Goal: Task Accomplishment & Management: Manage account settings

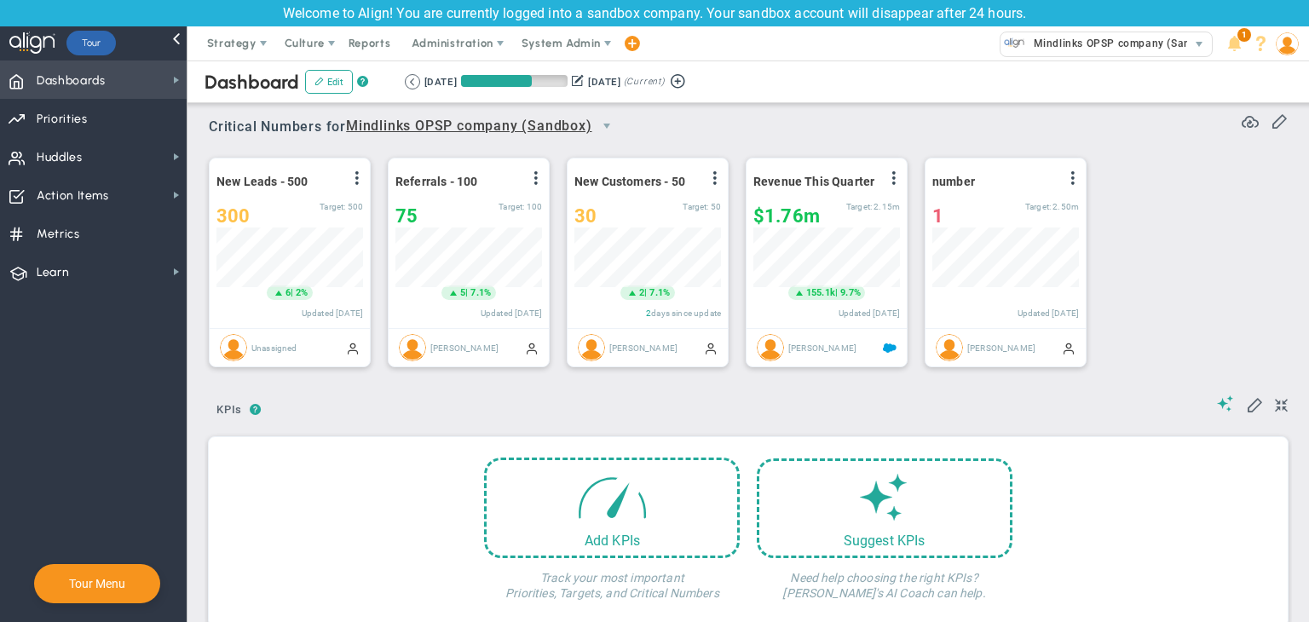
click at [138, 74] on span "Dashboards Dashboards" at bounding box center [93, 80] width 187 height 38
click at [222, 37] on span "Strategy" at bounding box center [231, 43] width 49 height 13
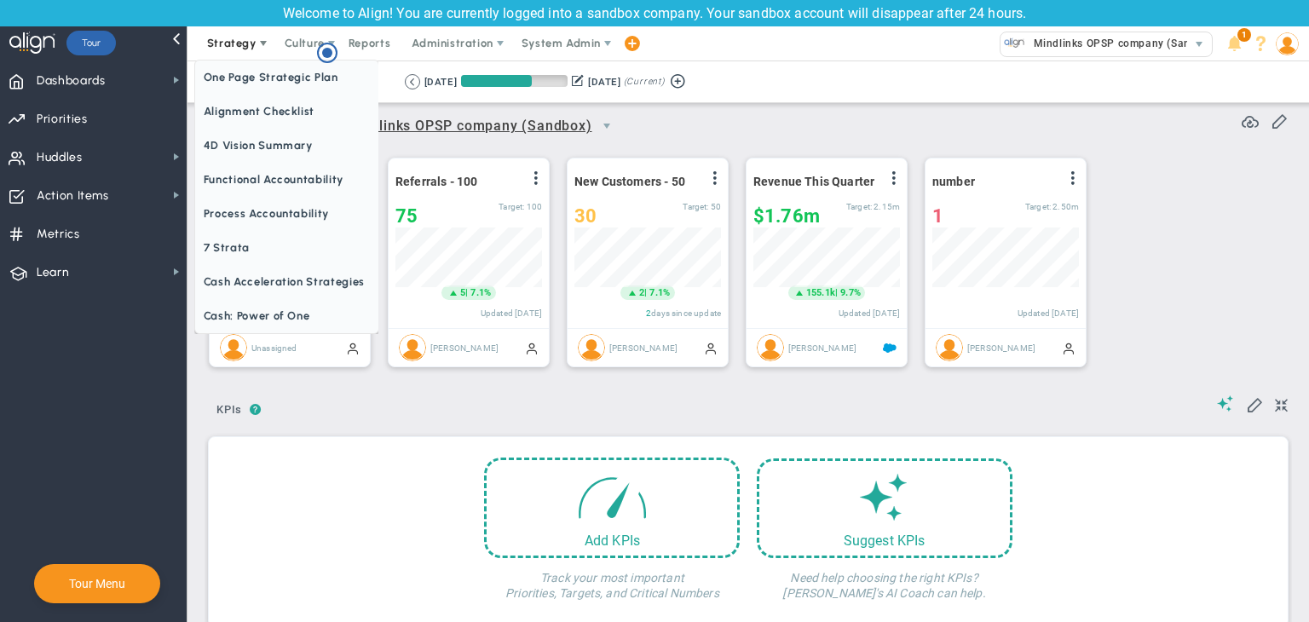
scroll to position [0, 0]
click at [277, 73] on span "One Page Strategic Plan" at bounding box center [286, 78] width 183 height 34
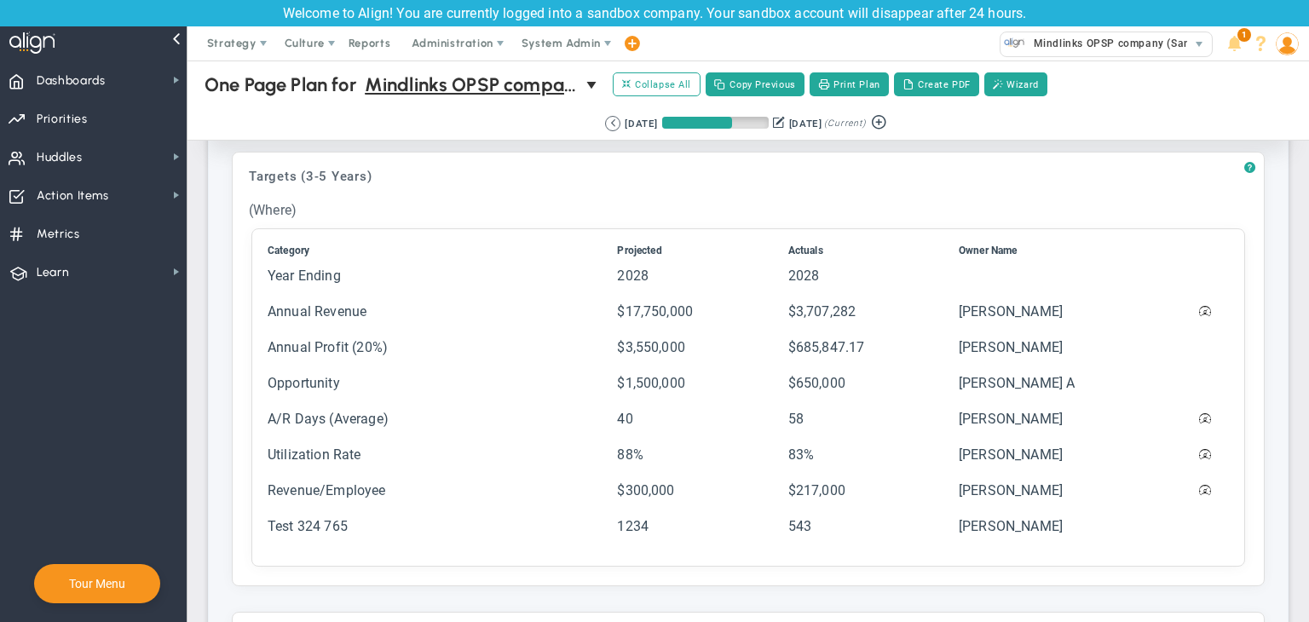
scroll to position [852, 0]
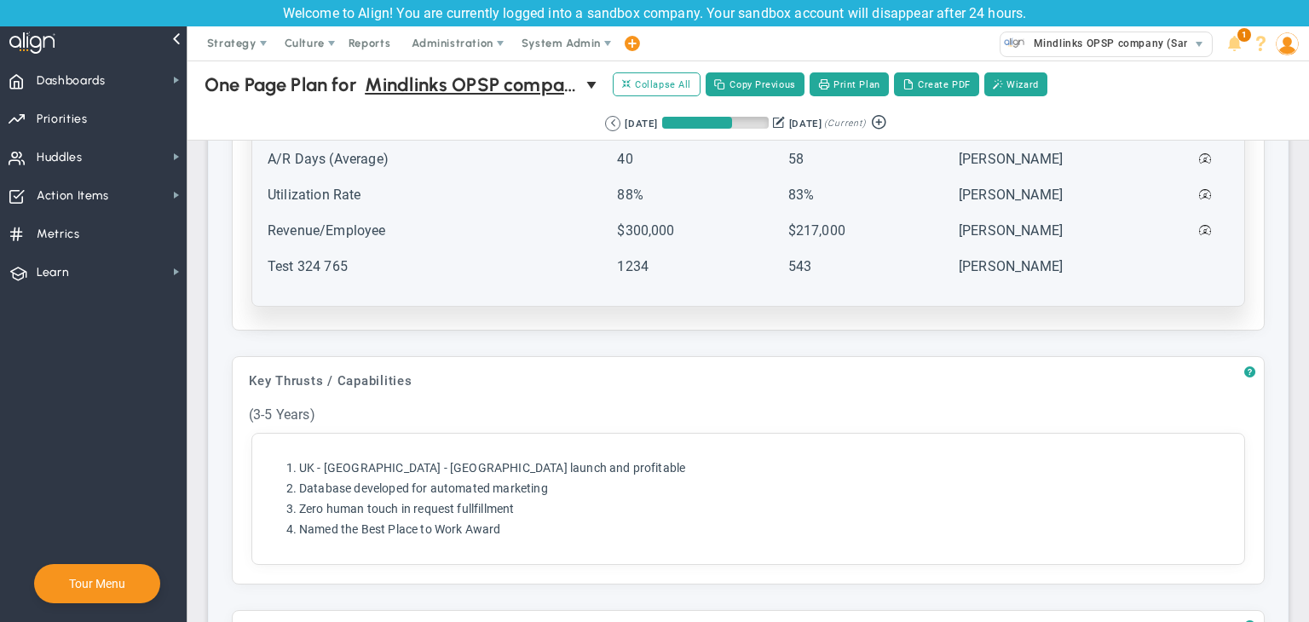
click at [482, 287] on table "Category Projected Actuals Owner Name 2028" at bounding box center [748, 137] width 967 height 311
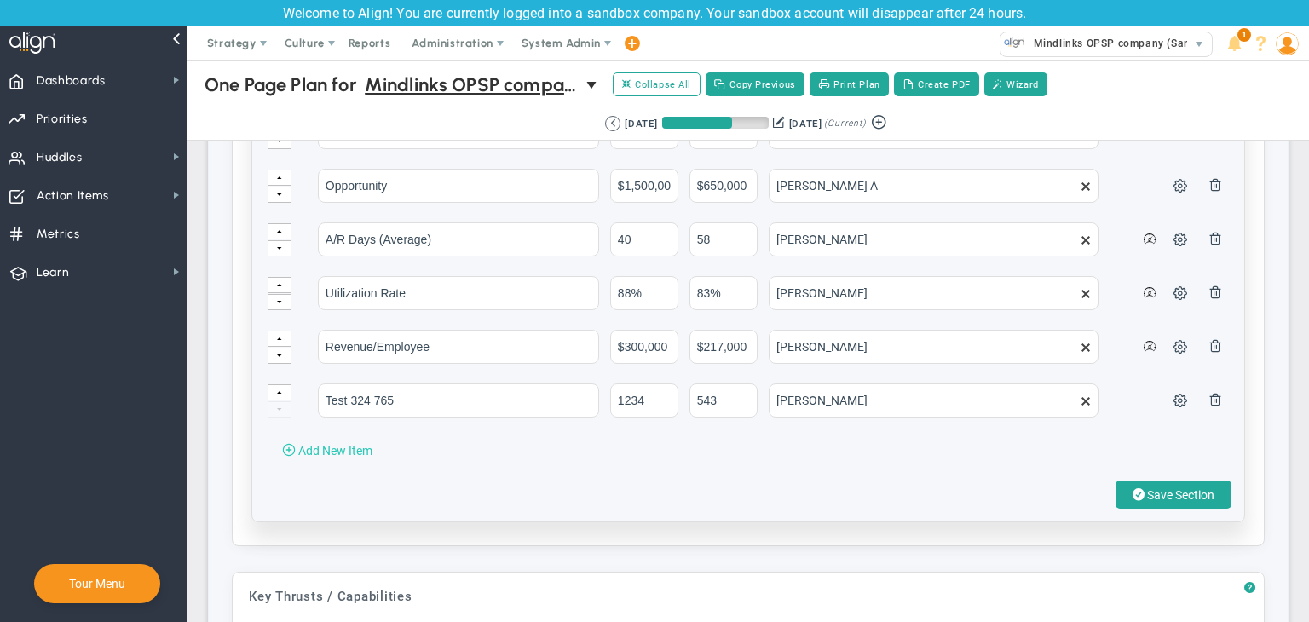
click at [348, 446] on span "Add New Item" at bounding box center [335, 451] width 74 height 14
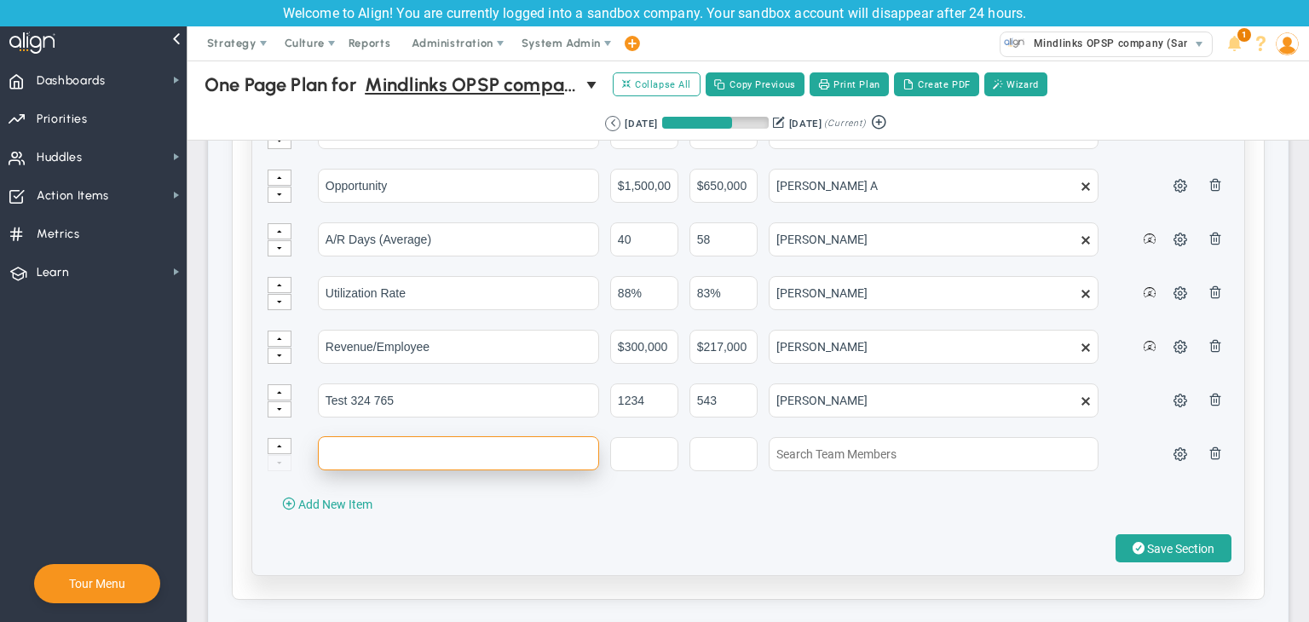
click at [368, 436] on input "text" at bounding box center [458, 453] width 281 height 34
type input "task"
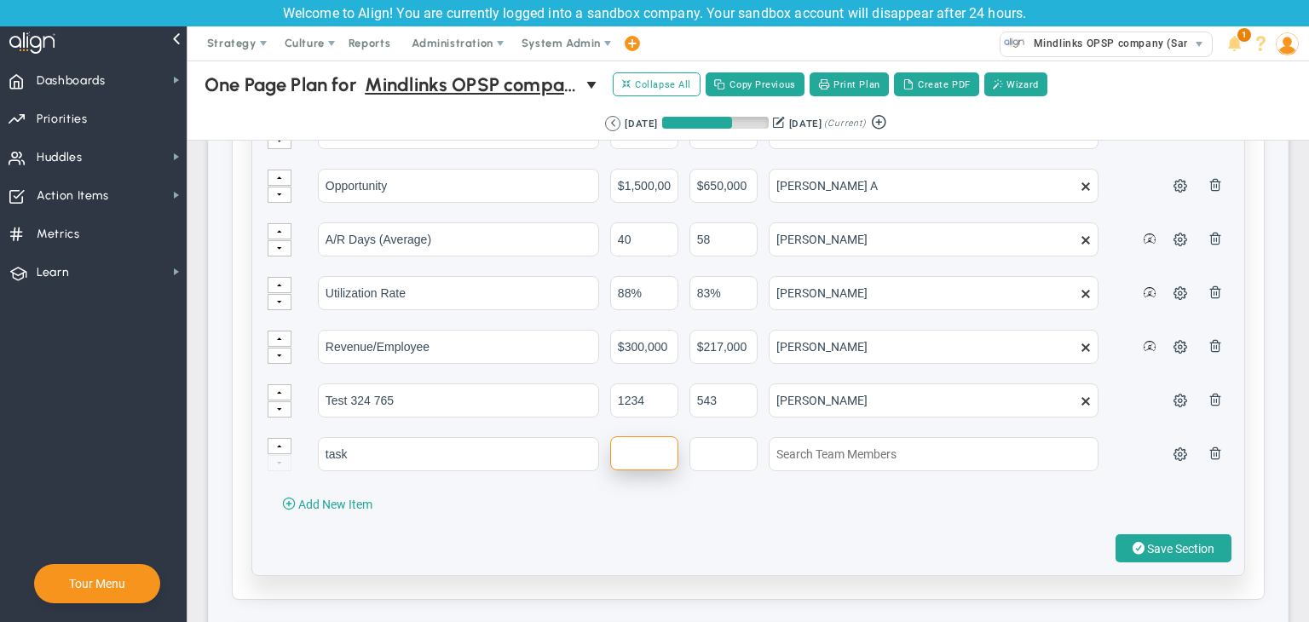
click at [643, 443] on input "text" at bounding box center [644, 453] width 68 height 34
type input "125"
click at [716, 451] on input "text" at bounding box center [724, 453] width 68 height 34
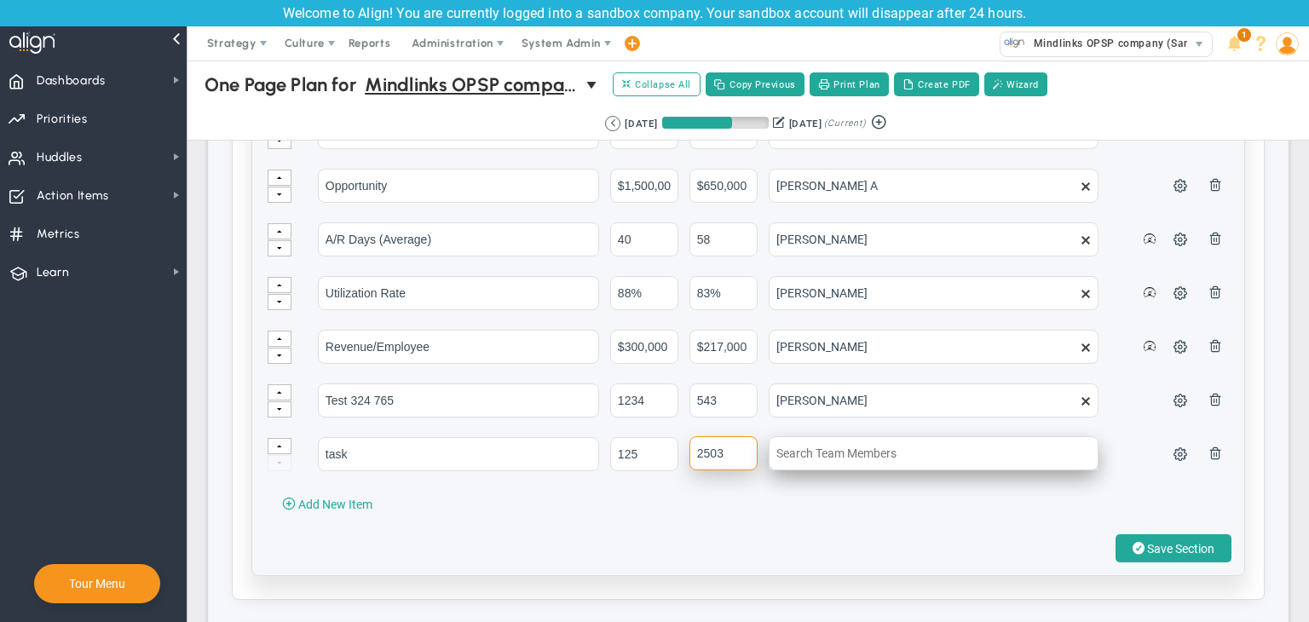
type input "2503"
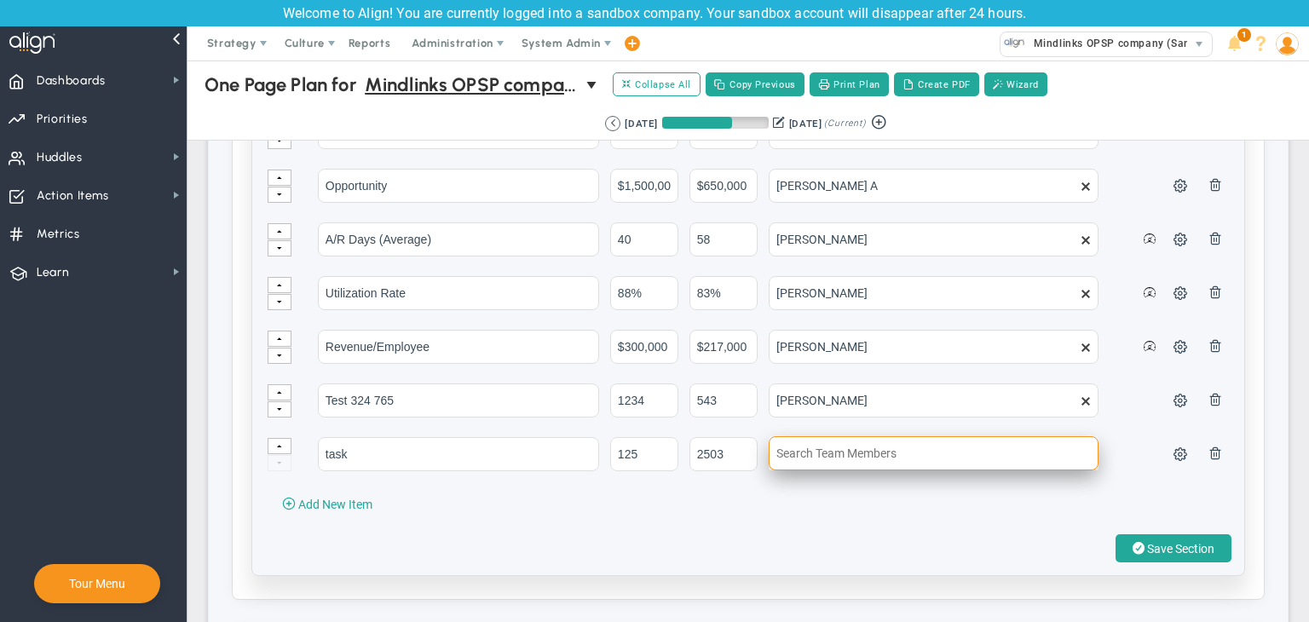
click at [769, 449] on input "text" at bounding box center [934, 453] width 330 height 34
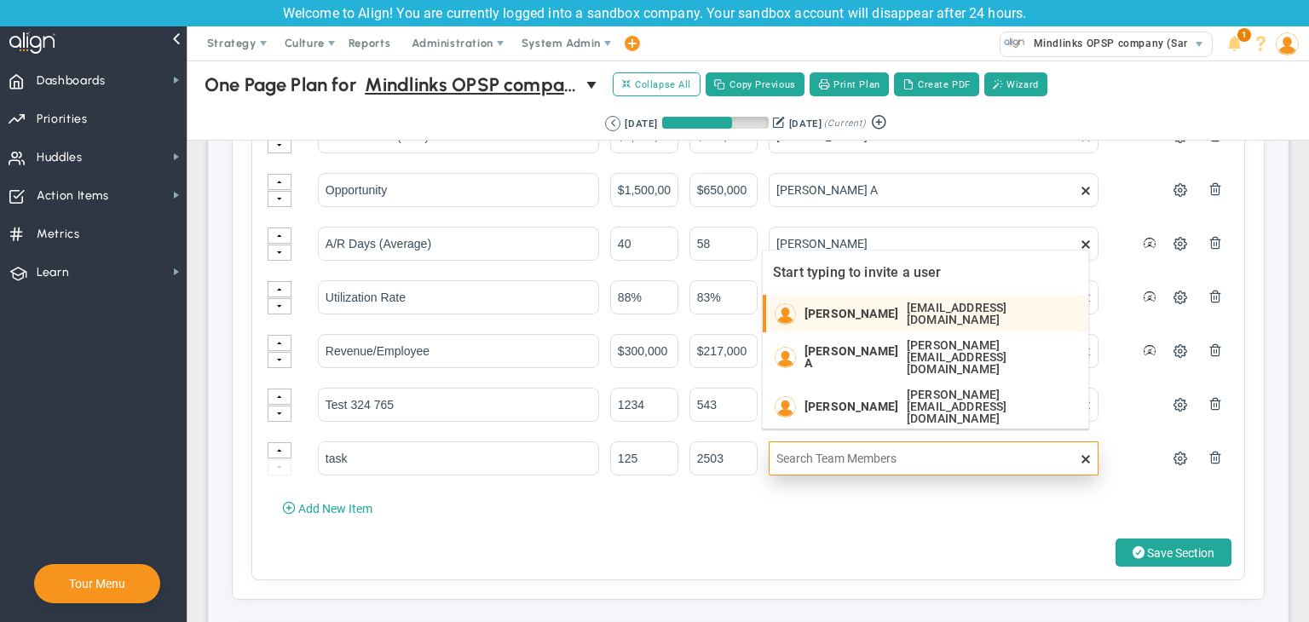
click at [847, 308] on span "[PERSON_NAME]" at bounding box center [852, 314] width 94 height 12
type input "[PERSON_NAME]"
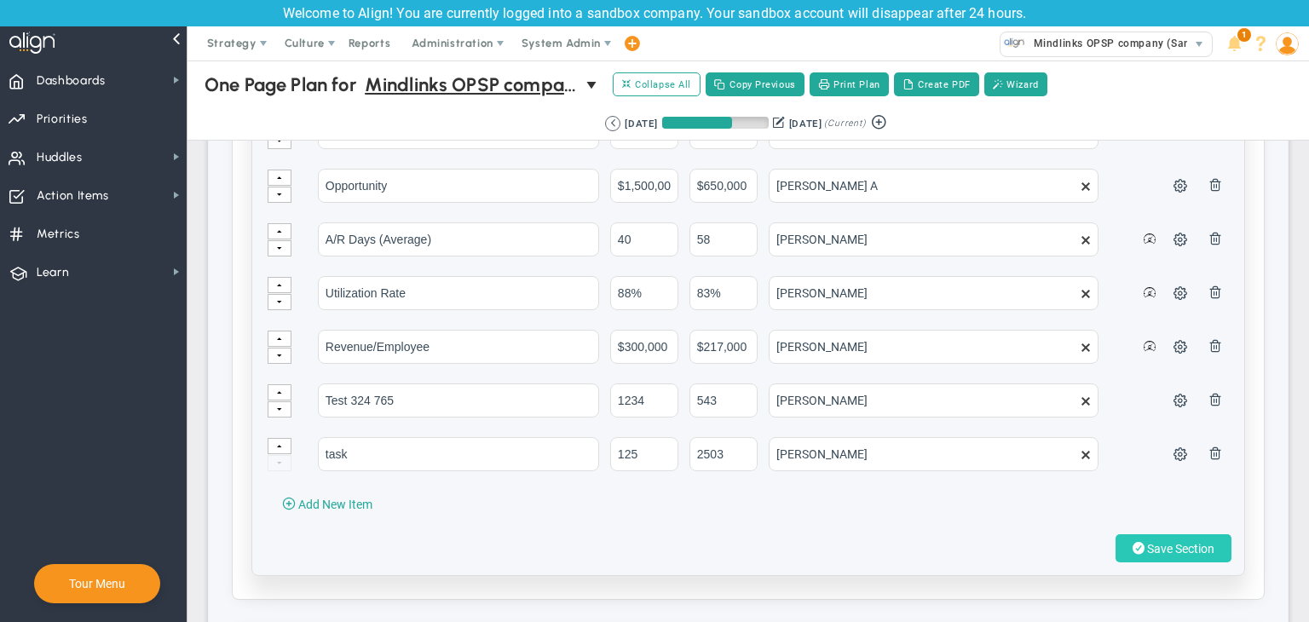
click at [1149, 542] on span "Save Section" at bounding box center [1180, 549] width 67 height 14
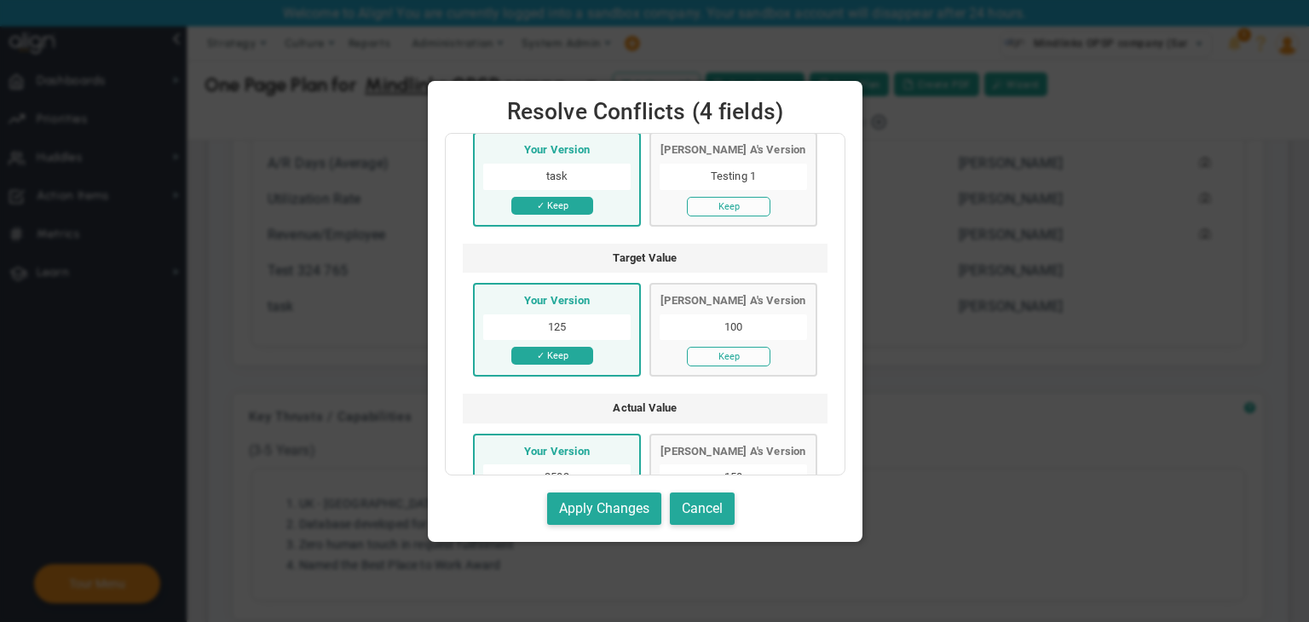
scroll to position [170, 0]
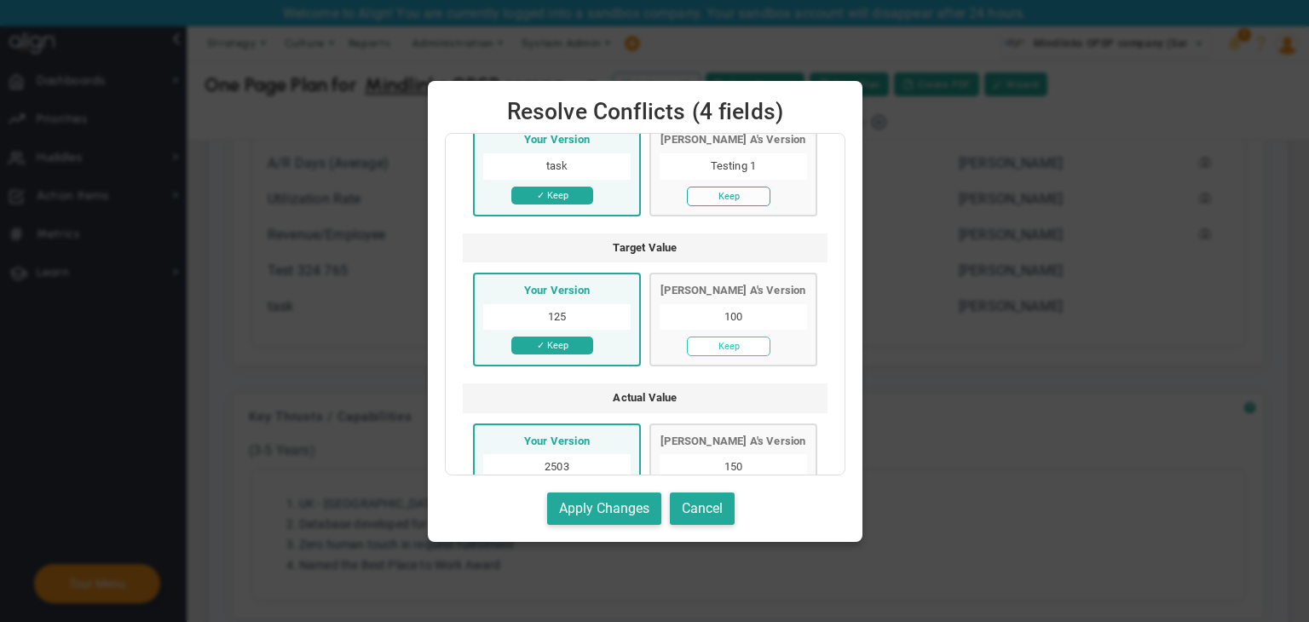
click at [743, 341] on button "Keep" at bounding box center [729, 347] width 84 height 20
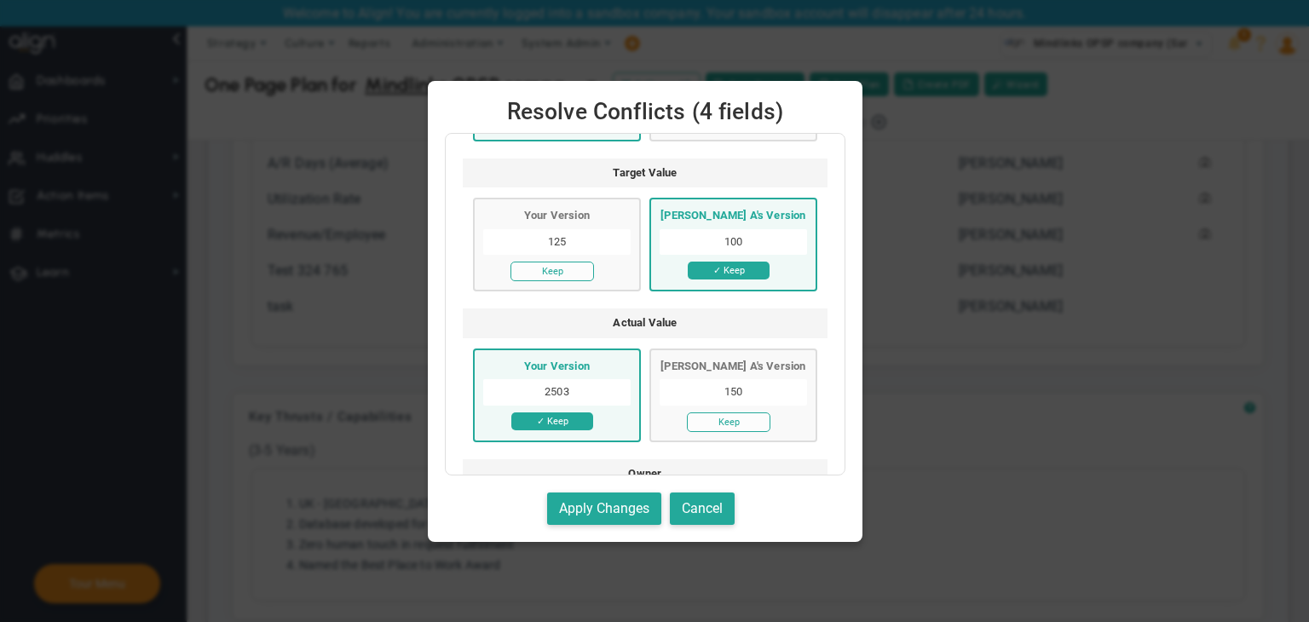
scroll to position [410, 0]
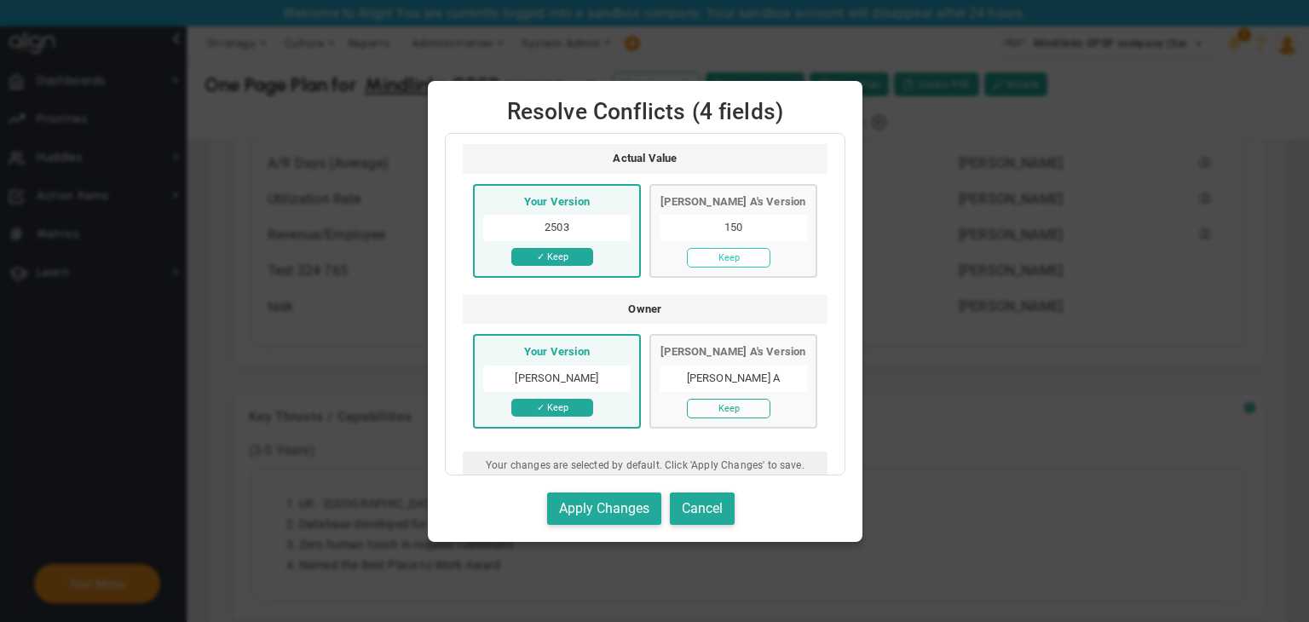
click at [732, 254] on button "Keep" at bounding box center [729, 258] width 84 height 20
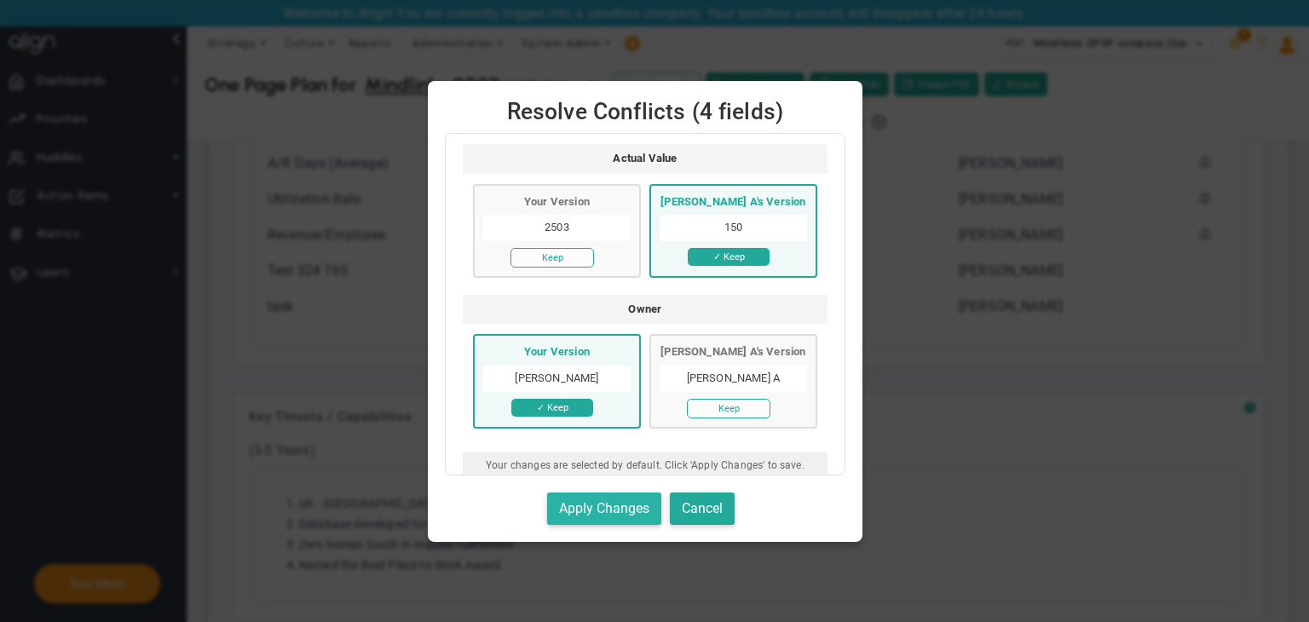
click at [651, 512] on button "Apply Changes" at bounding box center [604, 509] width 114 height 33
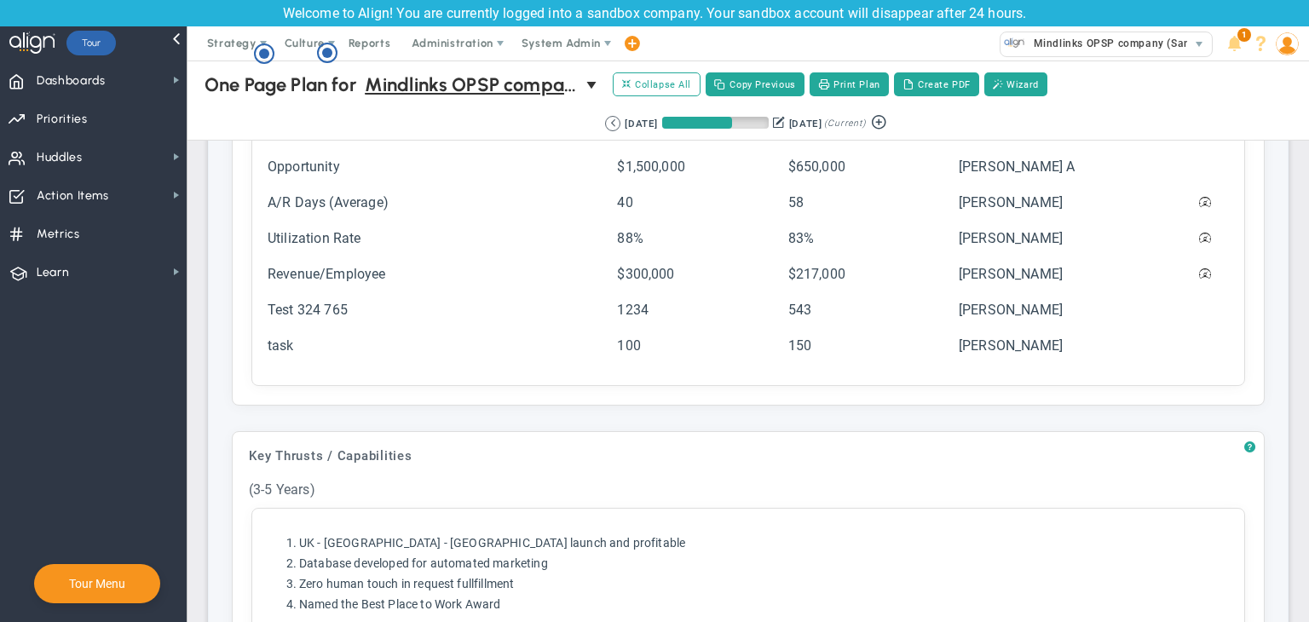
scroll to position [767, 0]
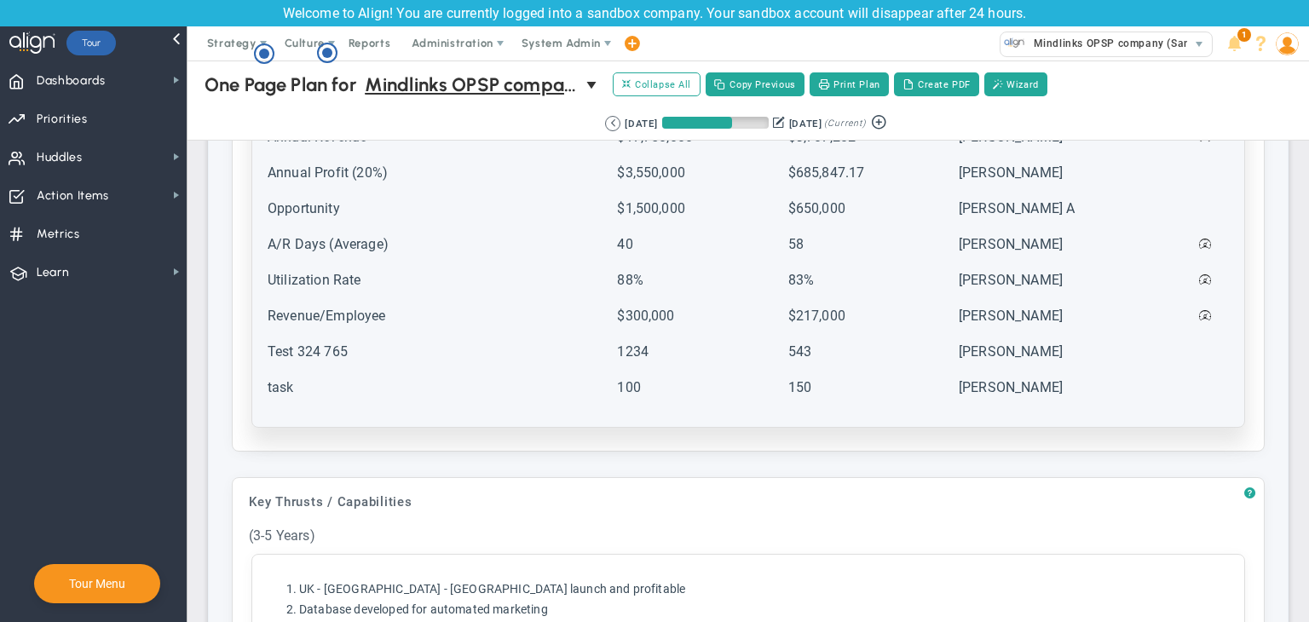
click at [403, 393] on td "task" at bounding box center [441, 395] width 348 height 34
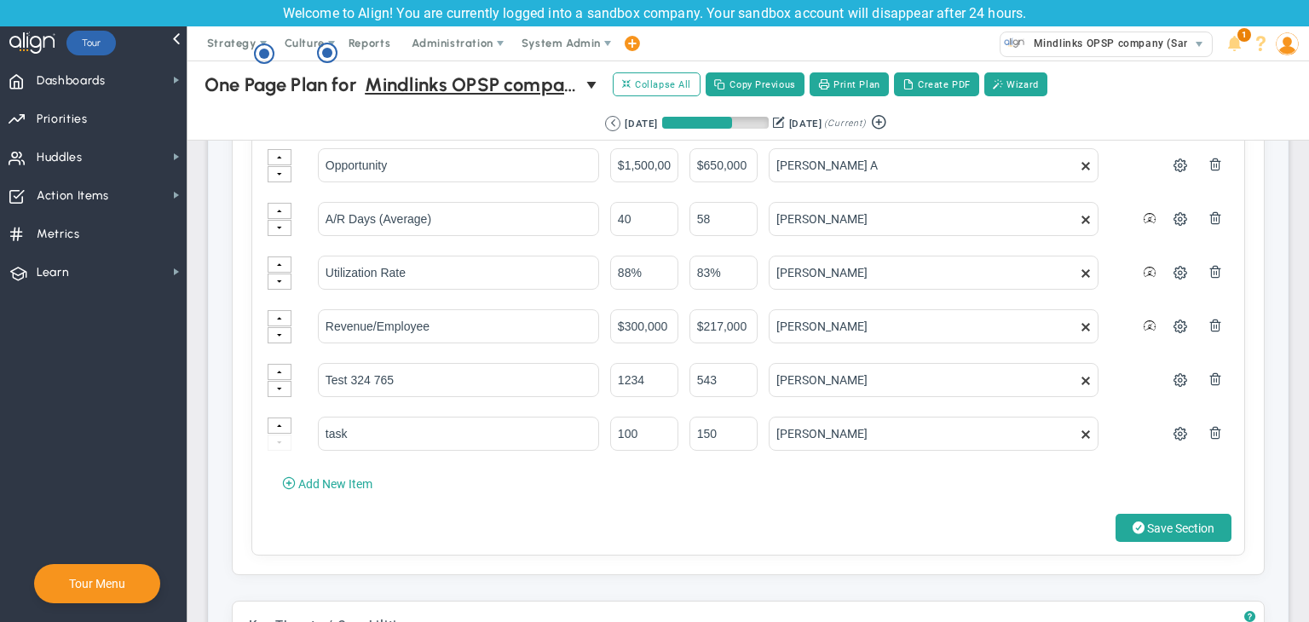
scroll to position [1108, 0]
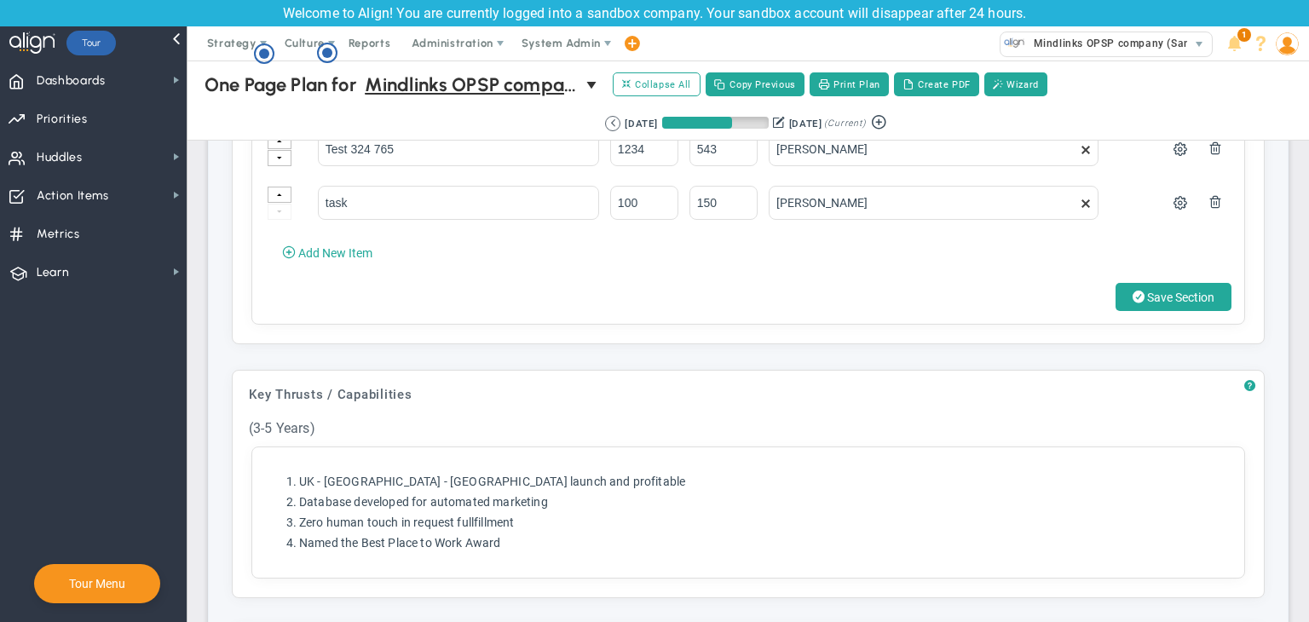
click at [505, 343] on div "? Targets (3-5 Years) Click to add header Targets (3-5 Years) Targets (3-5 Year…" at bounding box center [748, 249] width 1079 height 1242
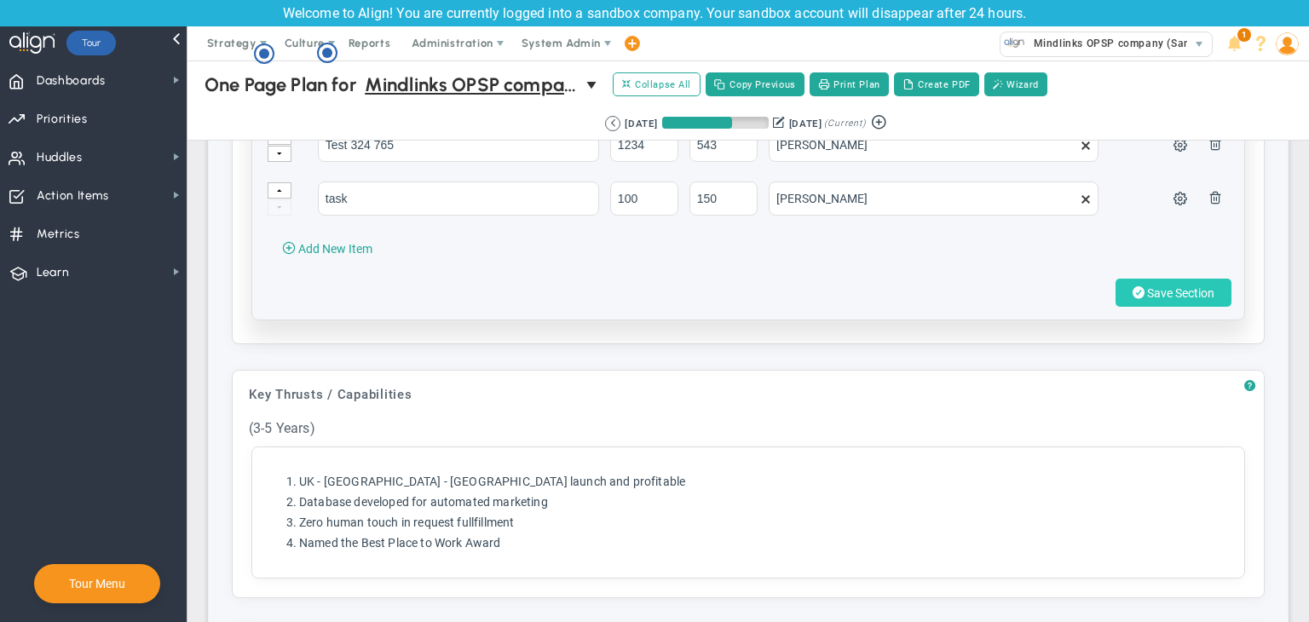
click at [1147, 291] on span "Save Section" at bounding box center [1180, 293] width 67 height 14
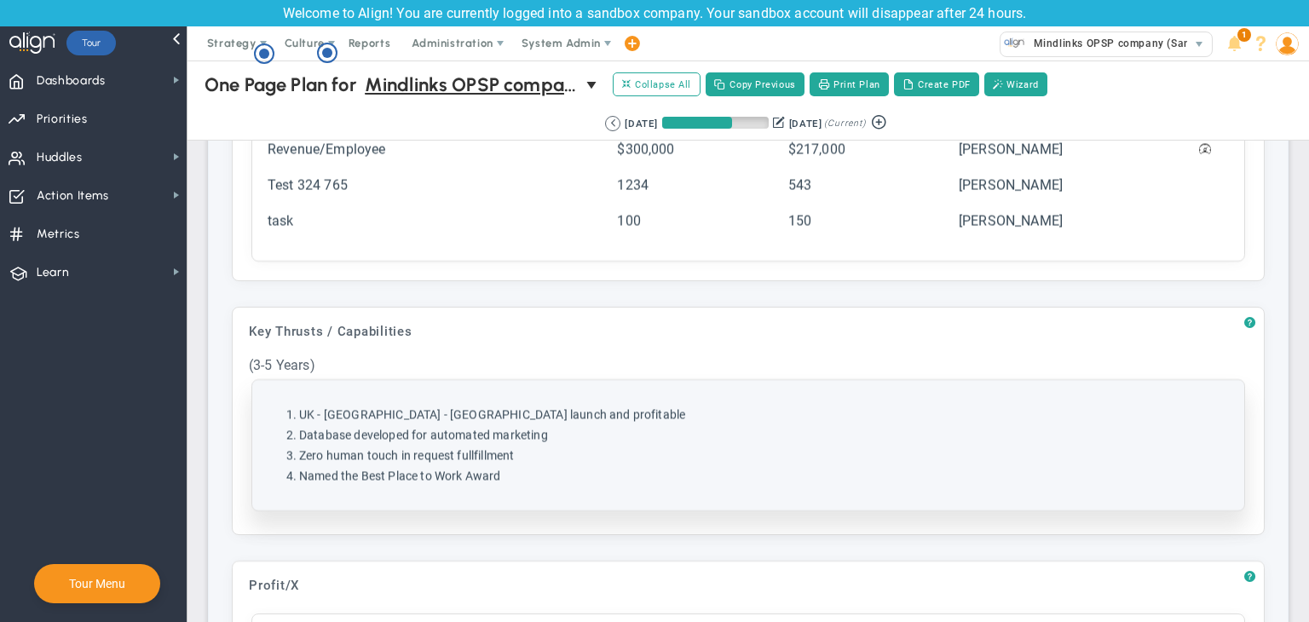
scroll to position [597, 0]
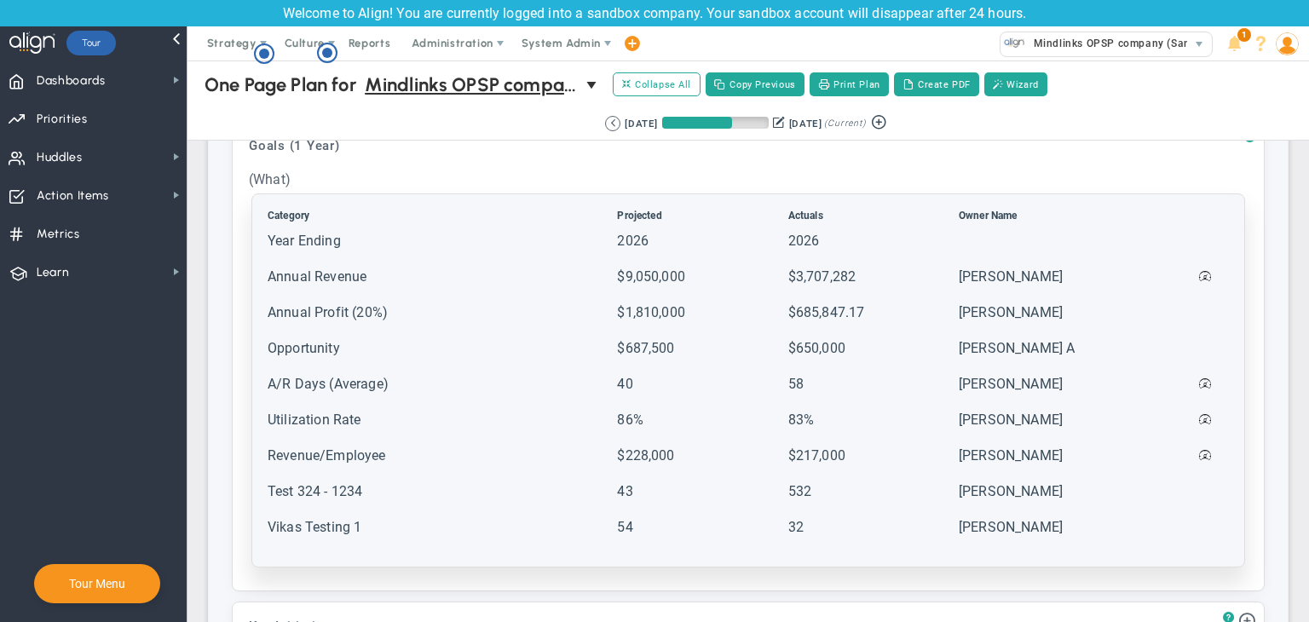
click at [399, 375] on td "A/R Days (Average)" at bounding box center [441, 392] width 348 height 34
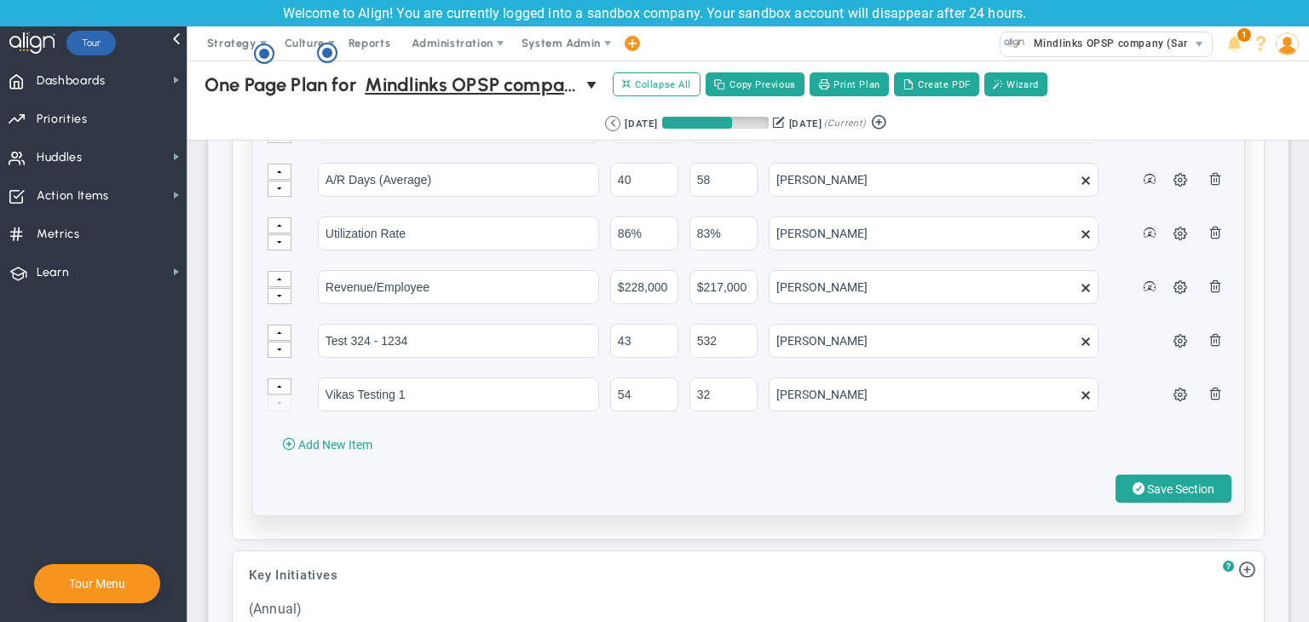
scroll to position [2046, 0]
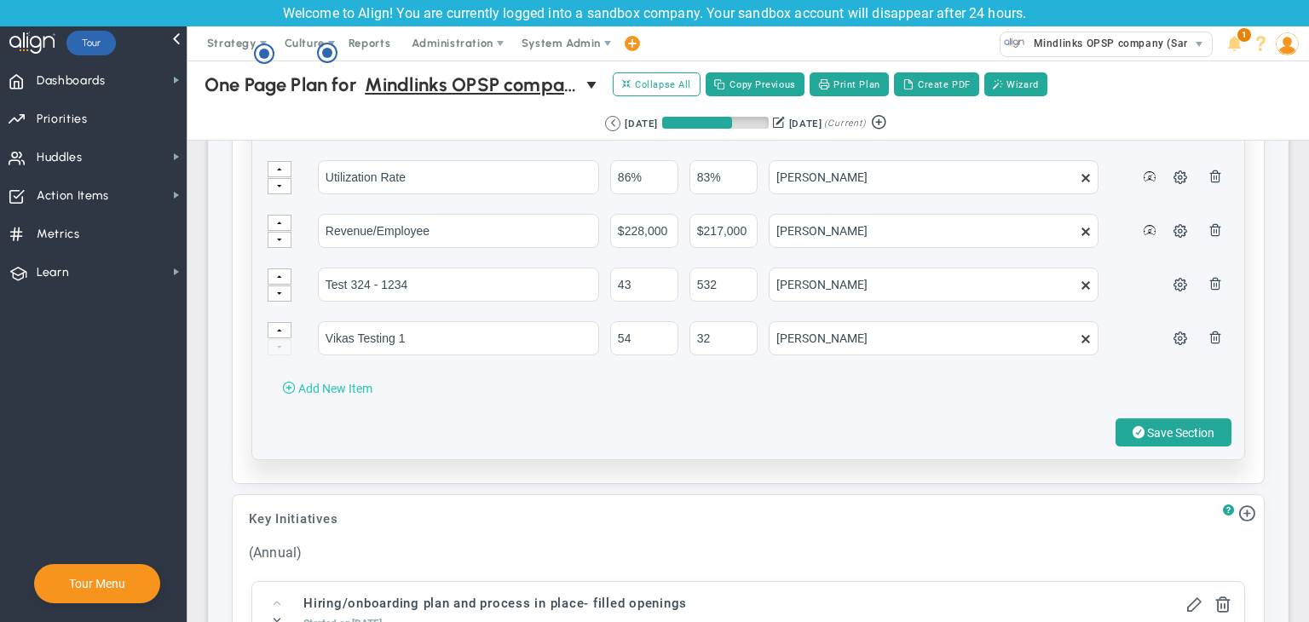
click at [348, 382] on span "Add New Item" at bounding box center [335, 389] width 74 height 14
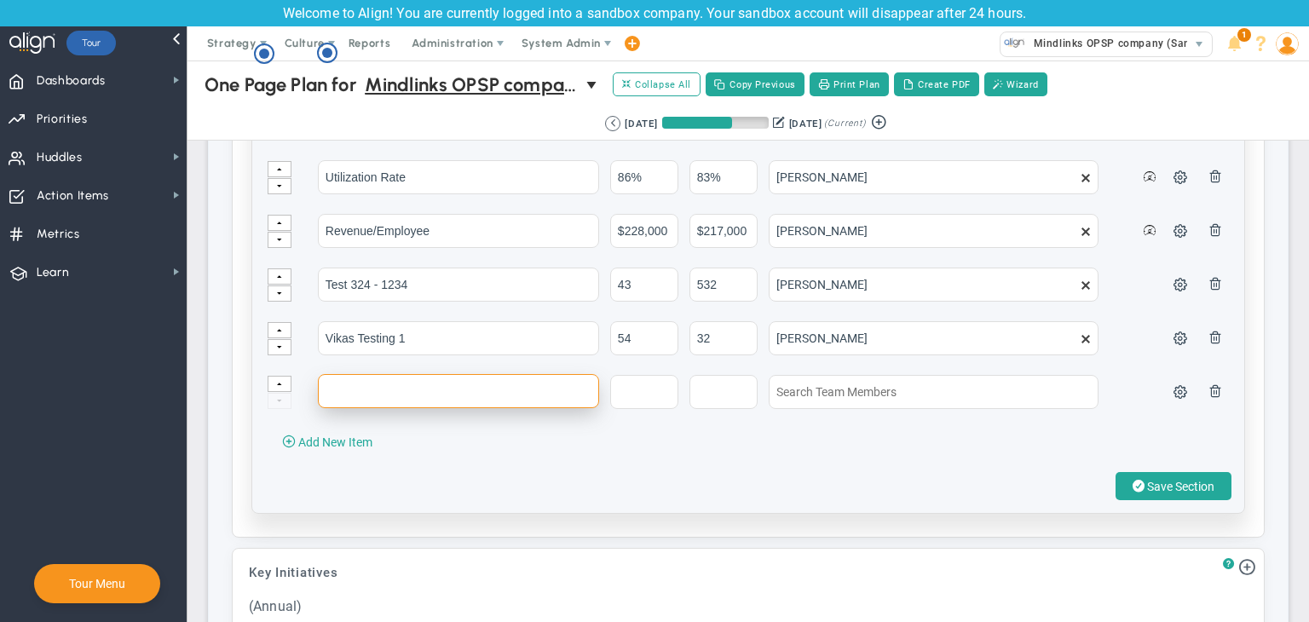
click at [355, 384] on input "text" at bounding box center [458, 391] width 281 height 34
type input "testing 01/10"
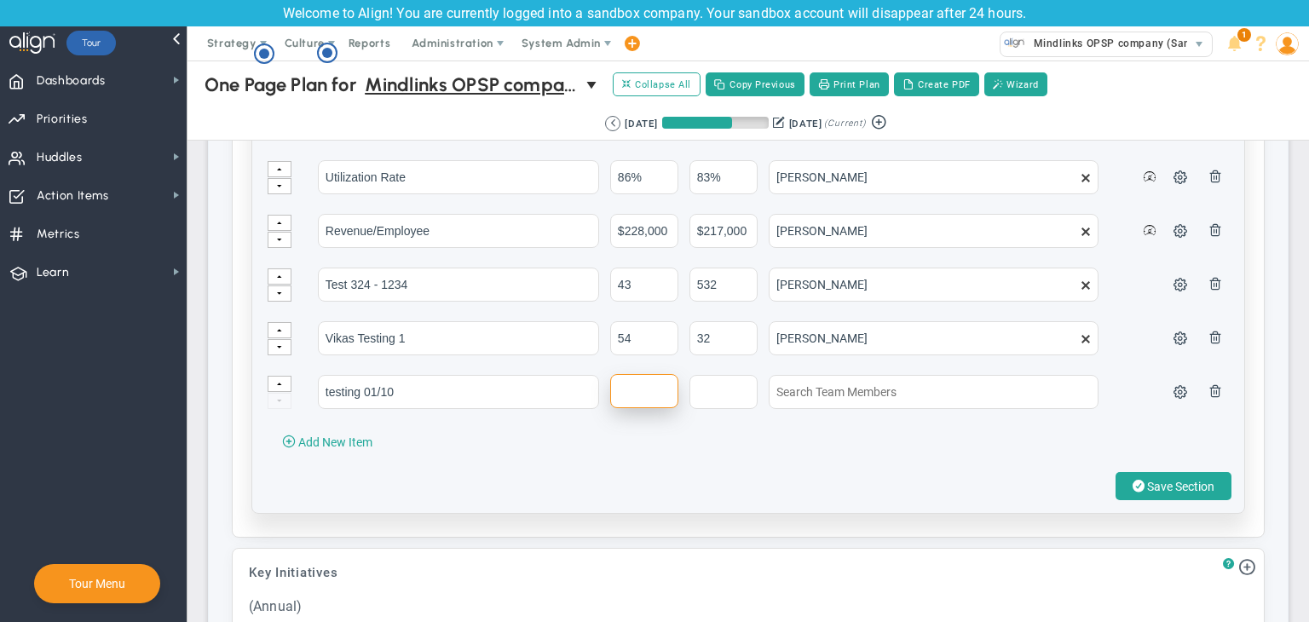
click at [638, 374] on input "text" at bounding box center [644, 391] width 68 height 34
type input "52"
click at [709, 374] on input "text" at bounding box center [724, 391] width 68 height 34
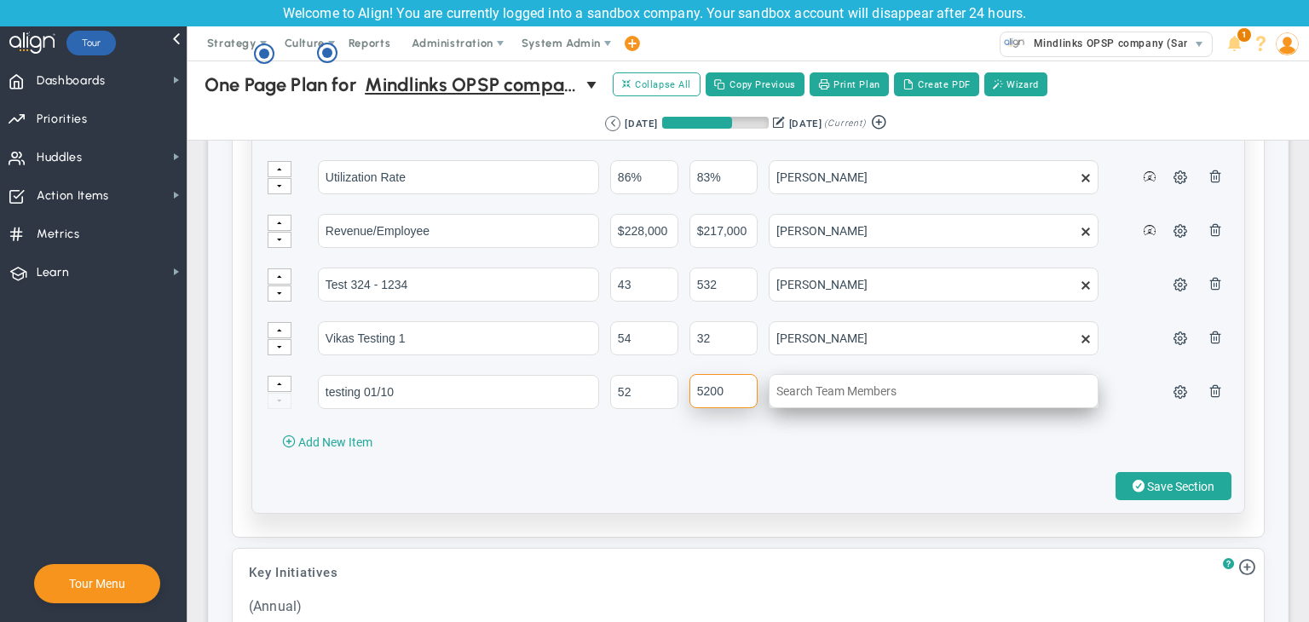
type input "5200"
click at [834, 375] on input "text" at bounding box center [934, 391] width 330 height 34
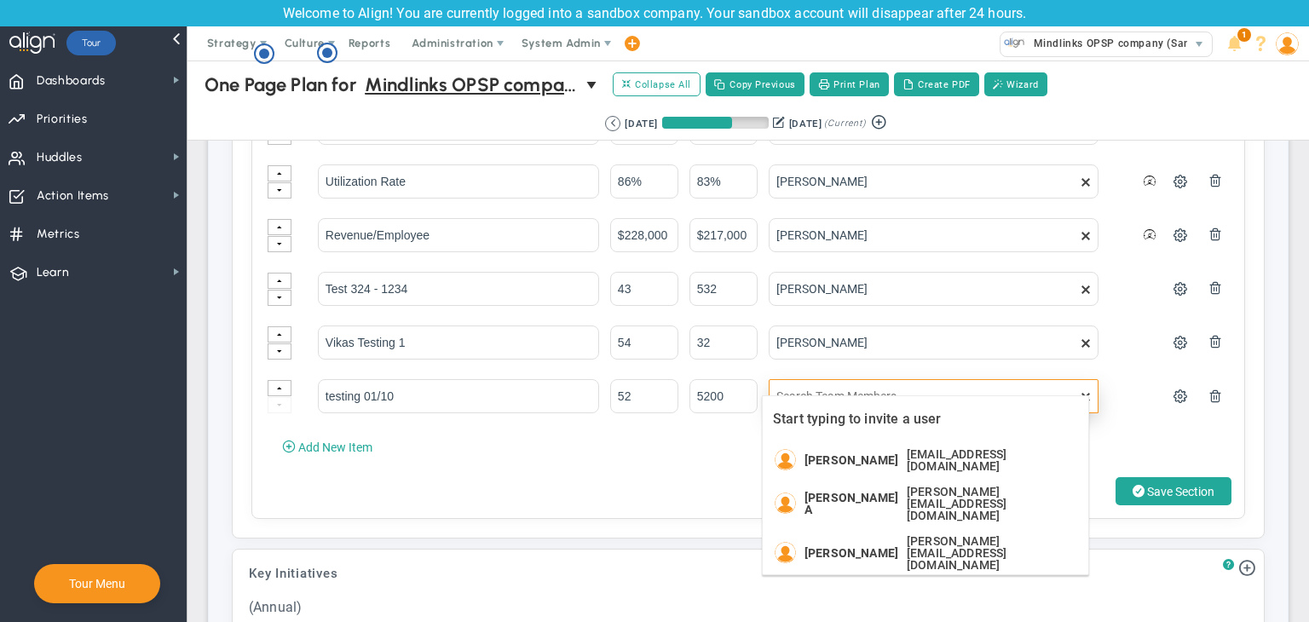
click at [840, 454] on span "[PERSON_NAME]" at bounding box center [852, 460] width 94 height 12
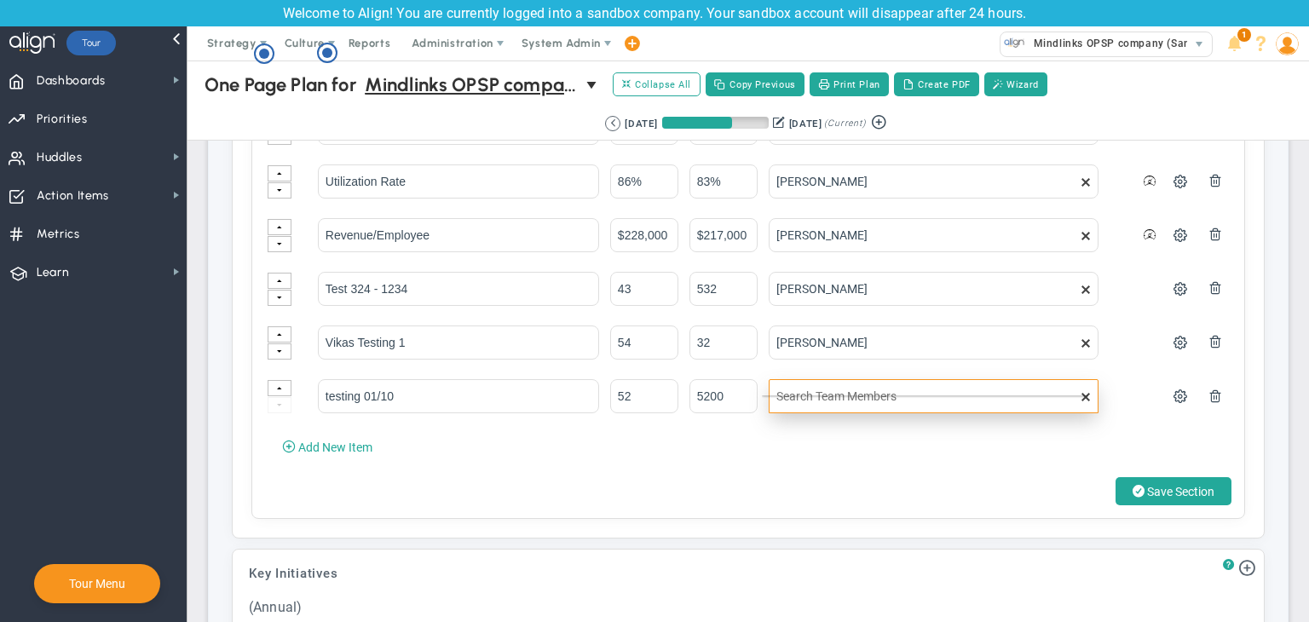
type input "[PERSON_NAME]"
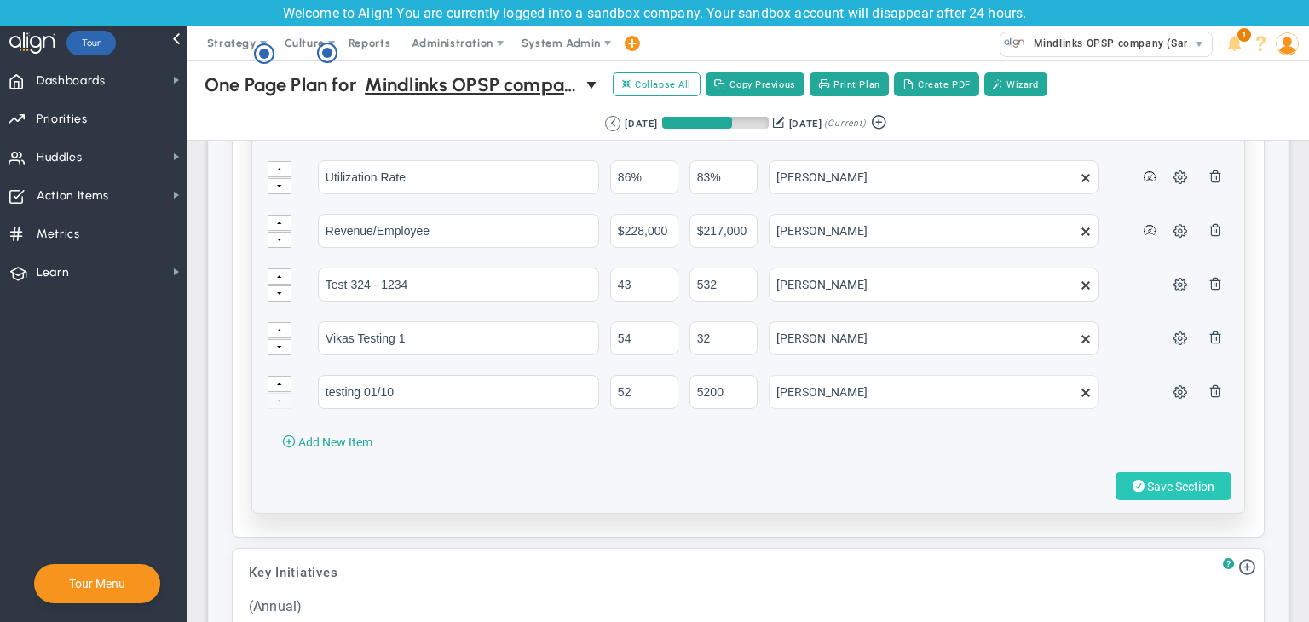
click at [1179, 480] on span "Save Section" at bounding box center [1180, 487] width 67 height 14
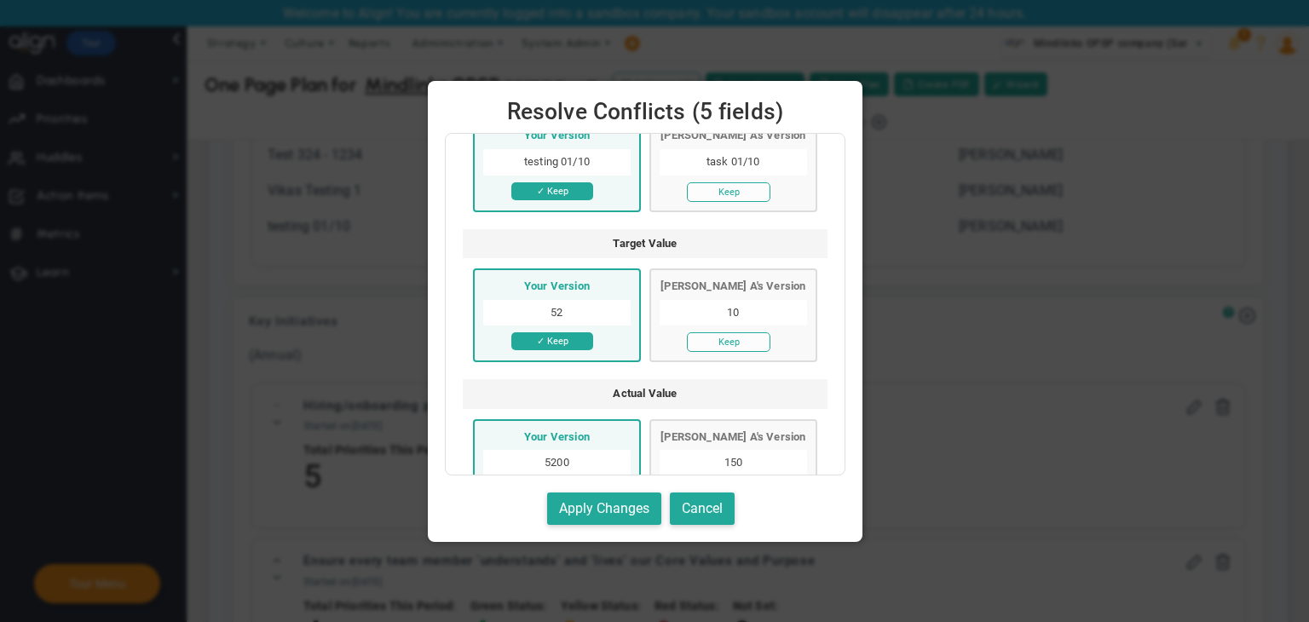
scroll to position [85, 0]
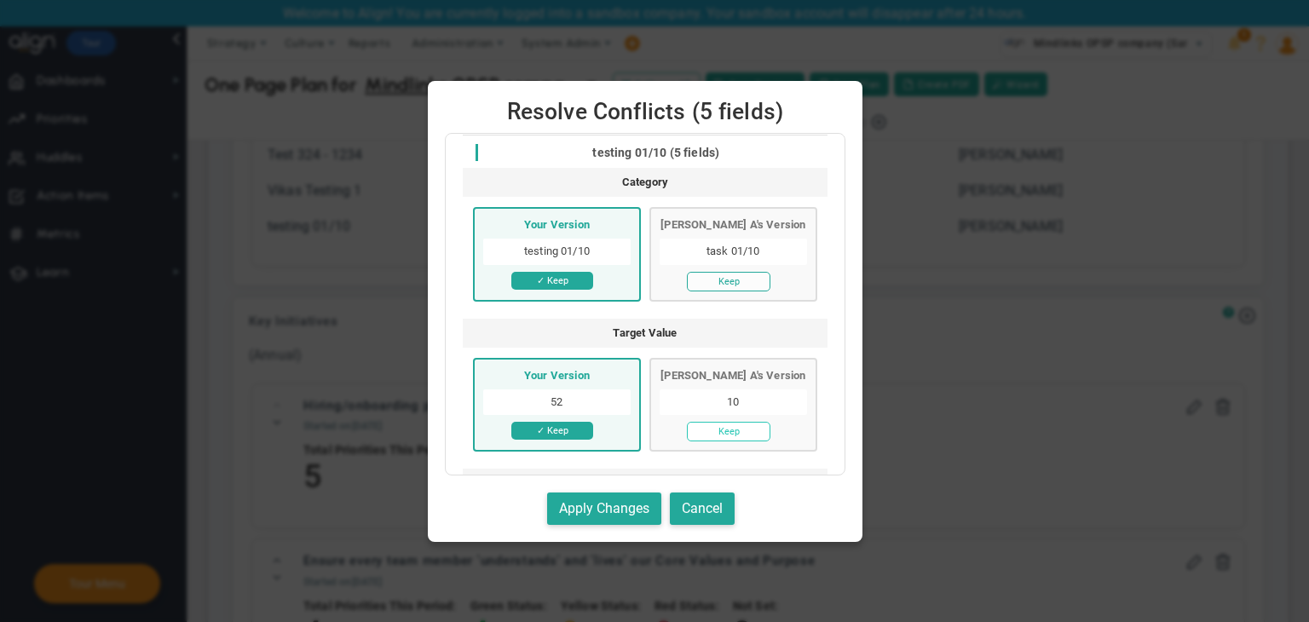
click at [740, 431] on button "Keep" at bounding box center [729, 432] width 84 height 20
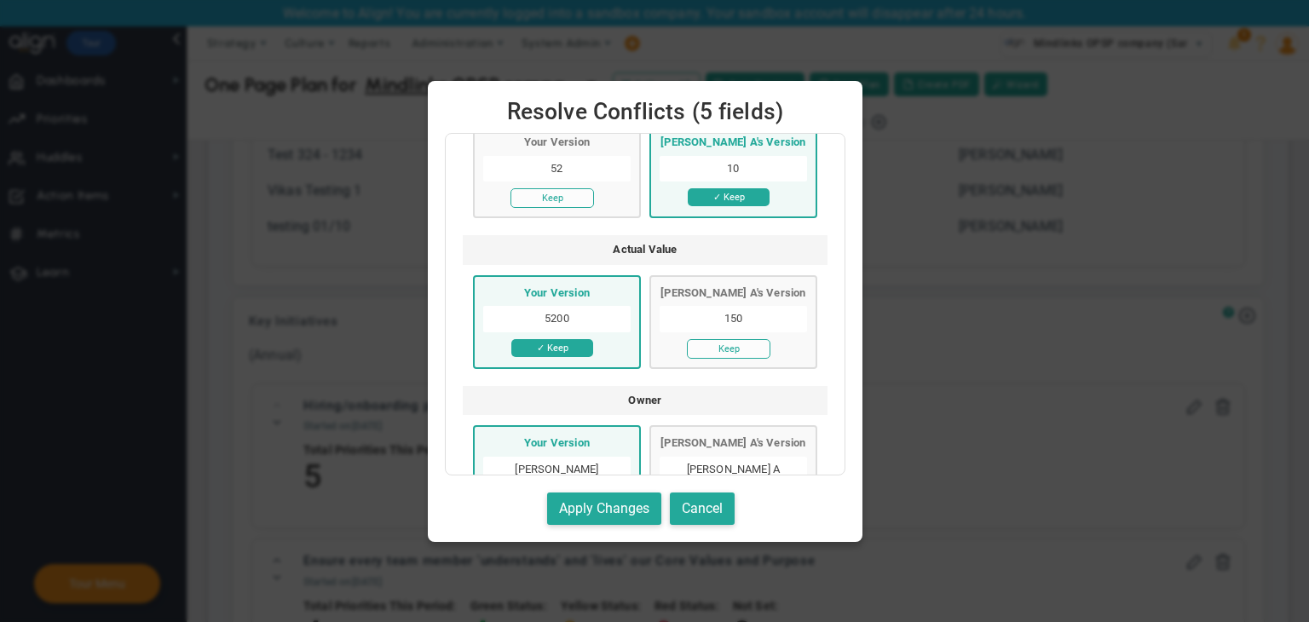
scroll to position [341, 0]
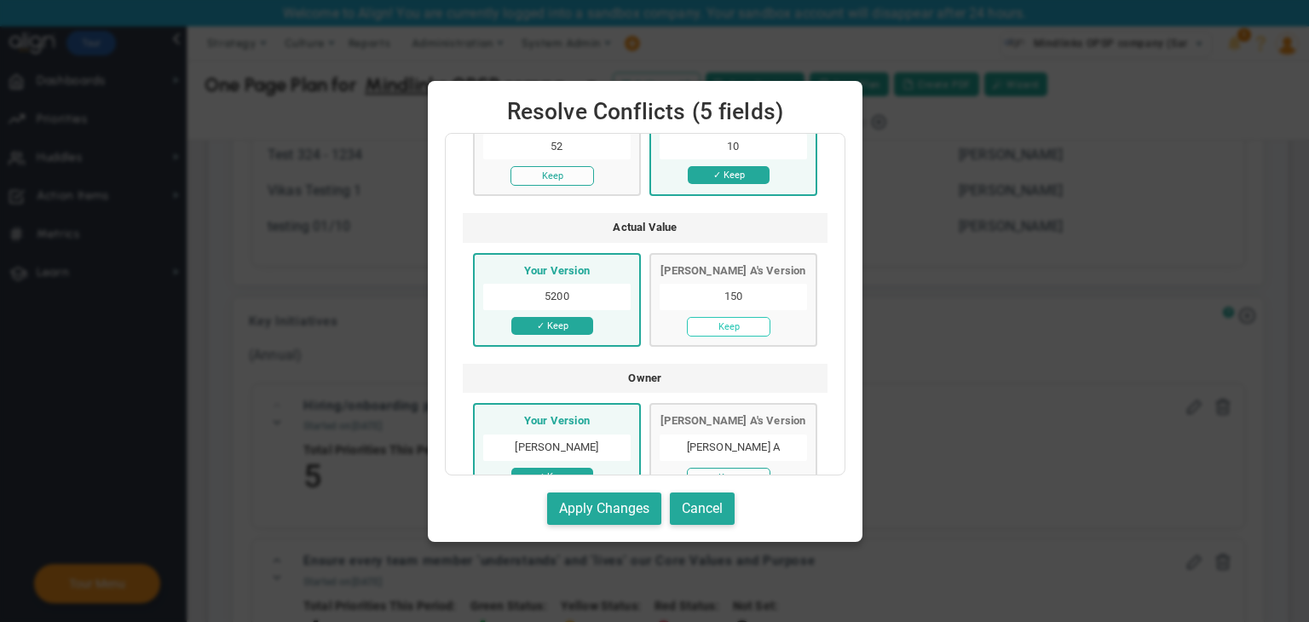
click at [749, 320] on button "Keep" at bounding box center [729, 327] width 84 height 20
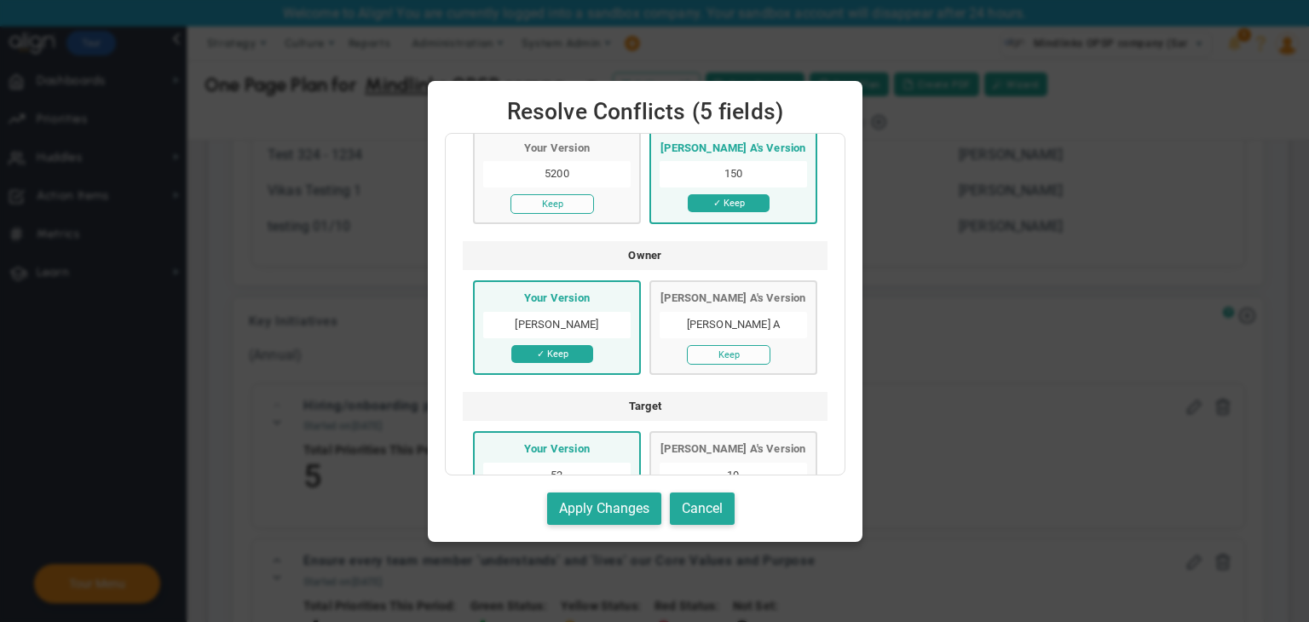
scroll to position [559, 0]
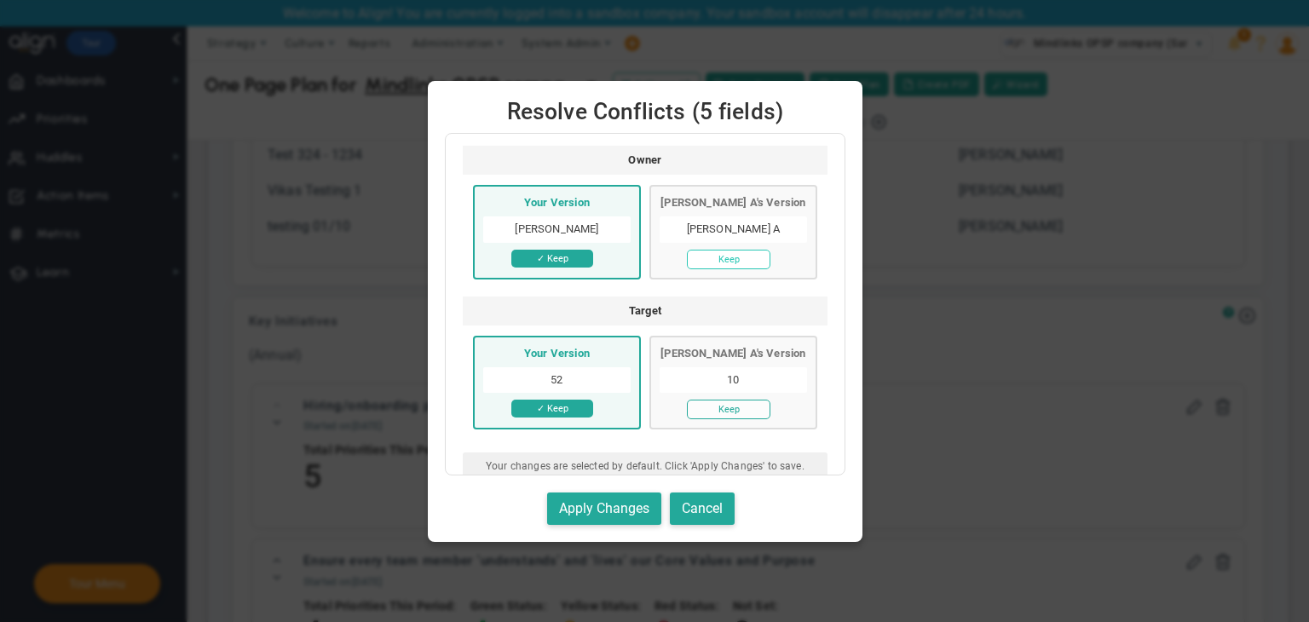
click at [750, 257] on button "Keep" at bounding box center [729, 260] width 84 height 20
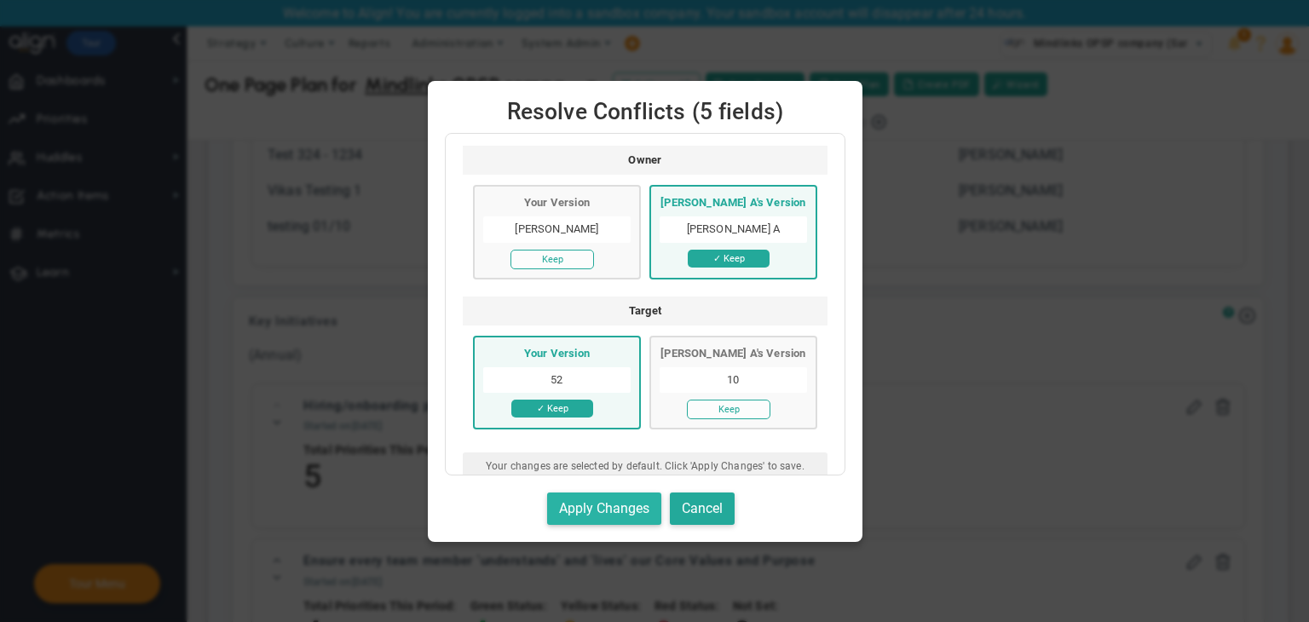
click at [631, 500] on button "Apply Changes" at bounding box center [604, 509] width 114 height 33
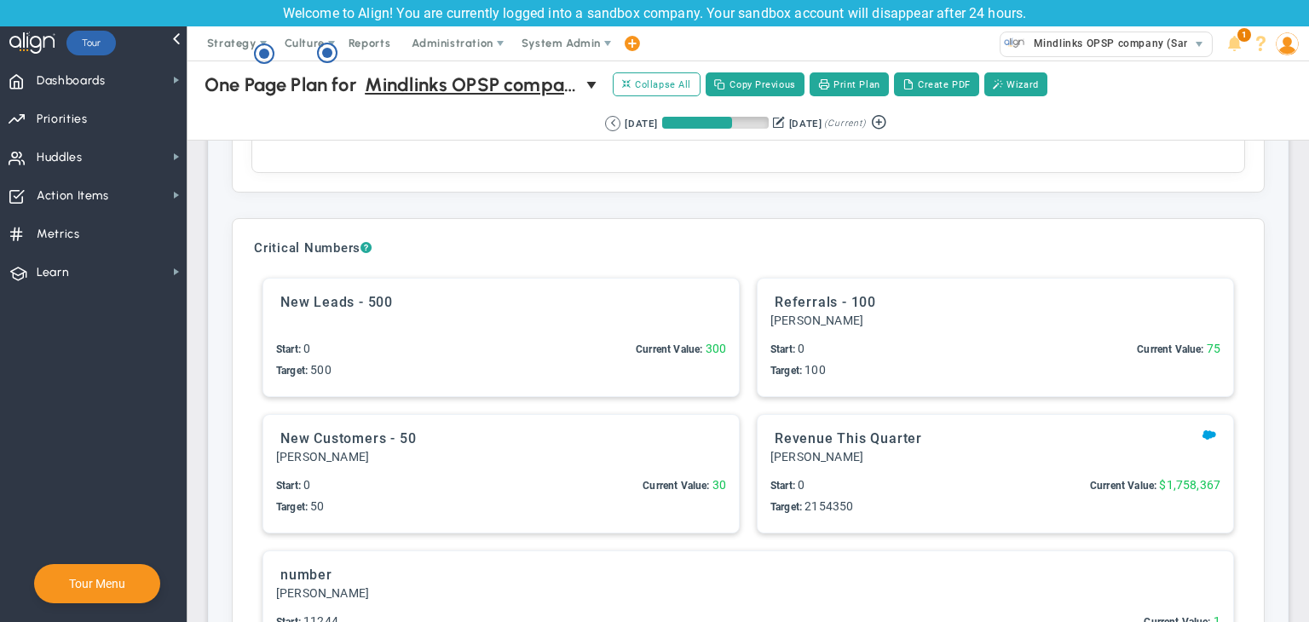
scroll to position [4091, 0]
click at [1025, 243] on h3 "Critical Numbers ?" at bounding box center [748, 247] width 989 height 15
click at [586, 321] on div at bounding box center [501, 321] width 450 height 16
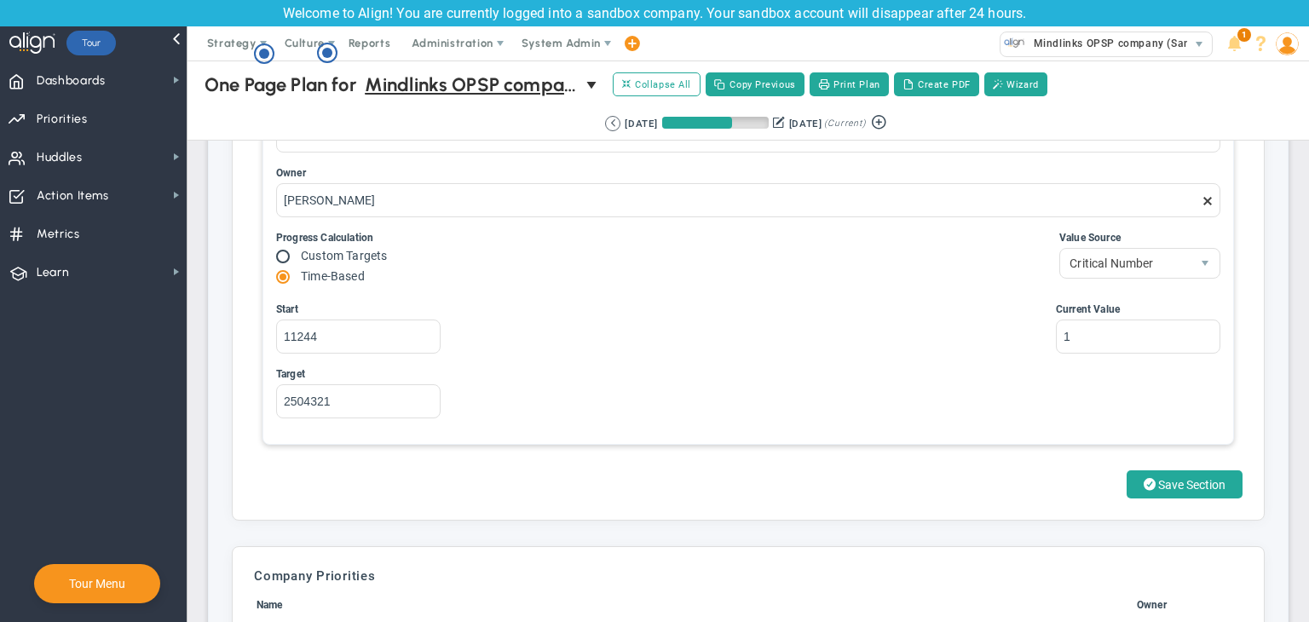
scroll to position [5029, 0]
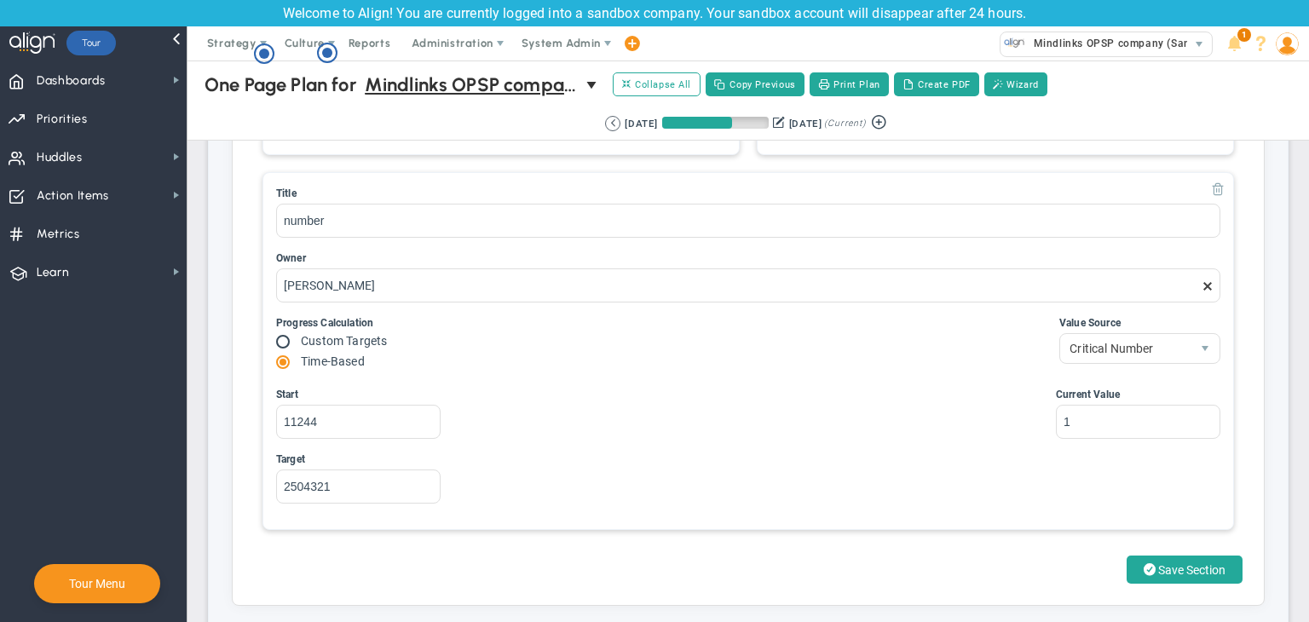
click at [1211, 190] on span at bounding box center [1218, 189] width 14 height 14
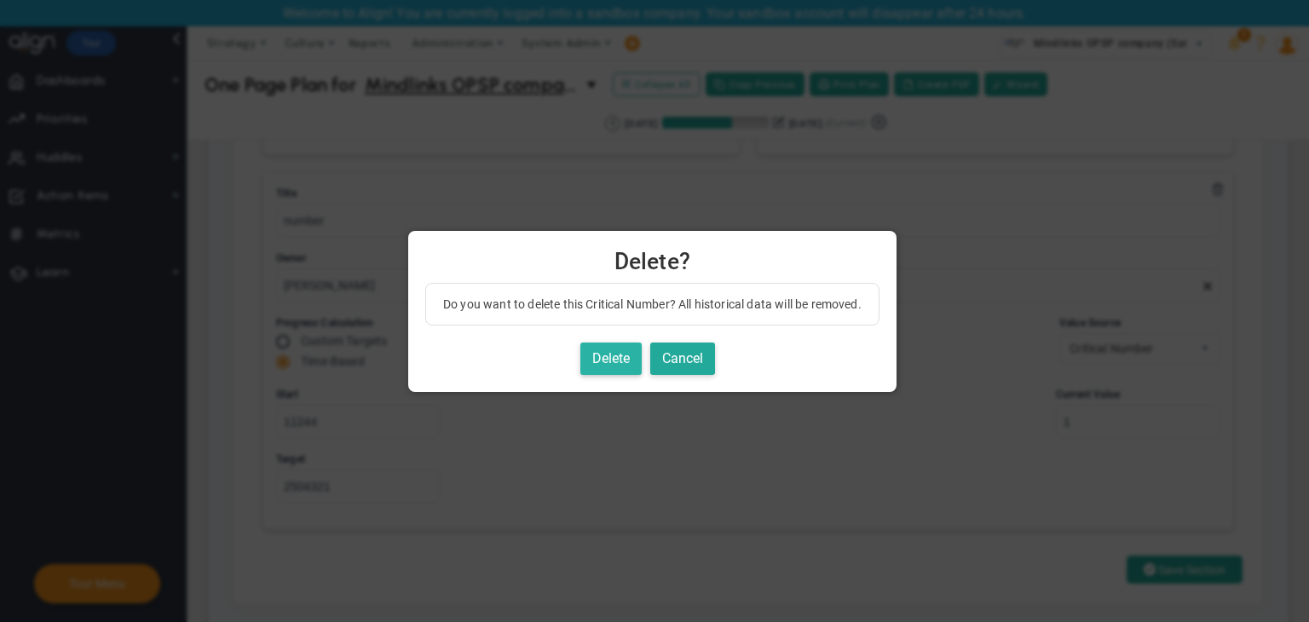
click at [620, 365] on button "Delete" at bounding box center [610, 359] width 61 height 33
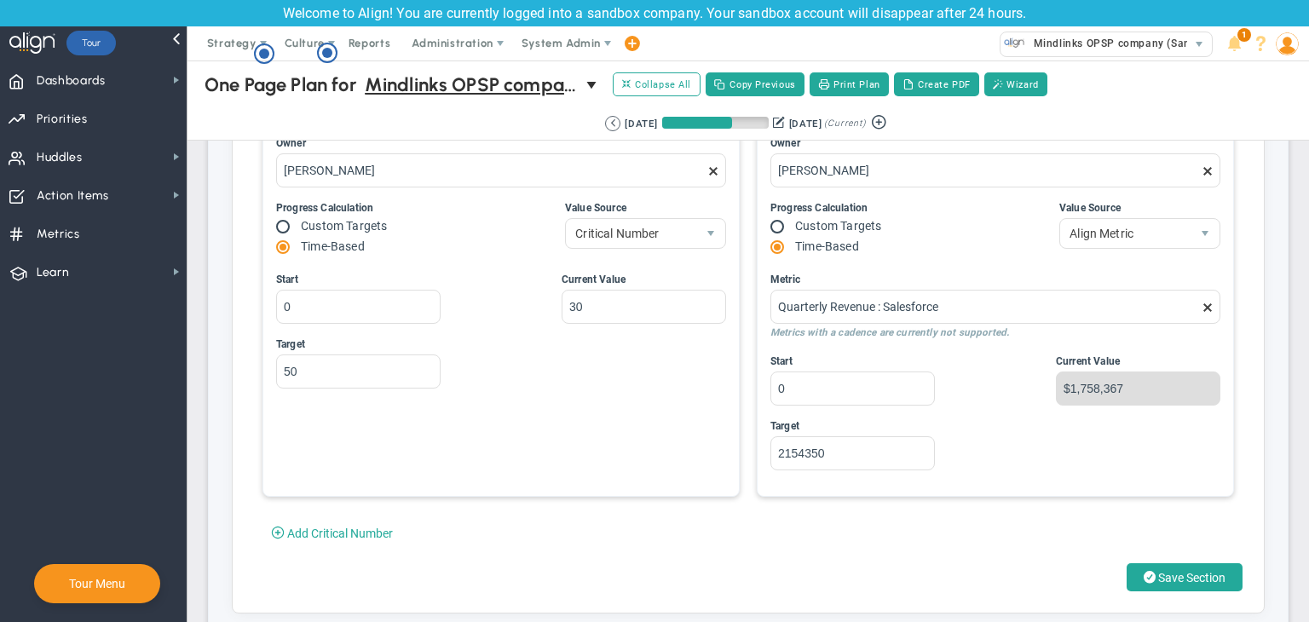
scroll to position [4688, 0]
click at [347, 527] on span "Add Critical Number" at bounding box center [340, 533] width 106 height 14
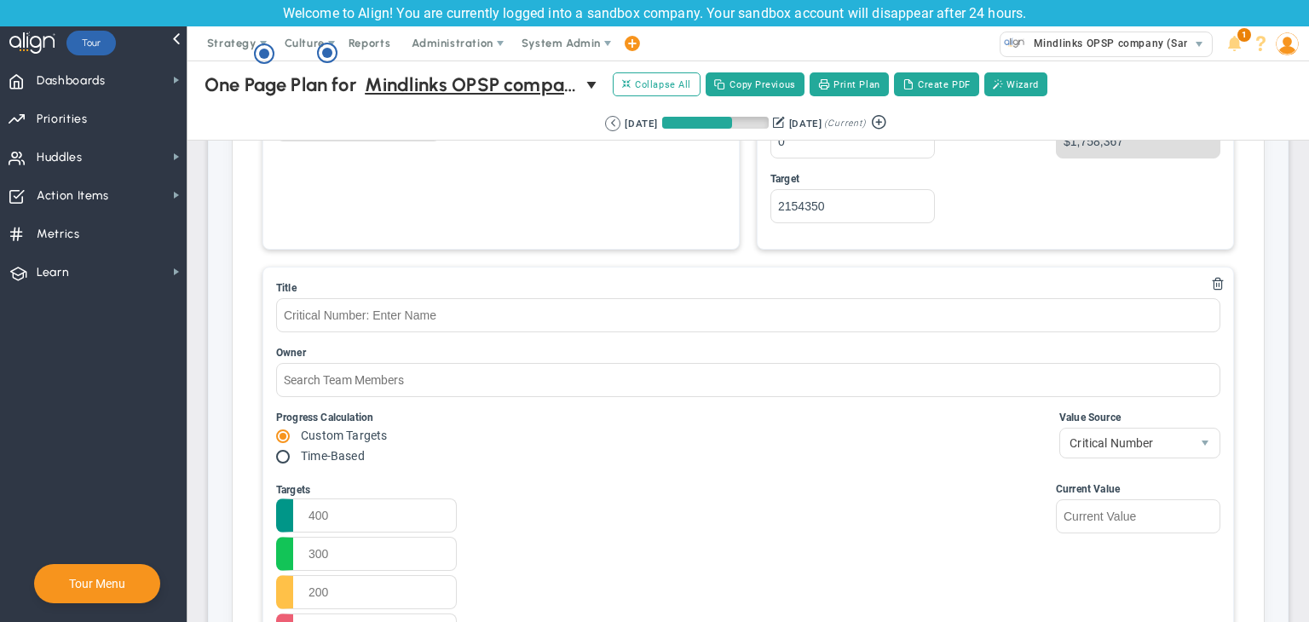
scroll to position [4943, 0]
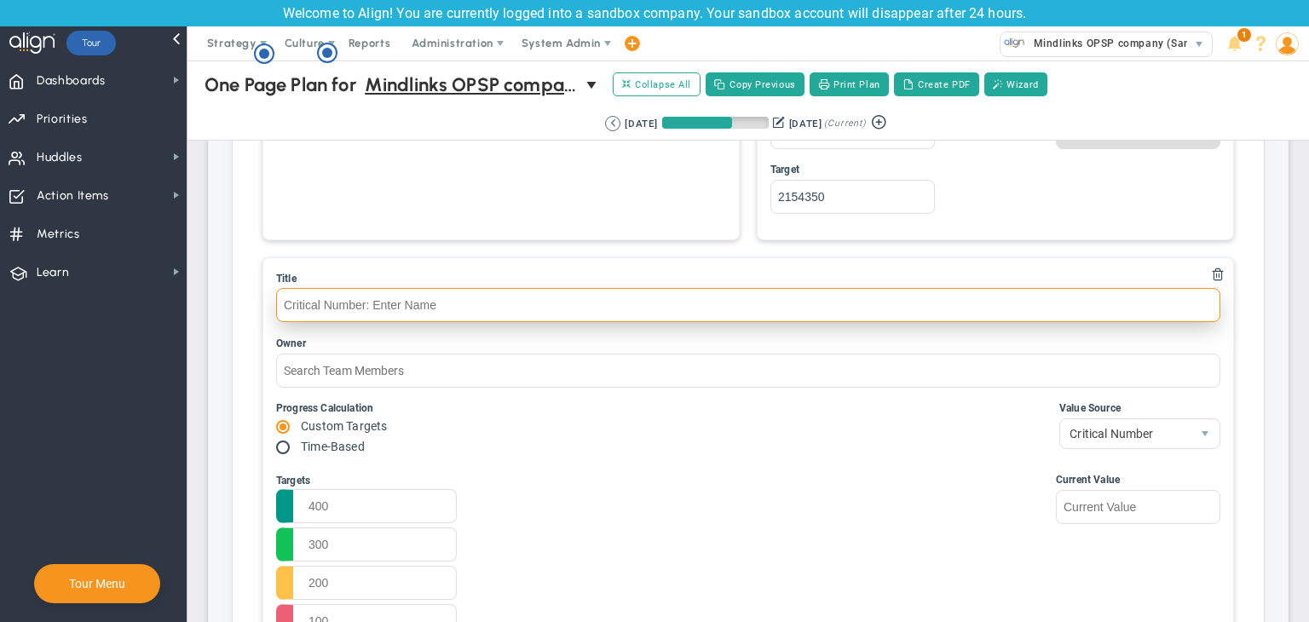
click at [423, 288] on input "text" at bounding box center [748, 305] width 944 height 34
click at [398, 298] on input "text" at bounding box center [748, 305] width 944 height 34
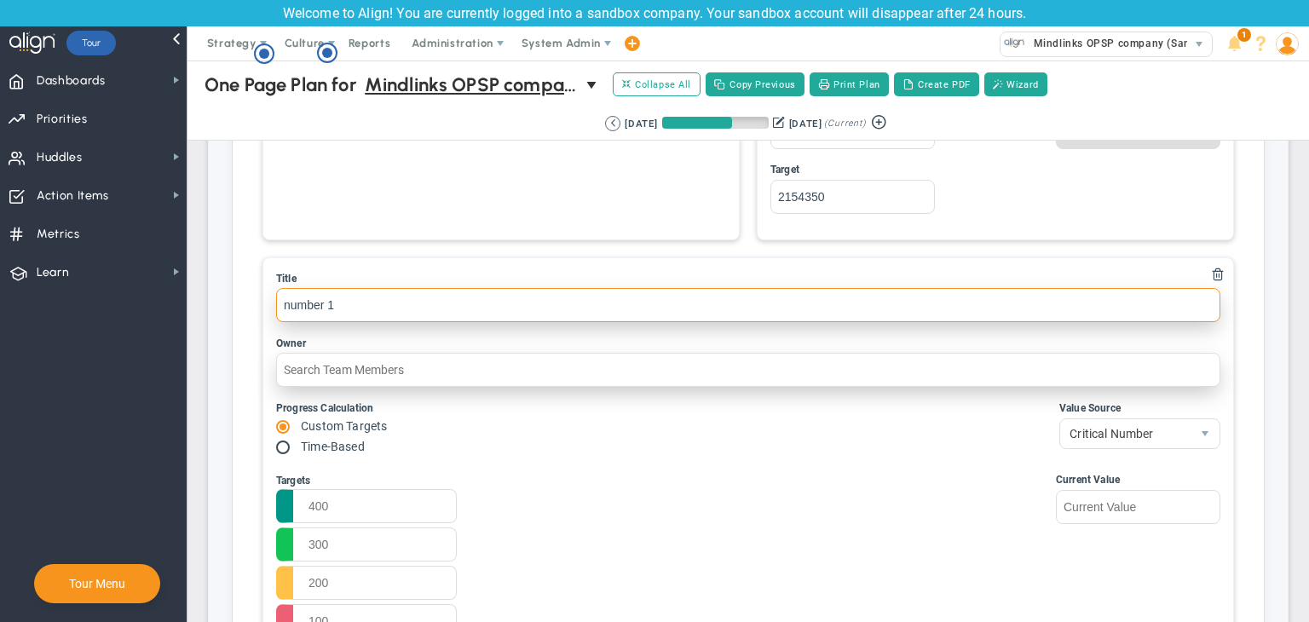
type input "number 1"
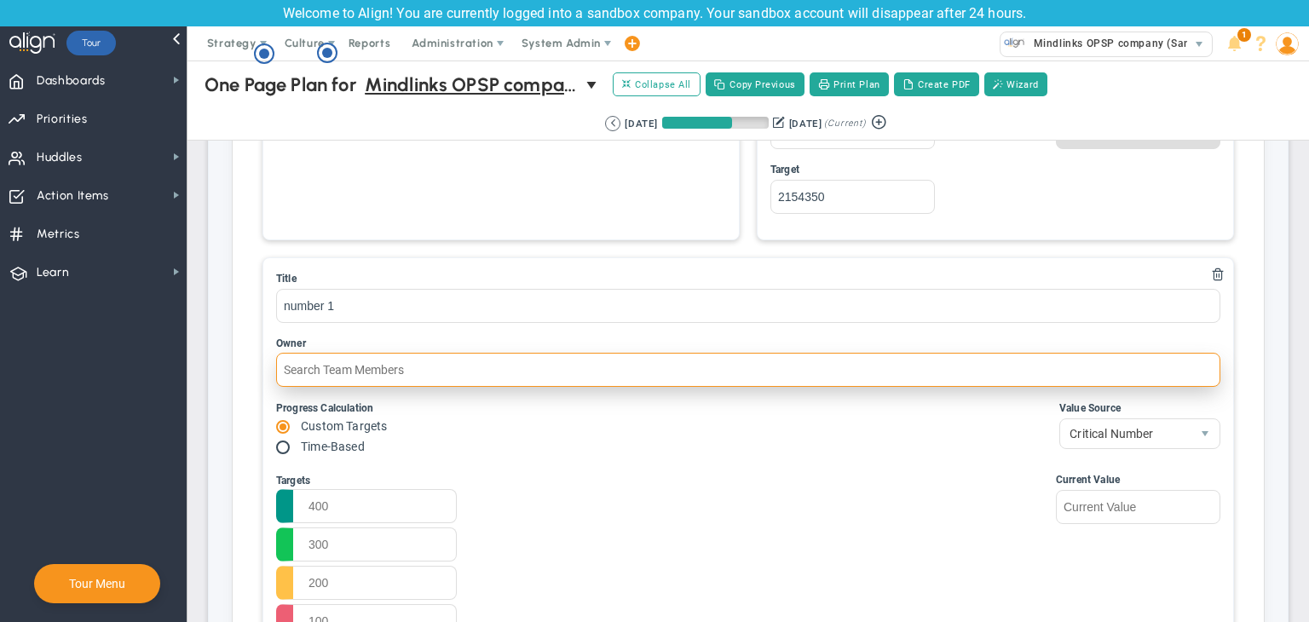
click at [380, 369] on input "text" at bounding box center [748, 370] width 944 height 34
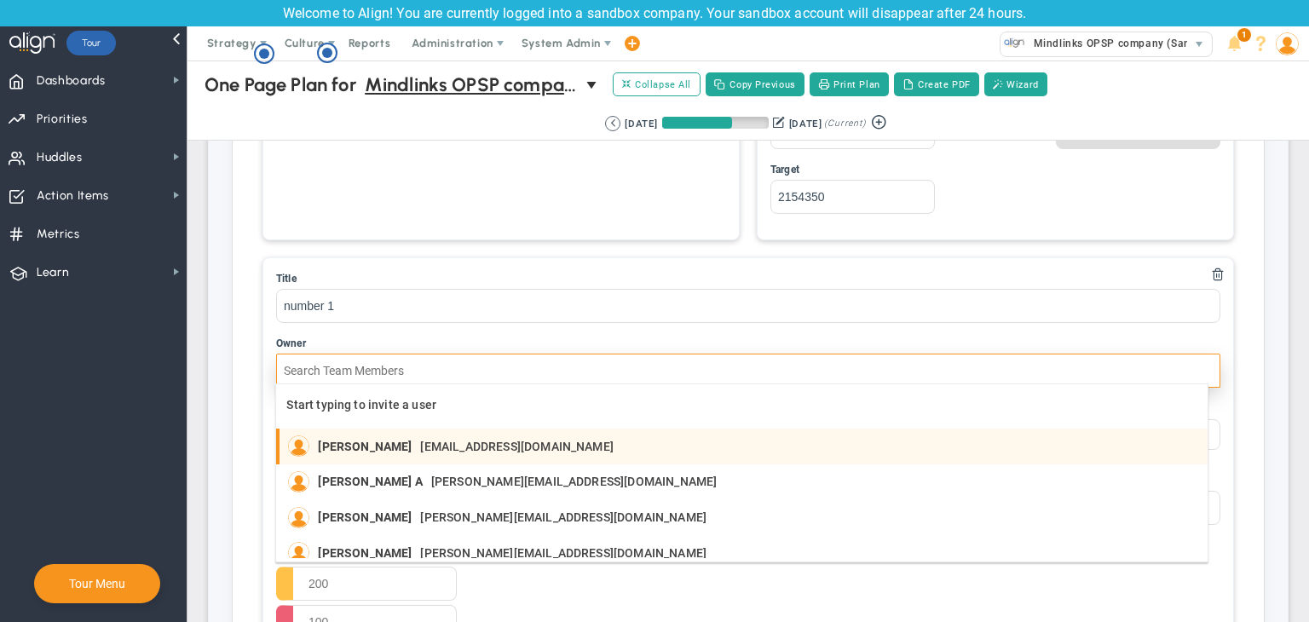
click at [390, 452] on span "[PERSON_NAME]" at bounding box center [365, 447] width 94 height 12
type input "[PERSON_NAME]"
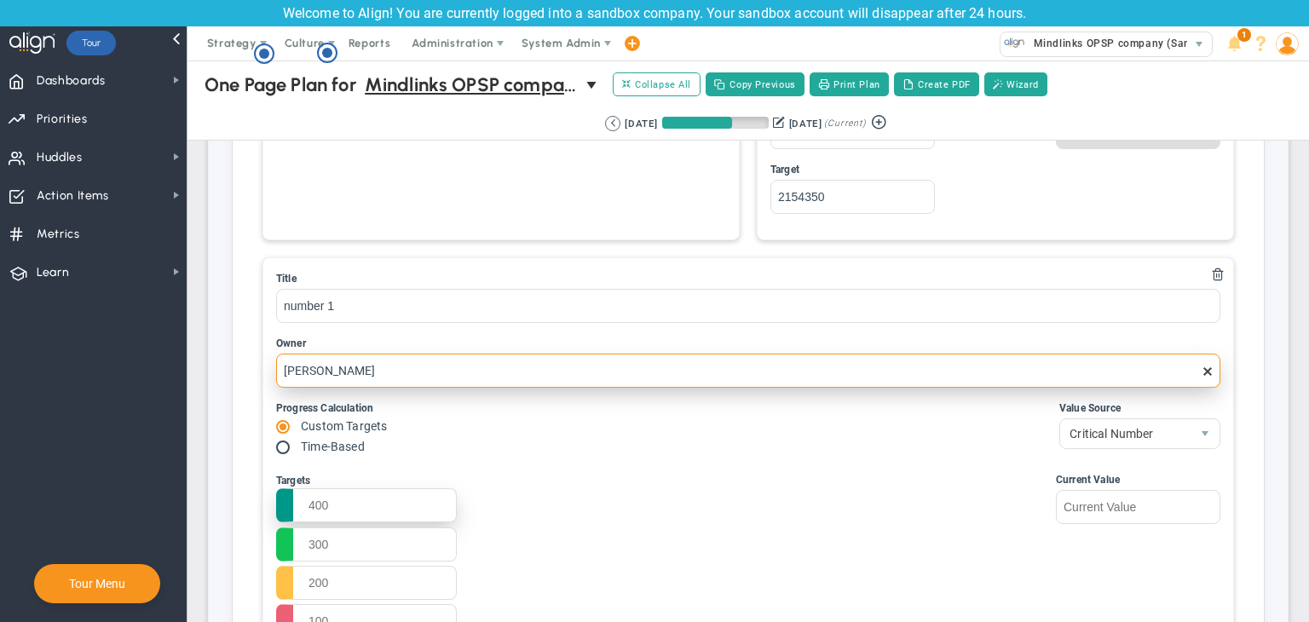
scroll to position [5199, 0]
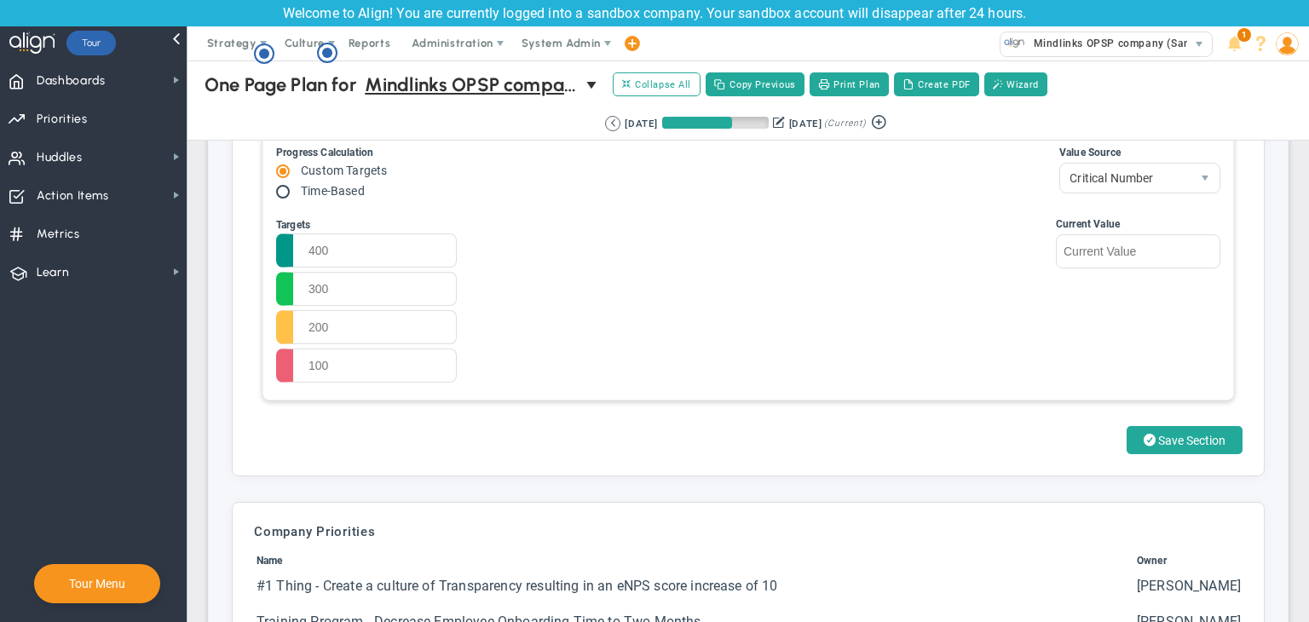
click at [286, 188] on input "radio" at bounding box center [288, 193] width 17 height 14
radio input "true"
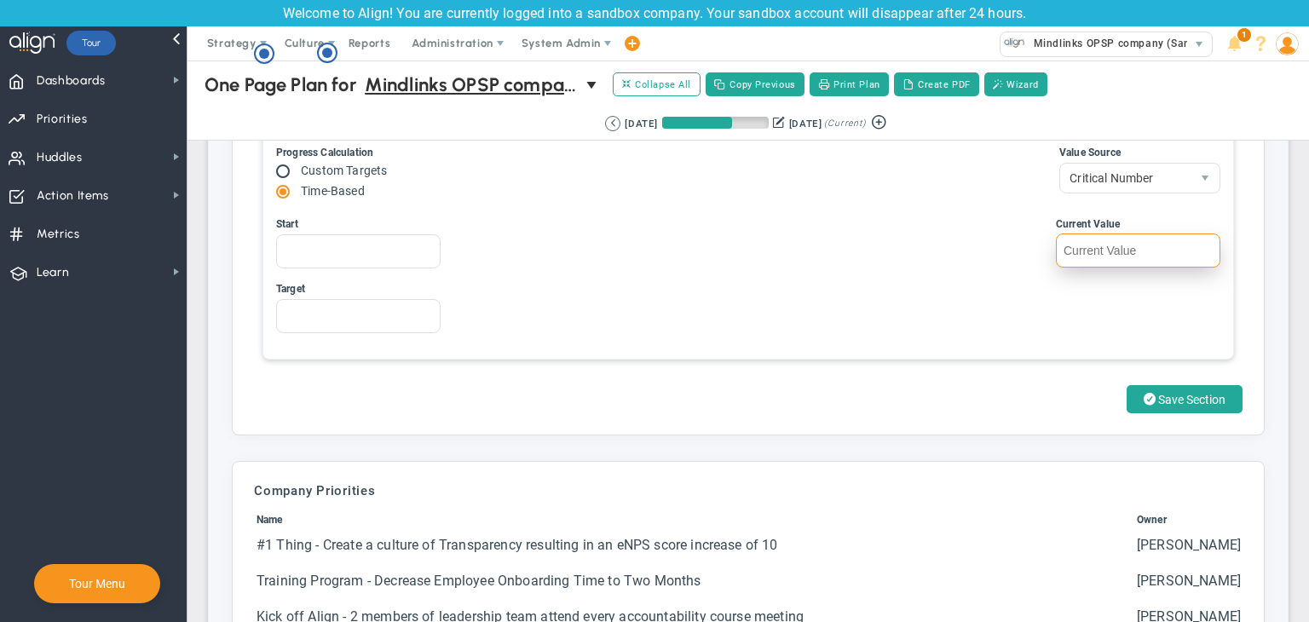
click at [1128, 248] on input "text" at bounding box center [1138, 251] width 164 height 34
type input "1"
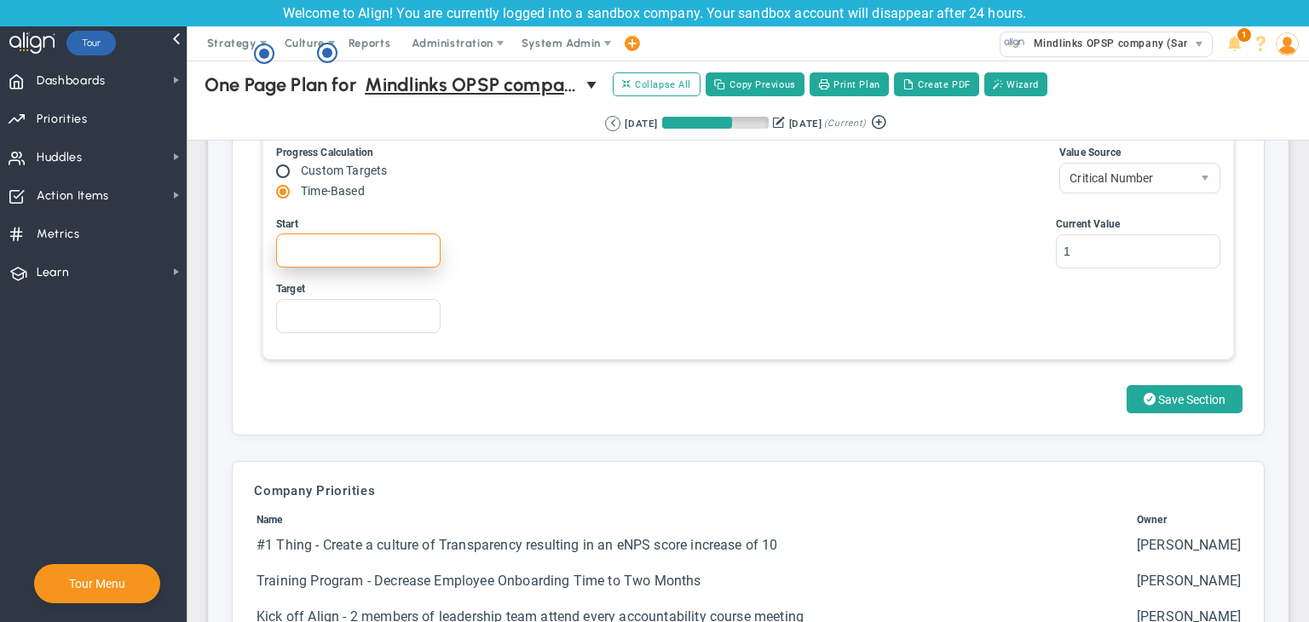
click at [330, 239] on input "Start" at bounding box center [358, 251] width 164 height 34
type input "1"
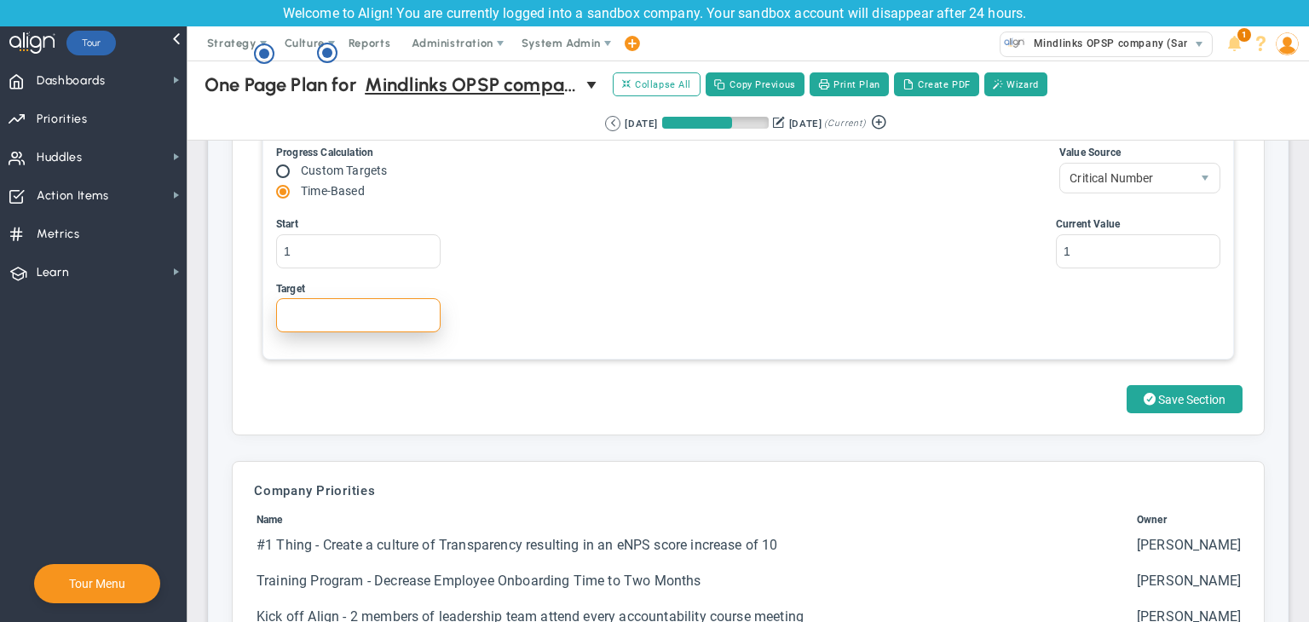
click at [337, 313] on input "Target" at bounding box center [358, 315] width 164 height 34
type input "150"
click at [1159, 394] on span "Save Section" at bounding box center [1191, 400] width 67 height 14
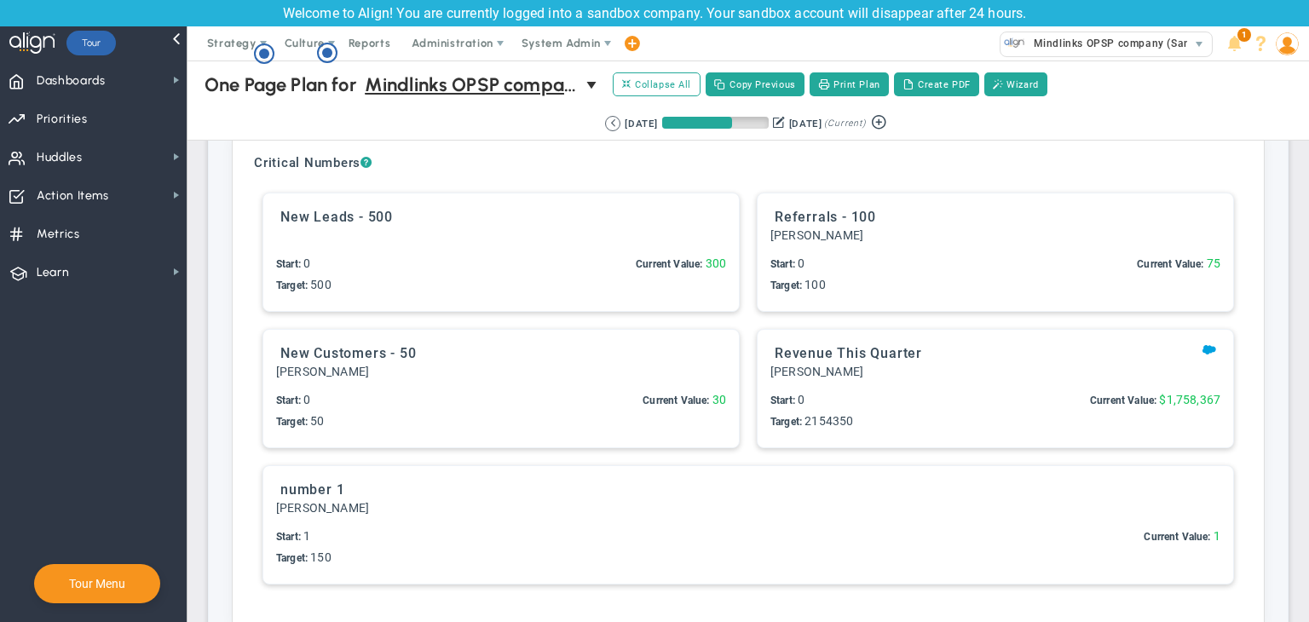
click at [501, 520] on div "number 1 Start: 1" at bounding box center [748, 525] width 970 height 118
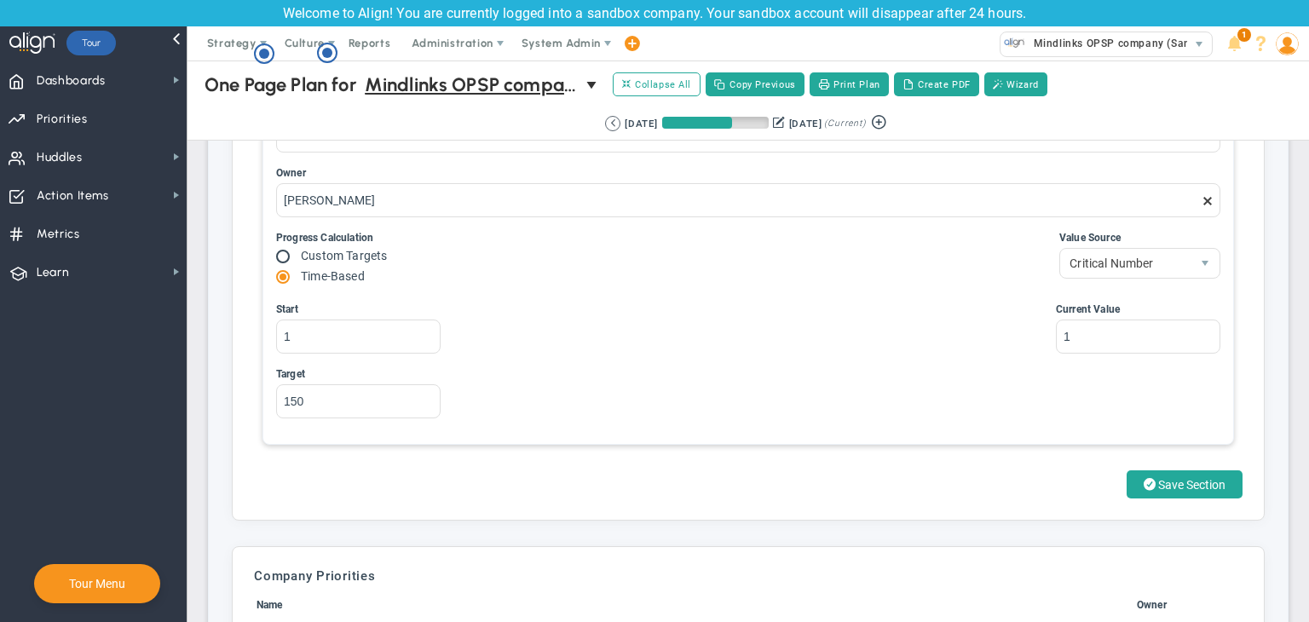
scroll to position [5029, 0]
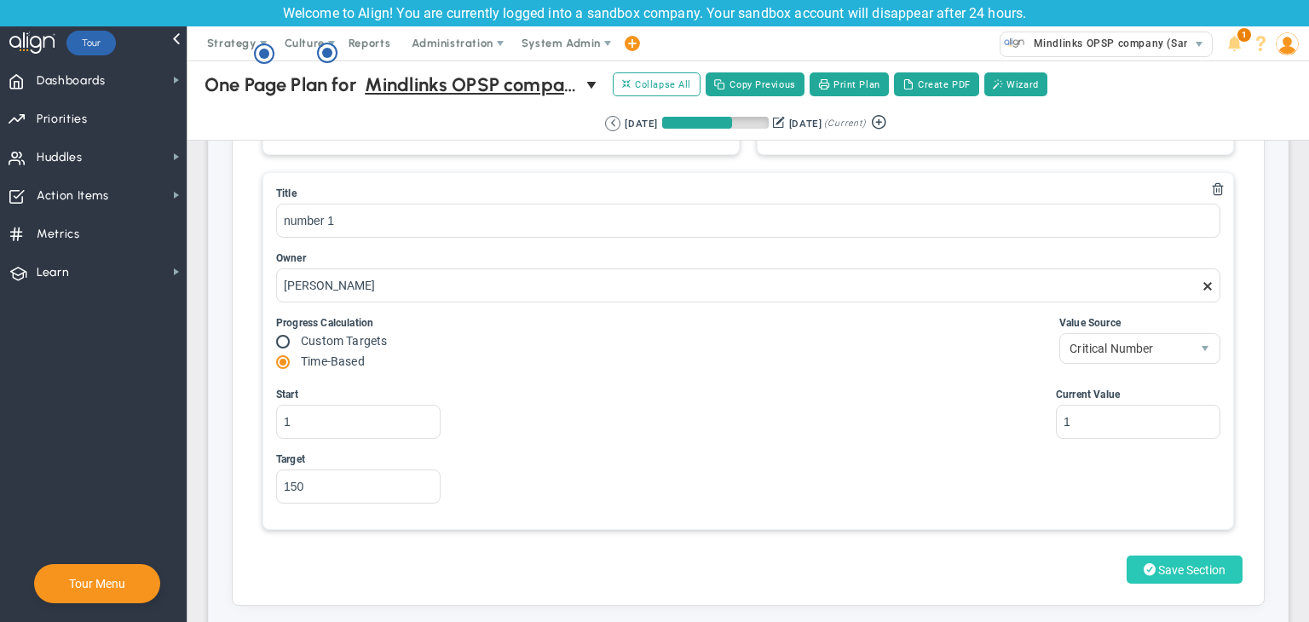
click at [1144, 562] on span at bounding box center [1150, 570] width 12 height 16
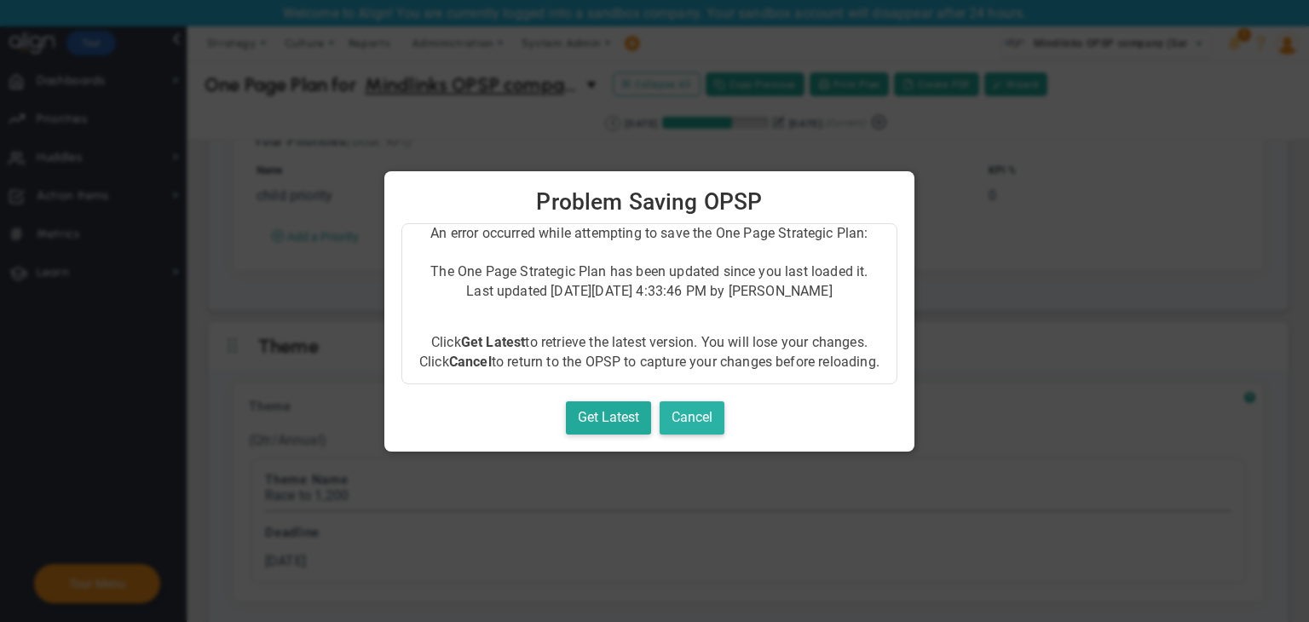
click at [693, 424] on button "Cancel" at bounding box center [692, 417] width 65 height 33
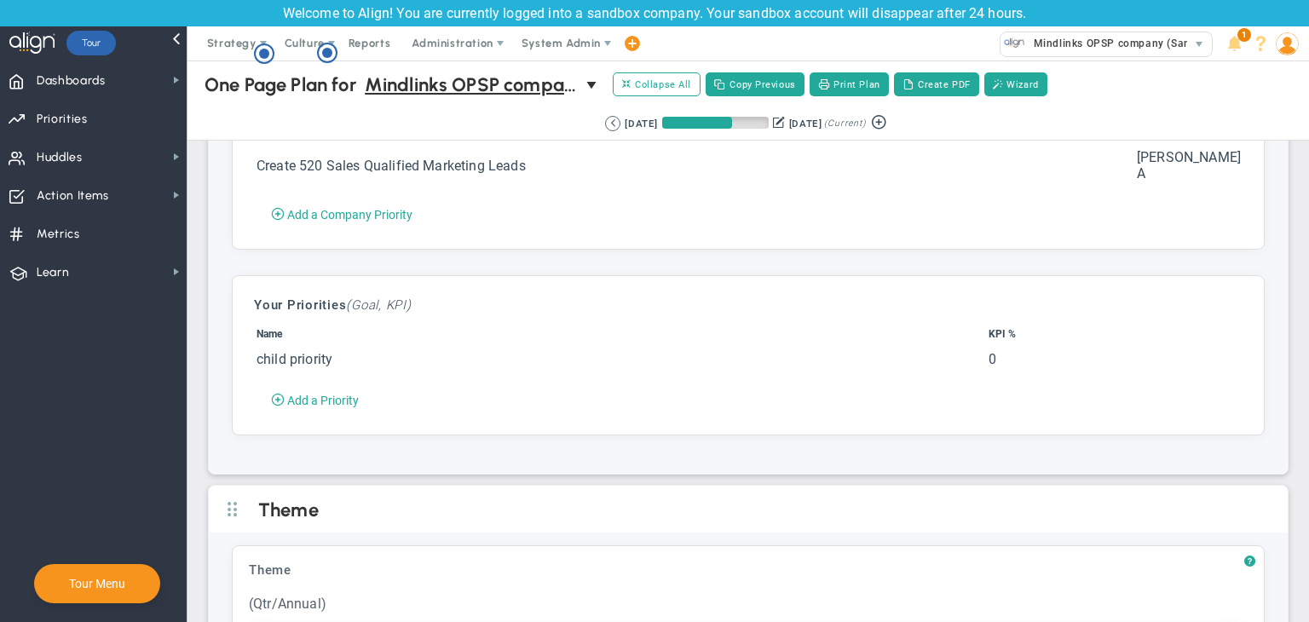
scroll to position [4858, 0]
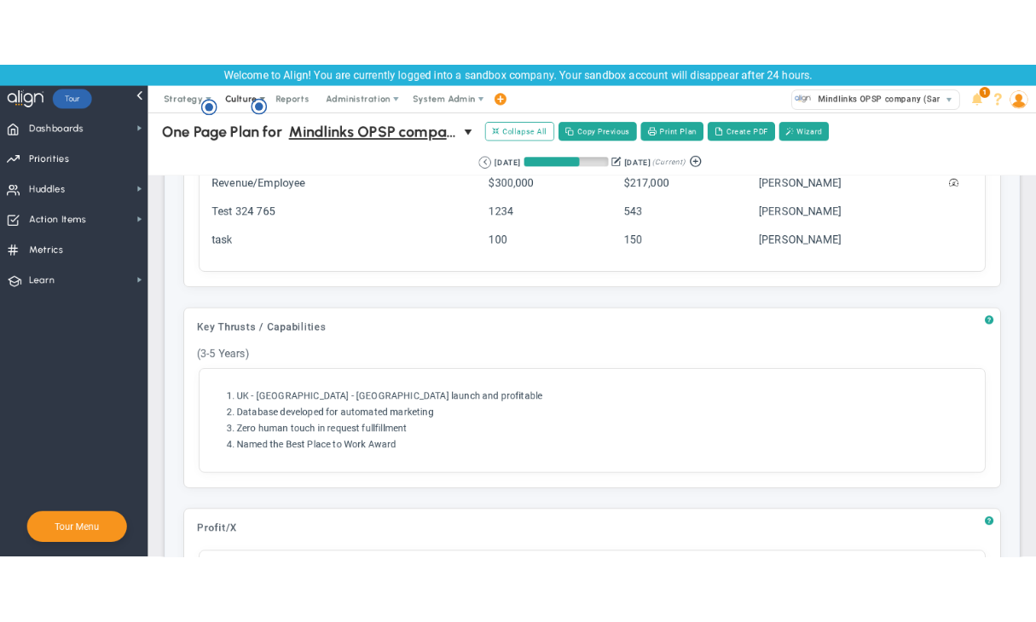
scroll to position [978, 0]
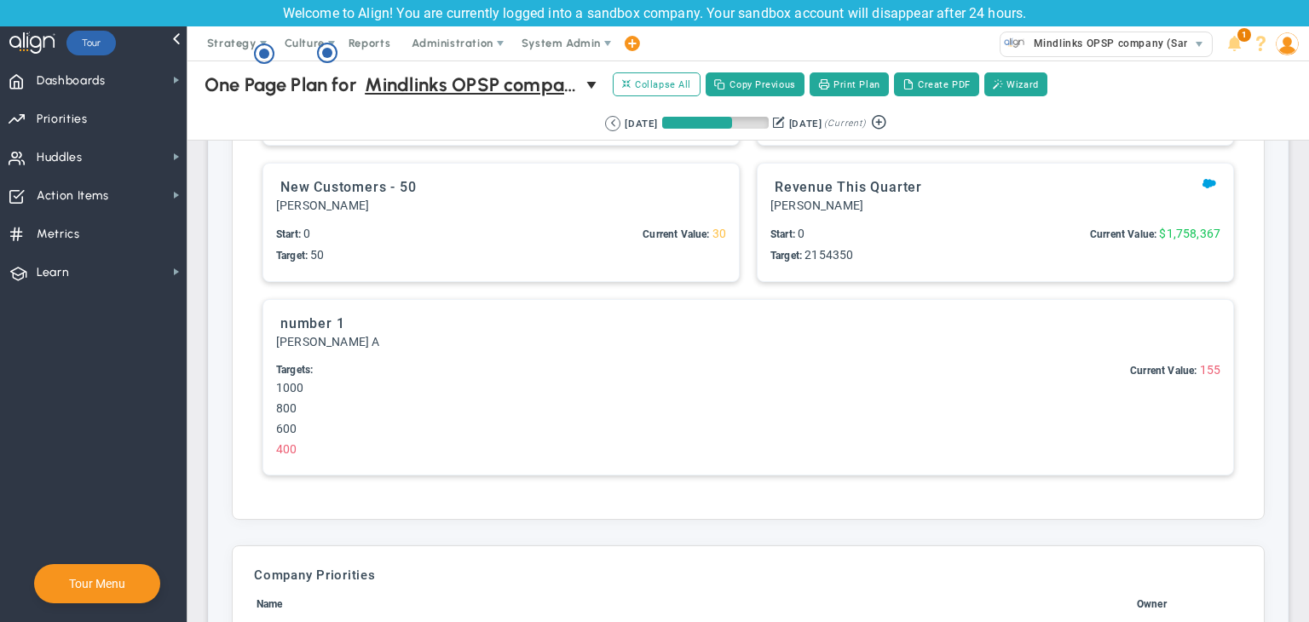
scroll to position [4347, 0]
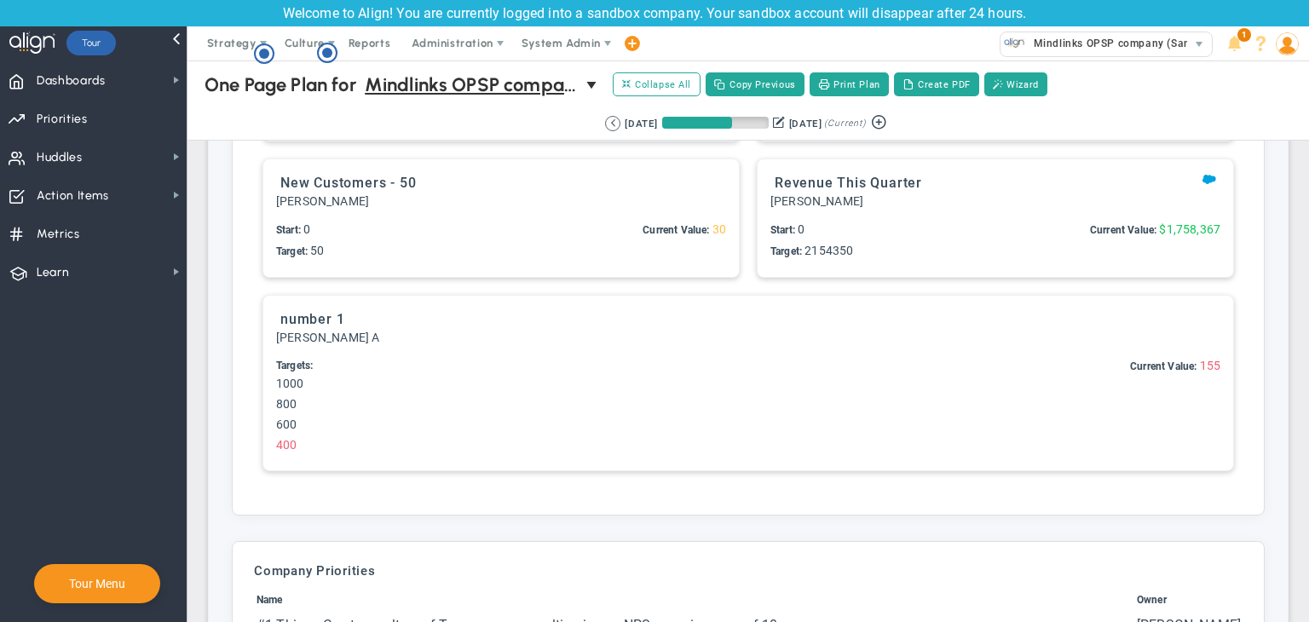
click at [1035, 414] on div "Targets: 1000 800 600 400 Start: 0 Target: 0 Current Value: 155" at bounding box center [748, 408] width 944 height 100
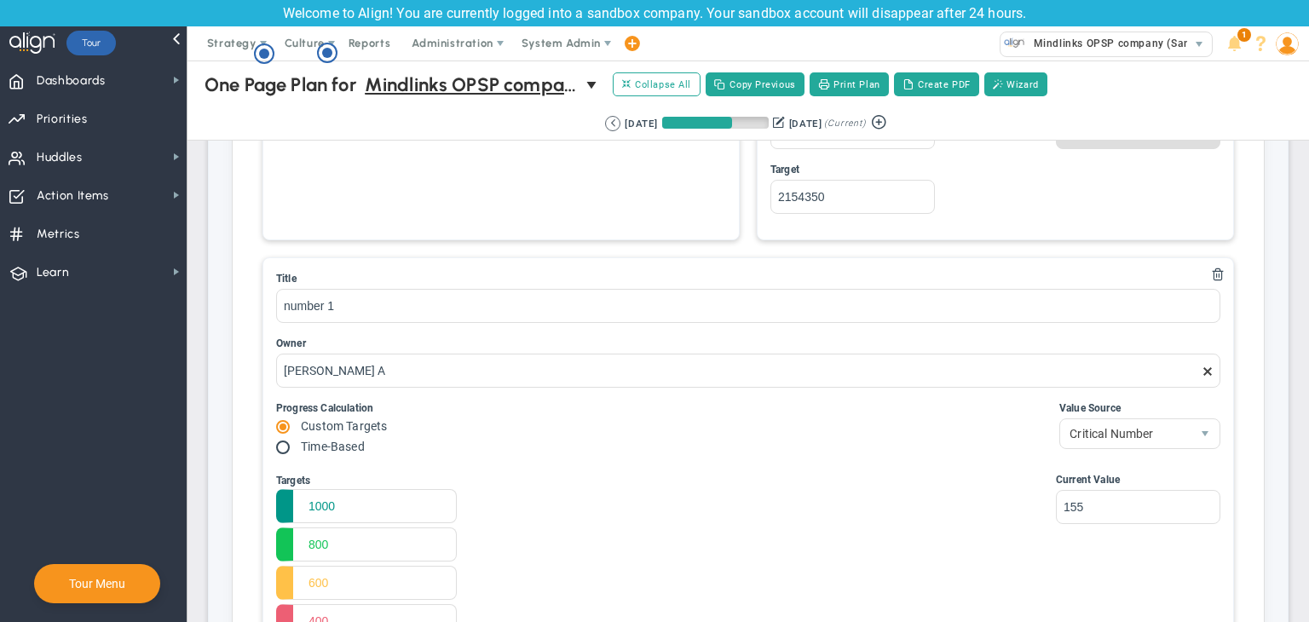
scroll to position [5114, 0]
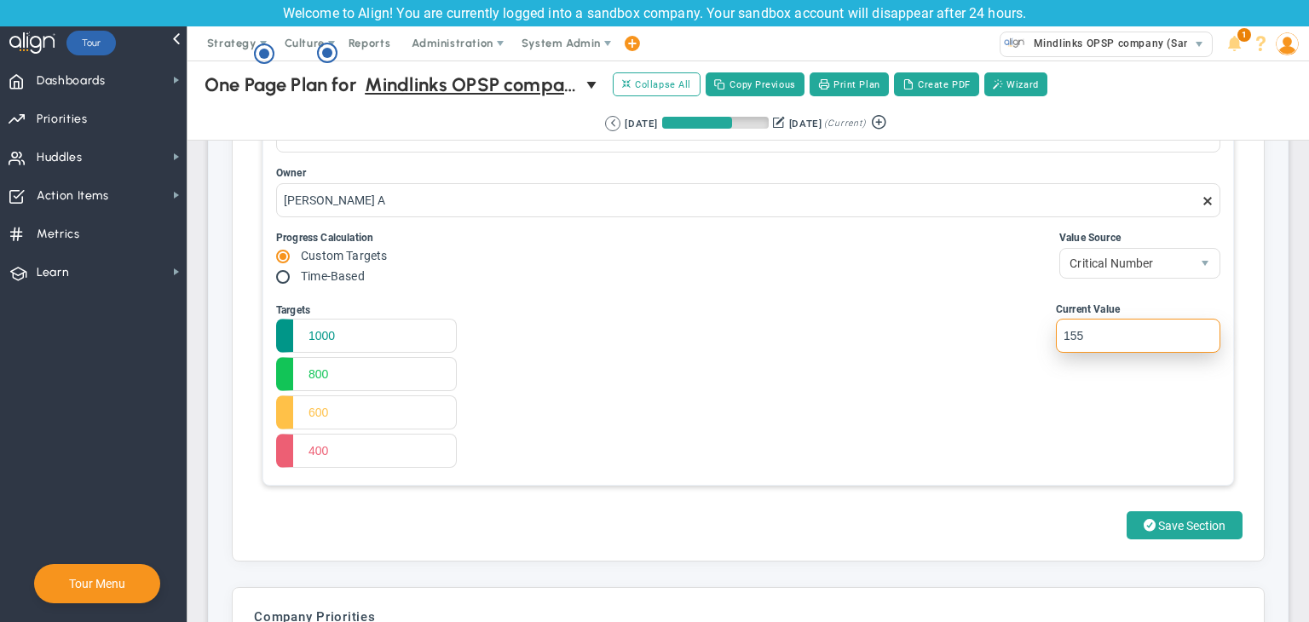
click at [1035, 326] on input "155" at bounding box center [1138, 336] width 164 height 34
type input "1"
type input "255"
click at [1035, 520] on span "Save Section" at bounding box center [1191, 526] width 67 height 14
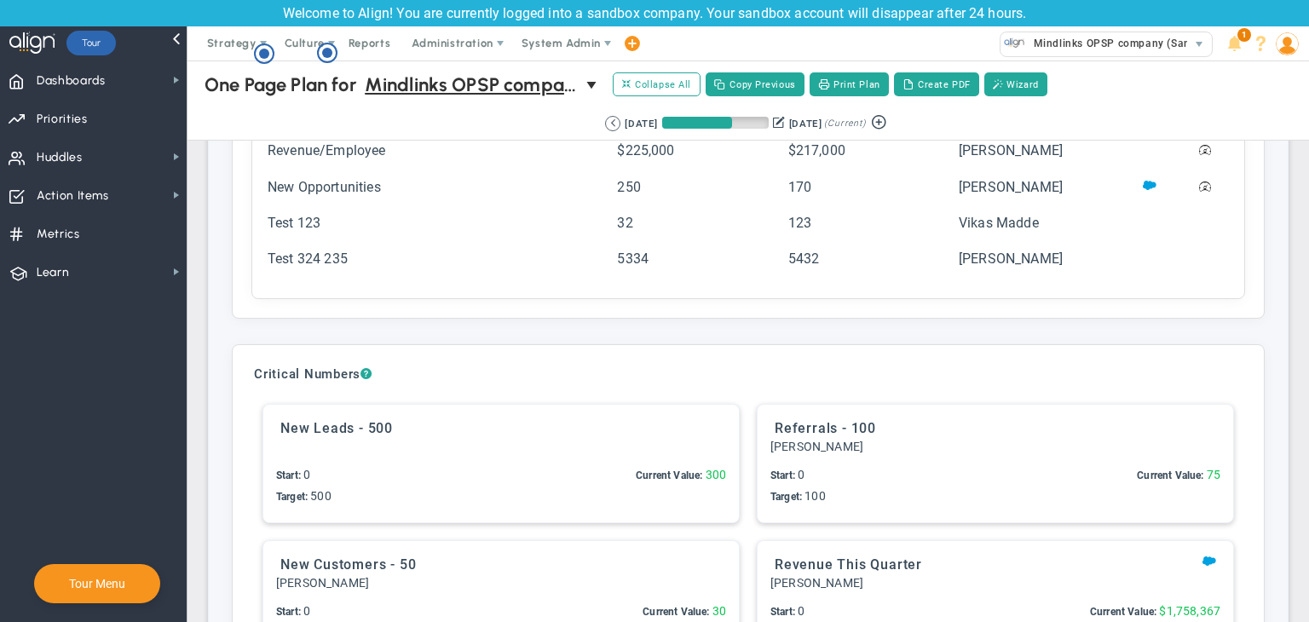
scroll to position [4006, 0]
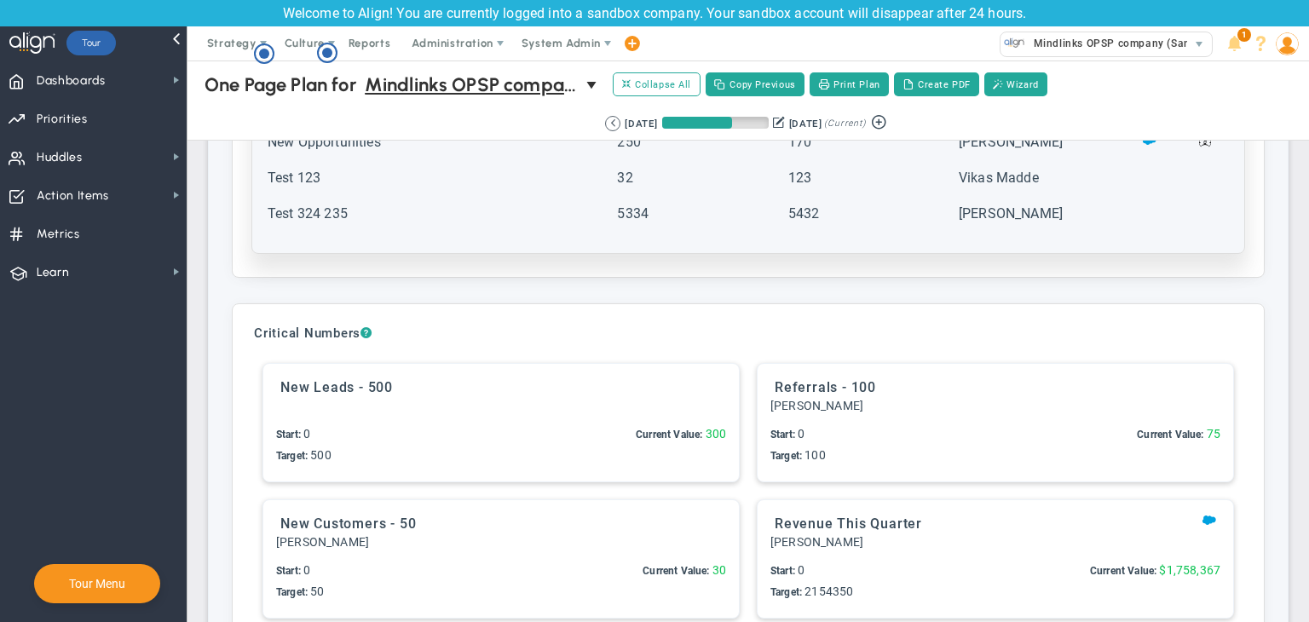
click at [344, 205] on td "Test 324 235" at bounding box center [441, 222] width 348 height 34
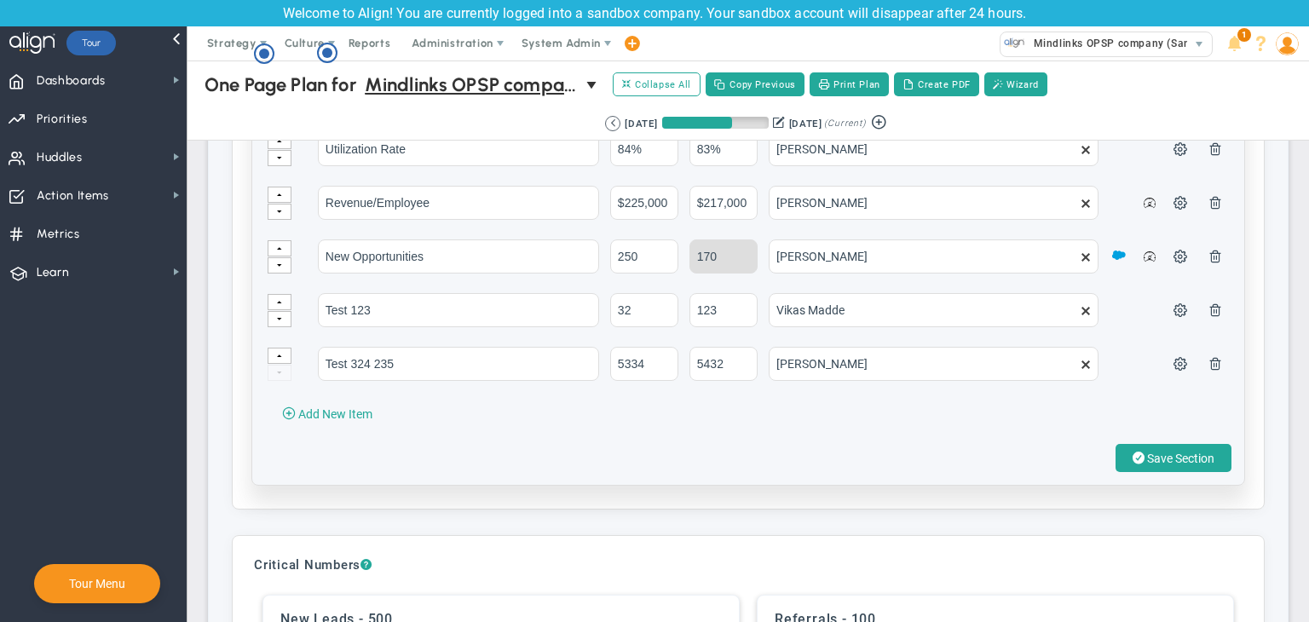
scroll to position [4176, 0]
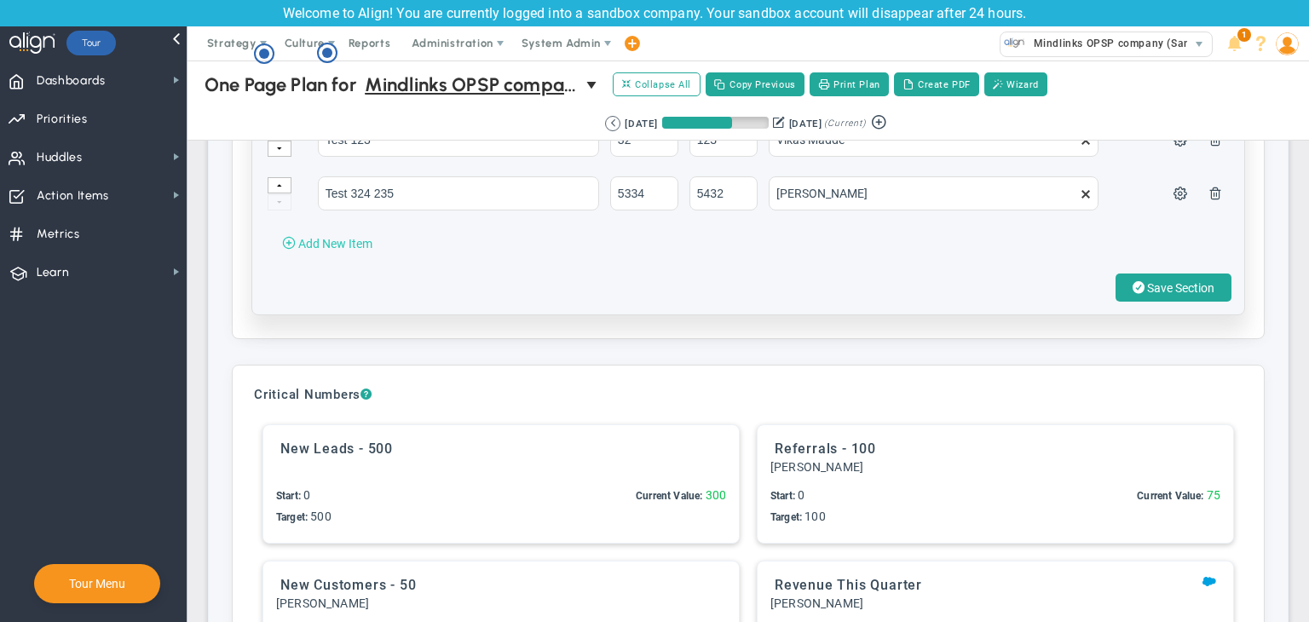
click at [349, 250] on button "Add New Item" at bounding box center [327, 242] width 124 height 27
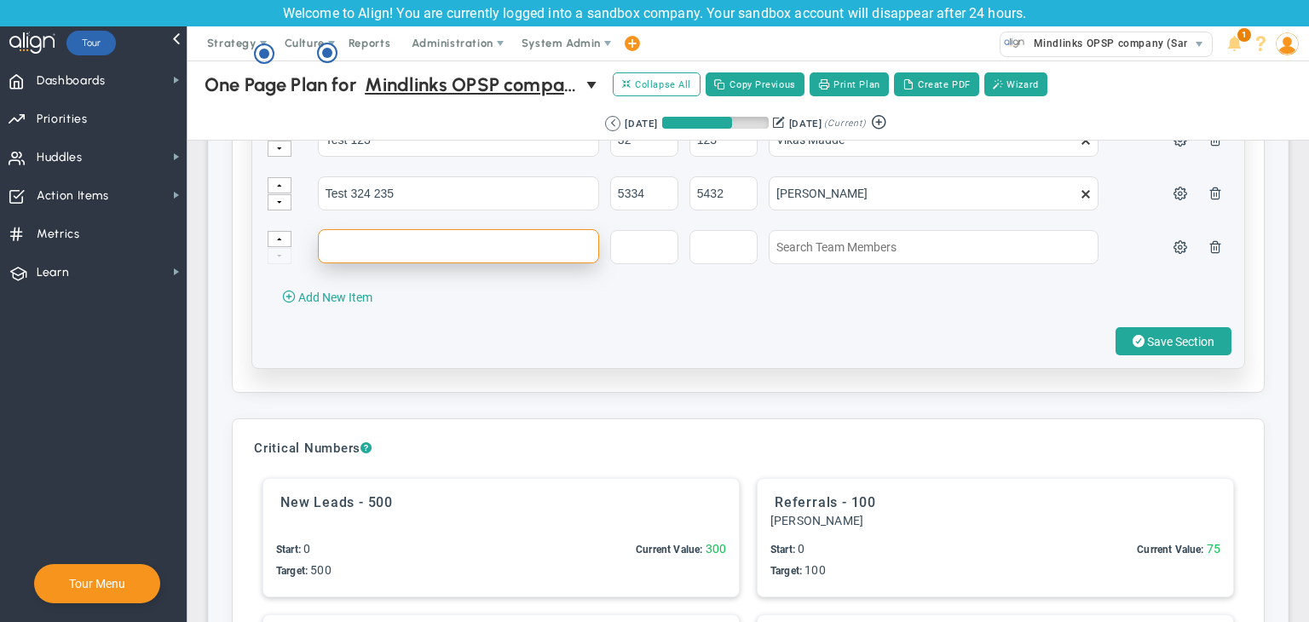
click at [355, 243] on input "text" at bounding box center [458, 246] width 281 height 34
type input "t"
type input "Testing"
click at [644, 243] on input "text" at bounding box center [644, 246] width 68 height 34
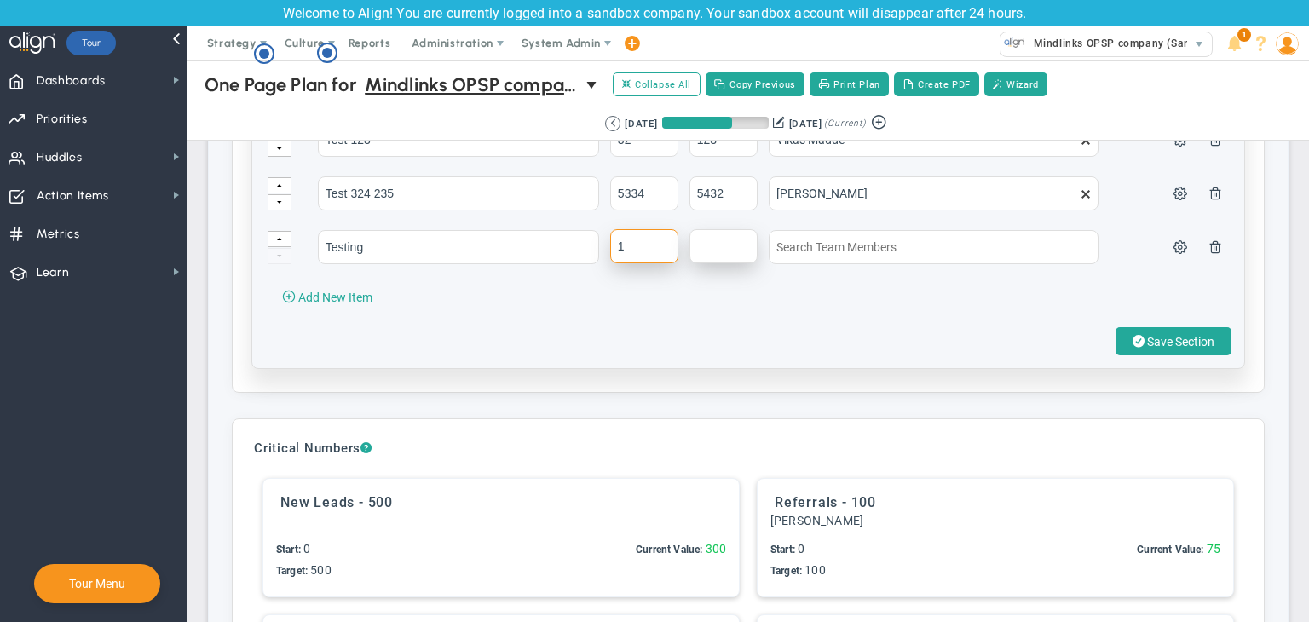
type input "1"
click at [690, 237] on input "text" at bounding box center [724, 246] width 68 height 34
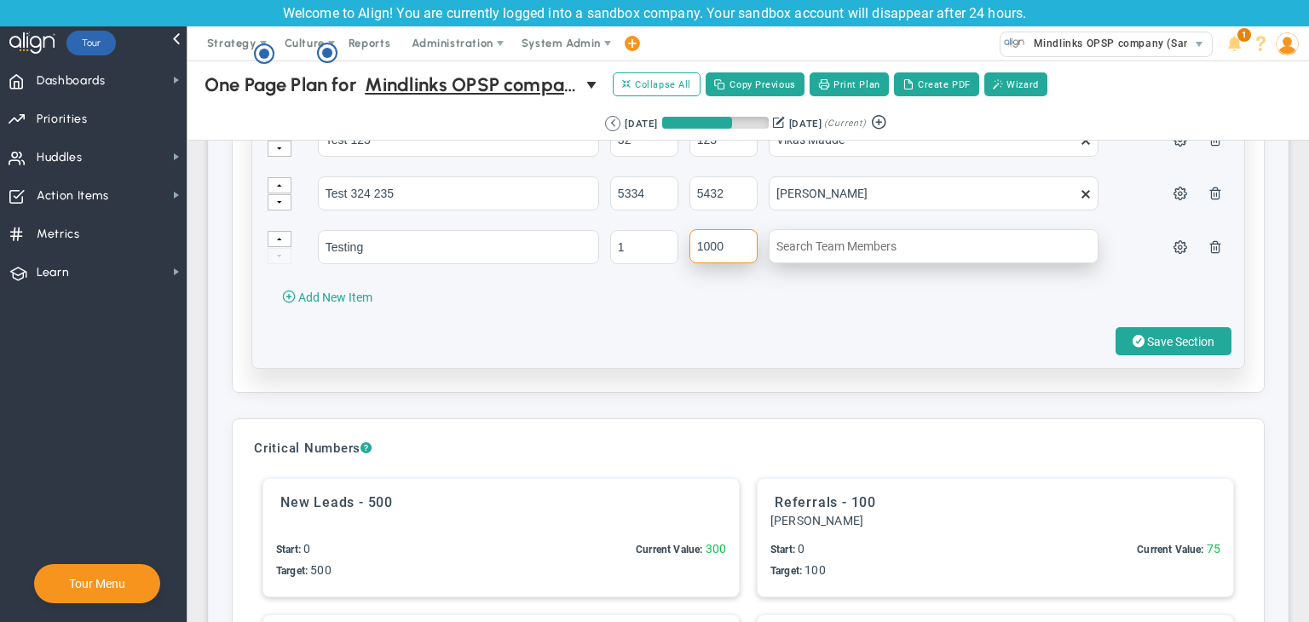
type input "1000"
click at [831, 237] on input "text" at bounding box center [934, 246] width 330 height 34
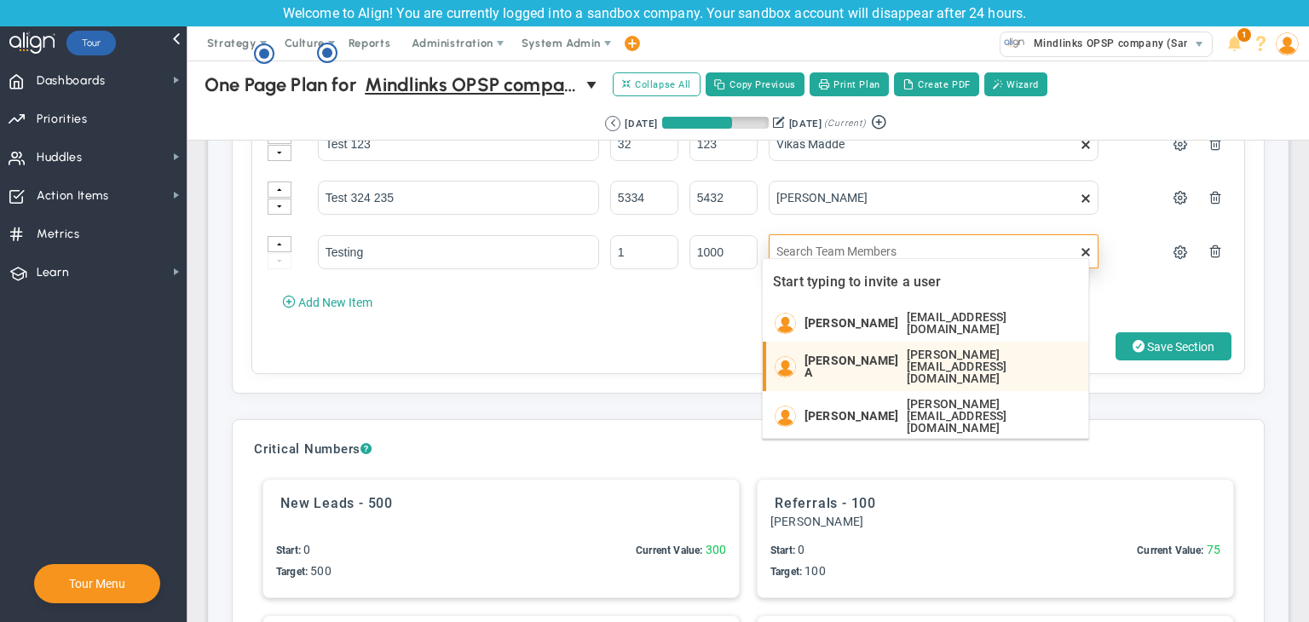
click at [869, 366] on span "[PERSON_NAME] A" at bounding box center [852, 367] width 94 height 24
type input "[PERSON_NAME] A"
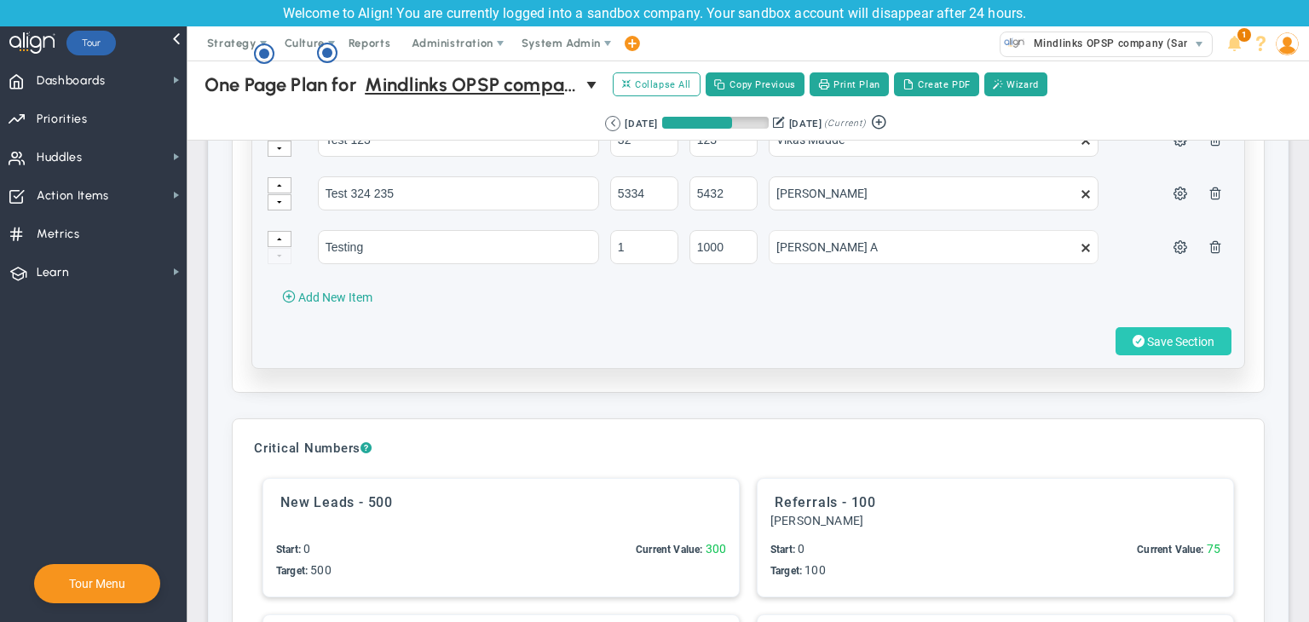
click at [1035, 343] on span "Save Section" at bounding box center [1180, 342] width 67 height 14
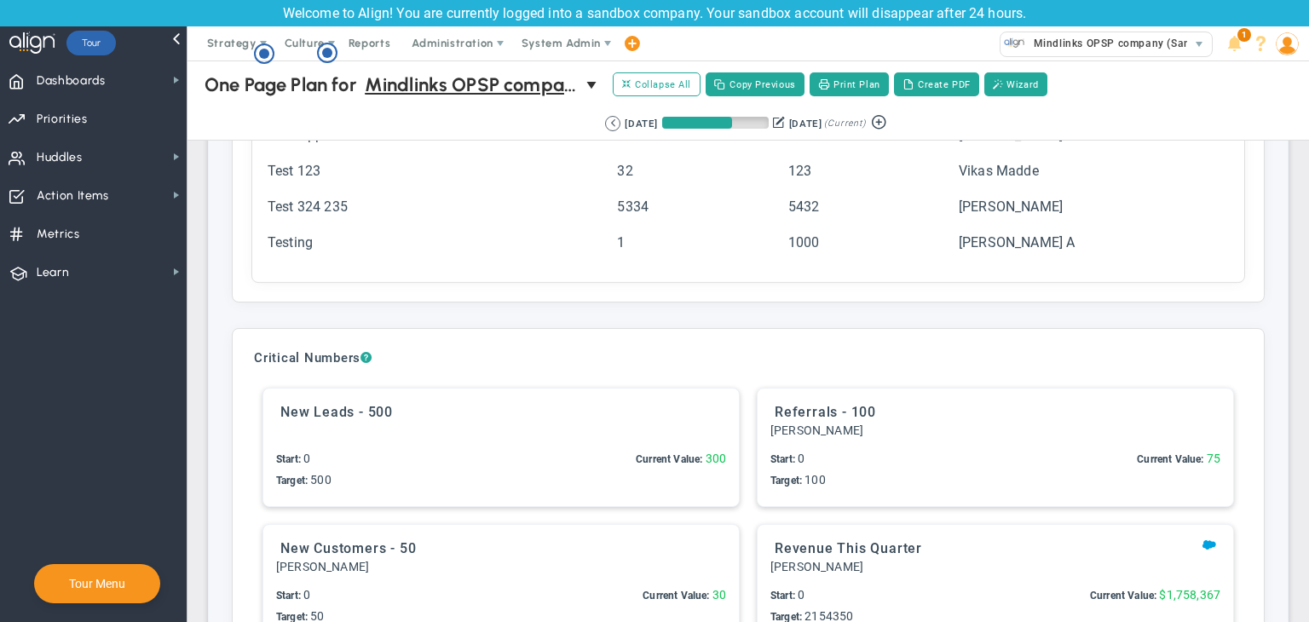
scroll to position [3835, 0]
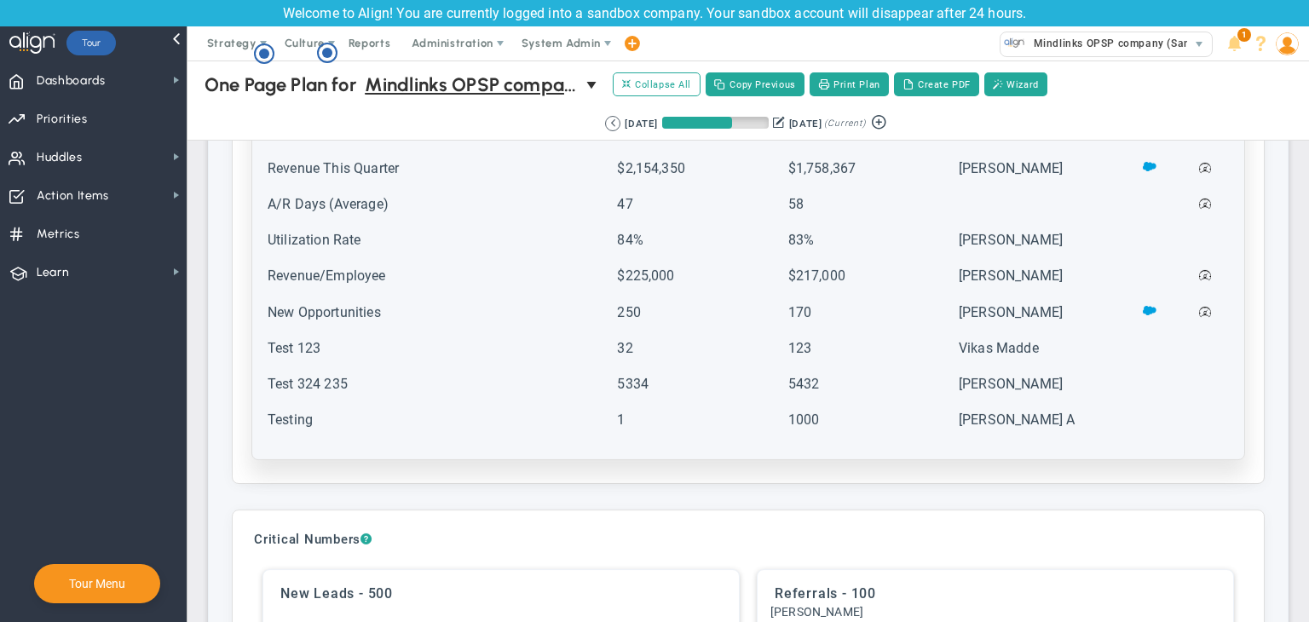
click at [395, 436] on td "Testing" at bounding box center [441, 428] width 348 height 34
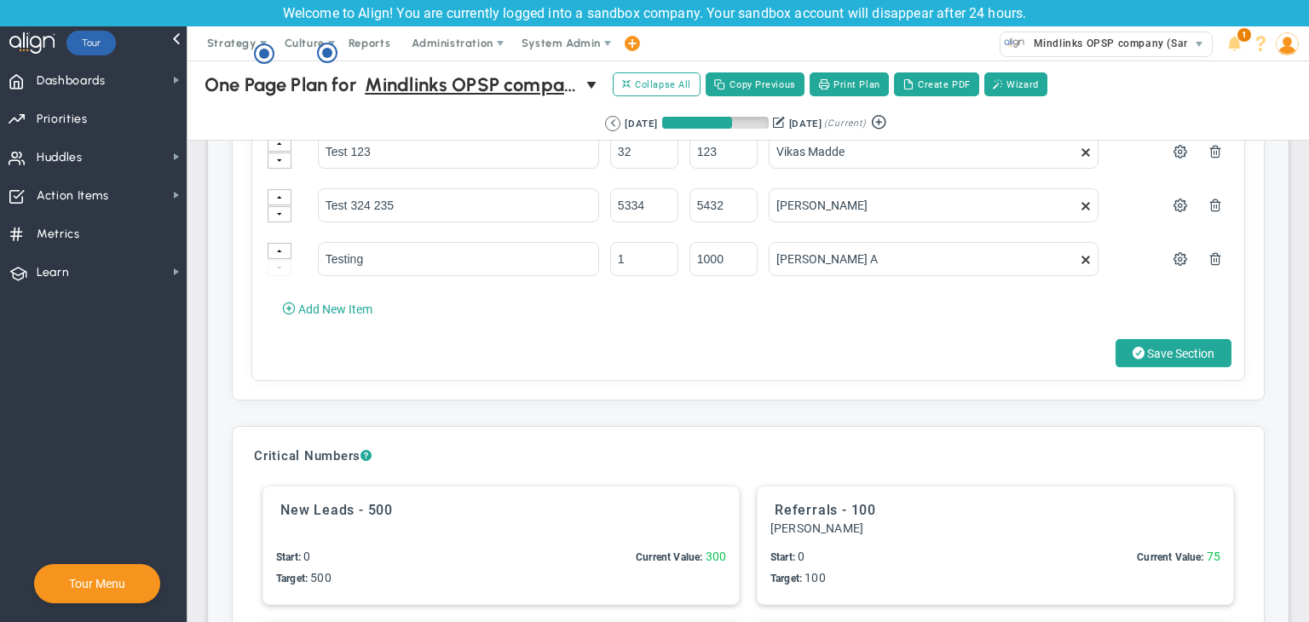
scroll to position [4176, 0]
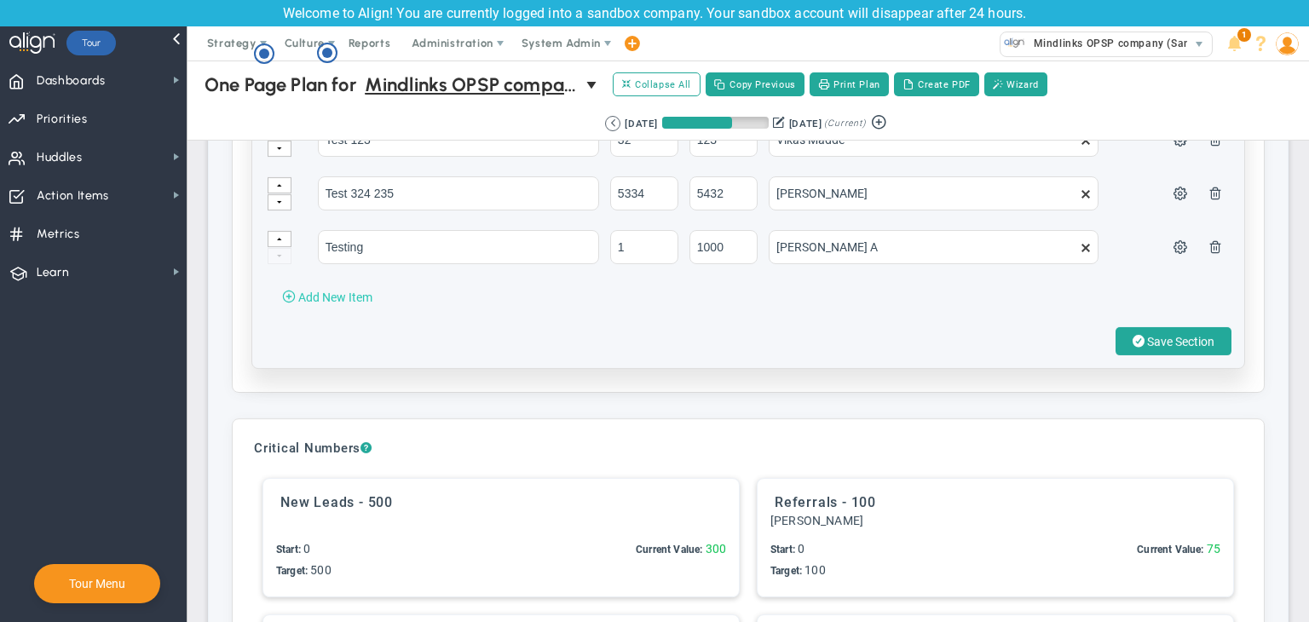
click at [364, 298] on span "Add New Item" at bounding box center [335, 298] width 74 height 14
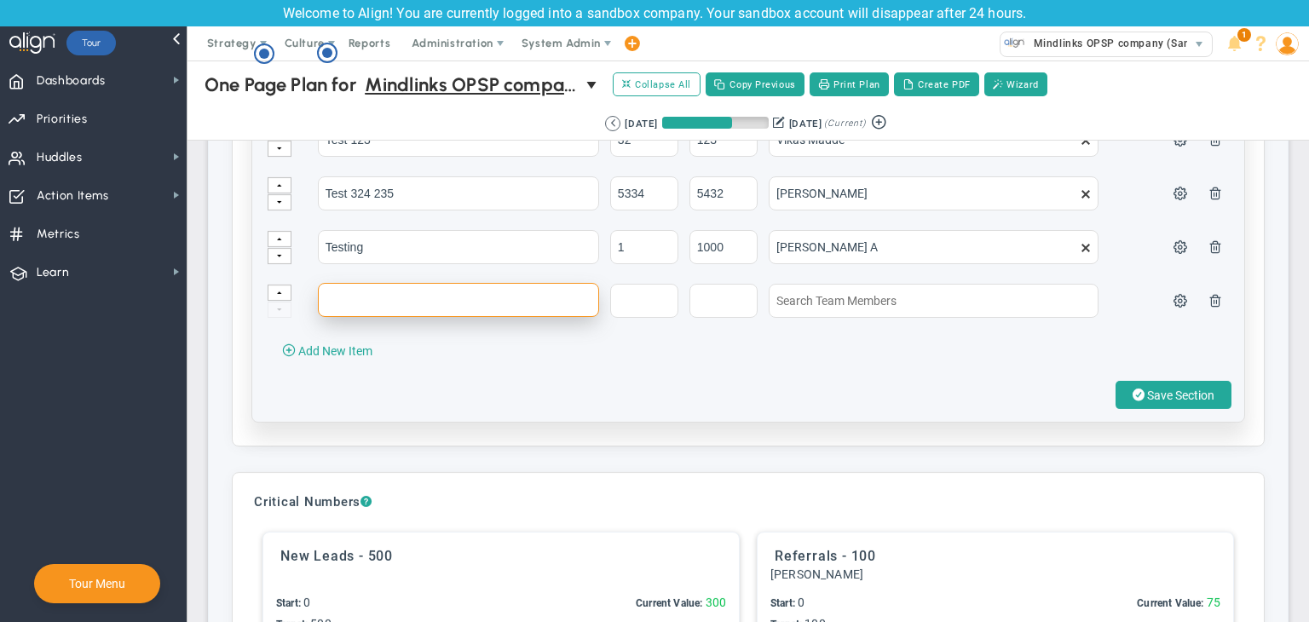
click at [376, 305] on input "text" at bounding box center [458, 300] width 281 height 34
type input "new task"
click at [659, 294] on input "text" at bounding box center [644, 300] width 68 height 34
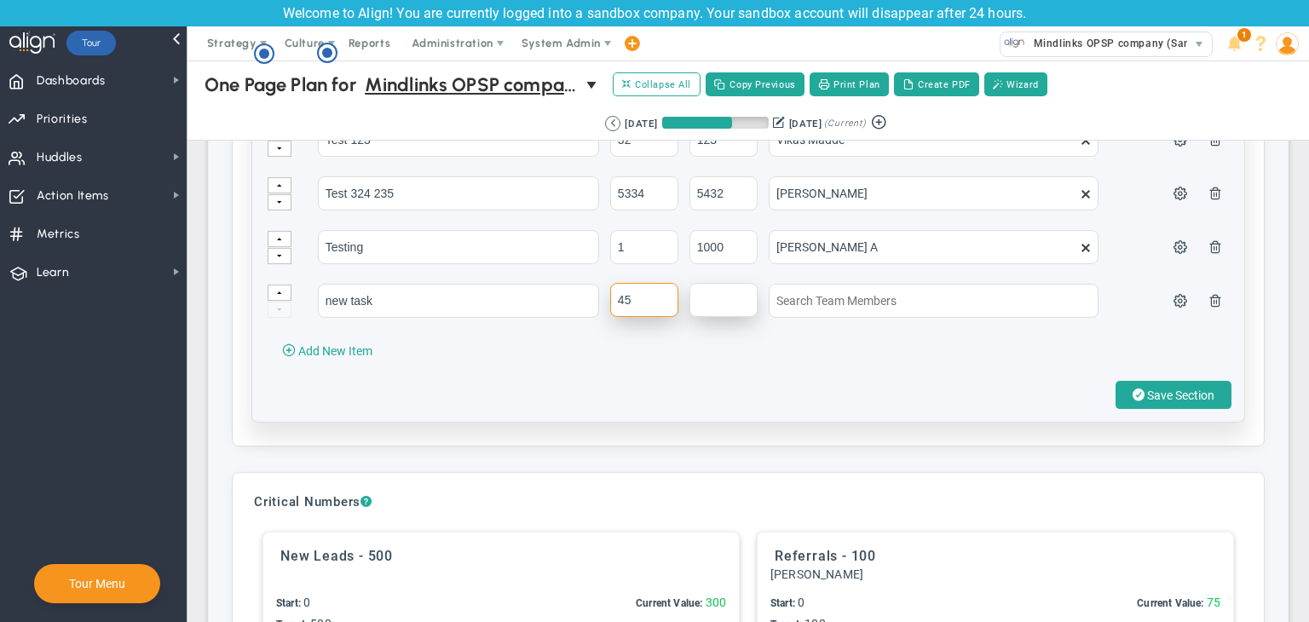
type input "45"
click at [724, 297] on input "text" at bounding box center [724, 300] width 68 height 34
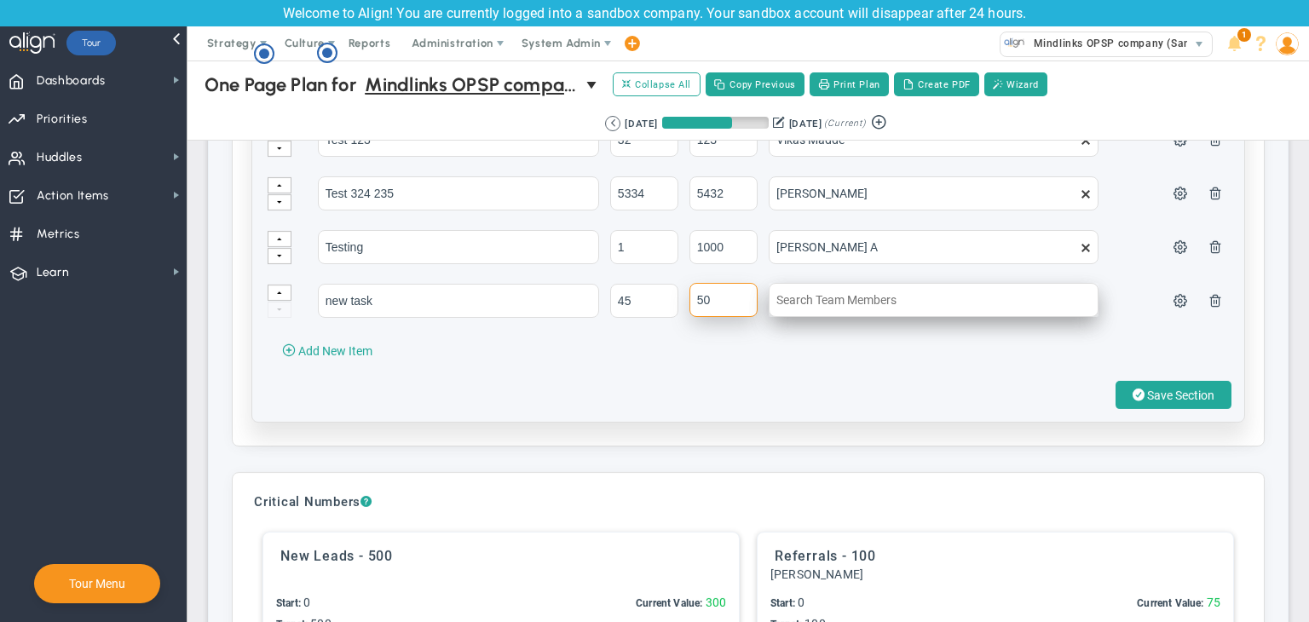
type input "50"
click at [774, 294] on input "text" at bounding box center [934, 300] width 330 height 34
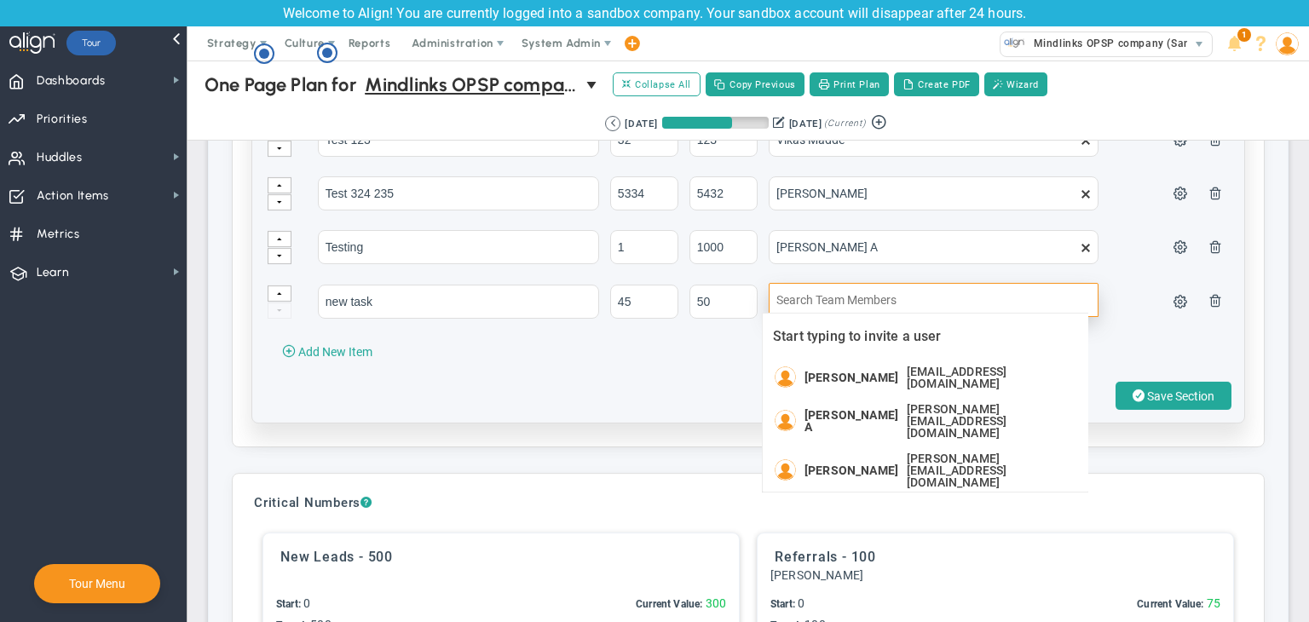
click at [805, 297] on input "text" at bounding box center [934, 300] width 330 height 34
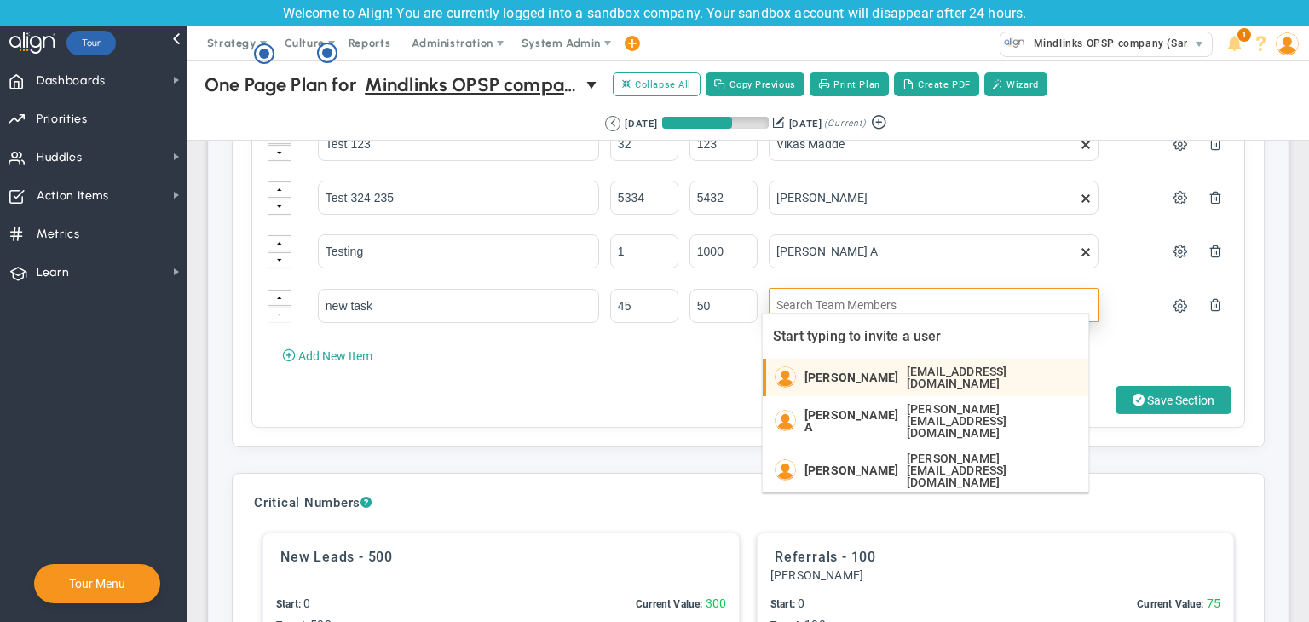
click at [812, 379] on span "[PERSON_NAME]" at bounding box center [852, 378] width 94 height 12
type input "[PERSON_NAME]"
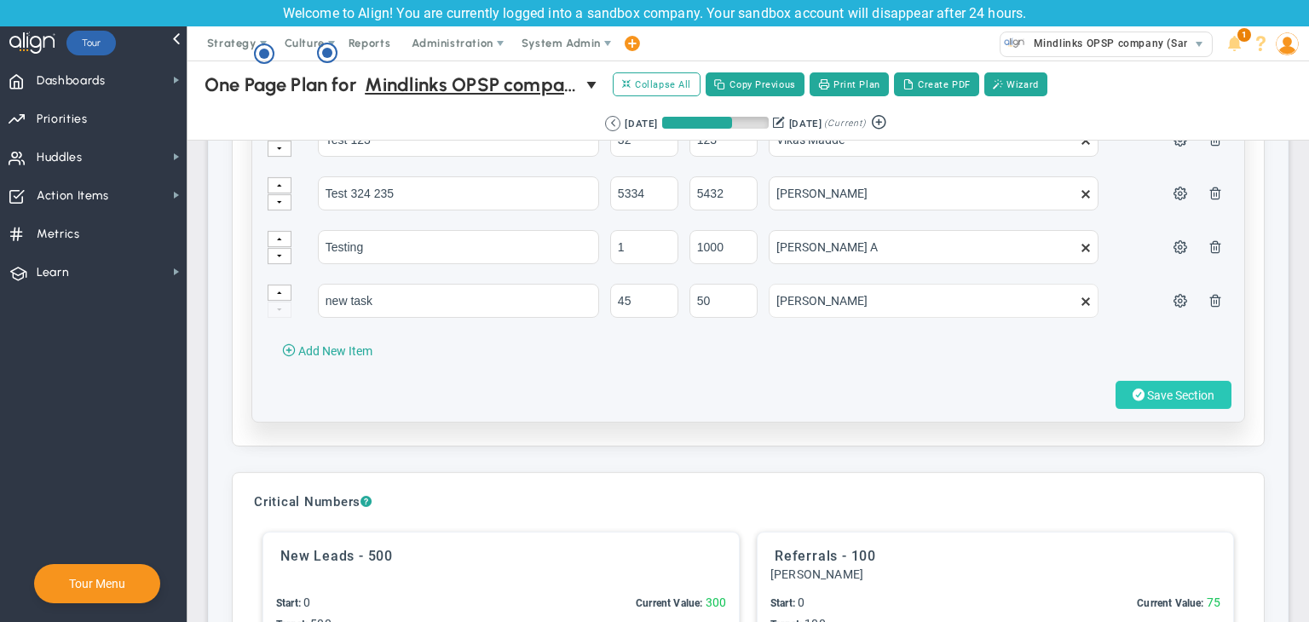
click at [1035, 391] on span at bounding box center [1139, 395] width 12 height 16
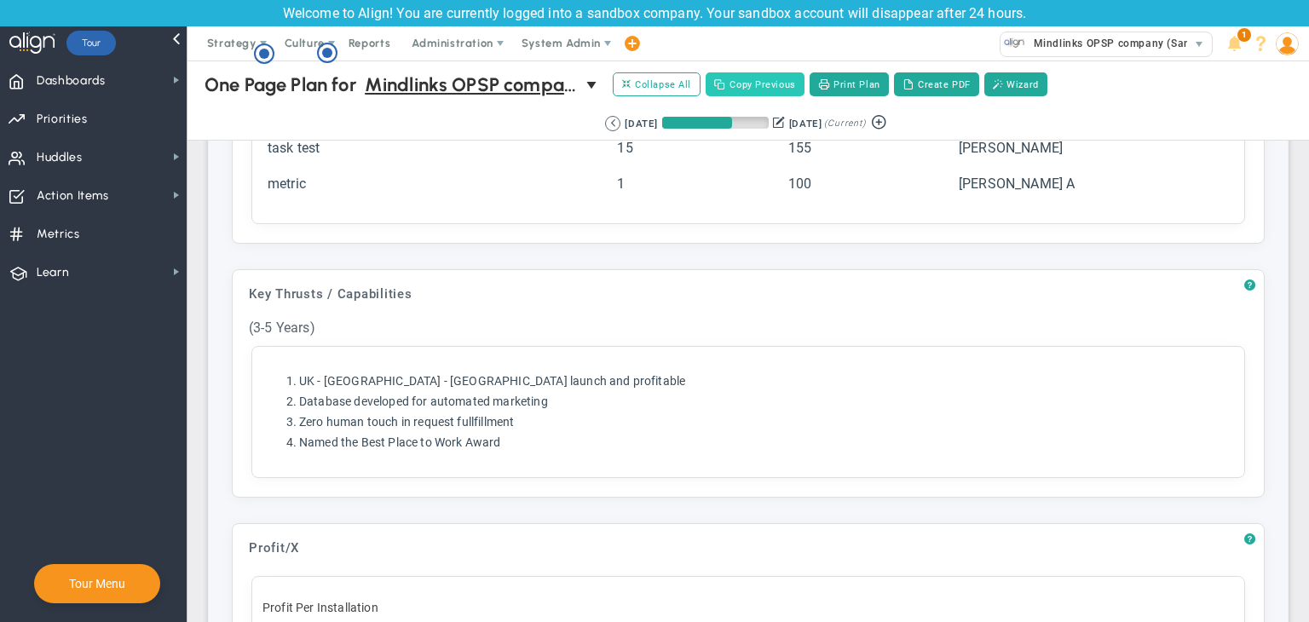
scroll to position [1009, 0]
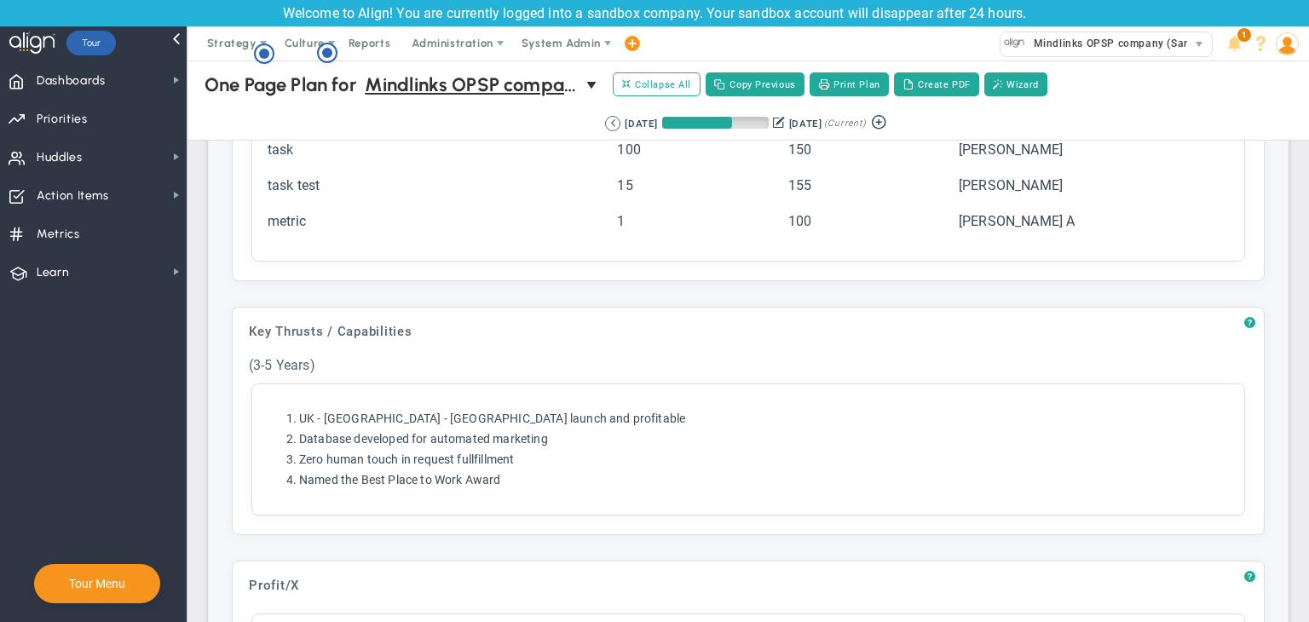
click at [1035, 48] on img at bounding box center [1287, 43] width 23 height 23
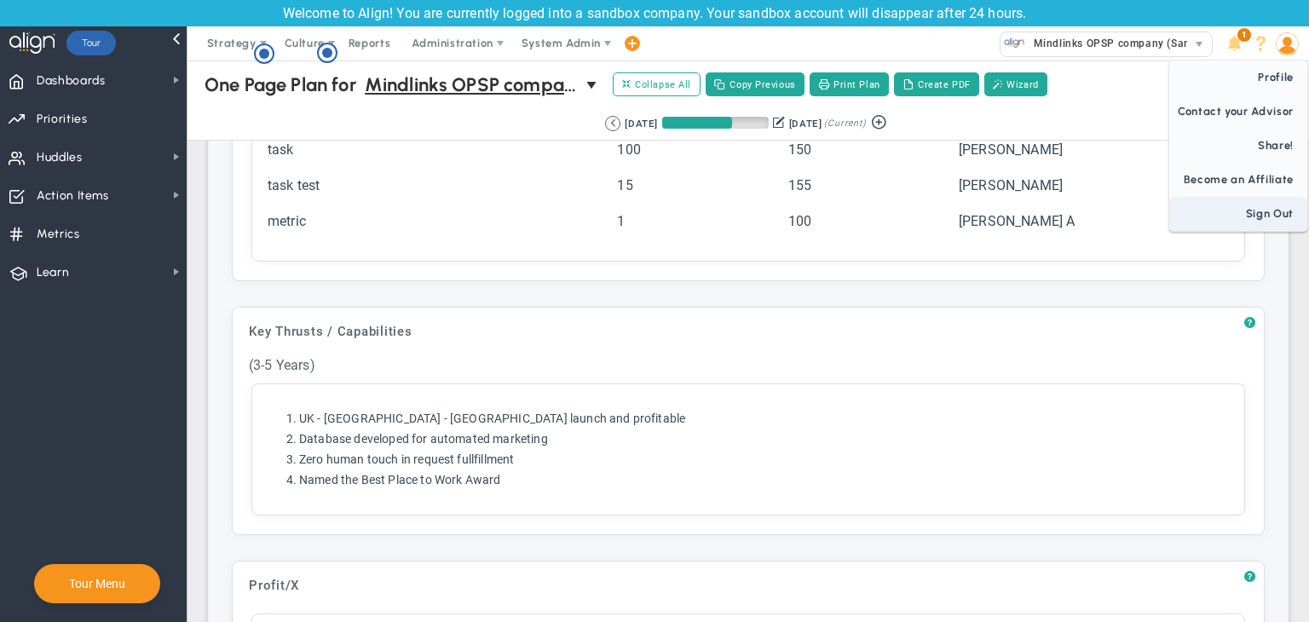
click at [1035, 215] on span "Sign Out" at bounding box center [1238, 214] width 138 height 34
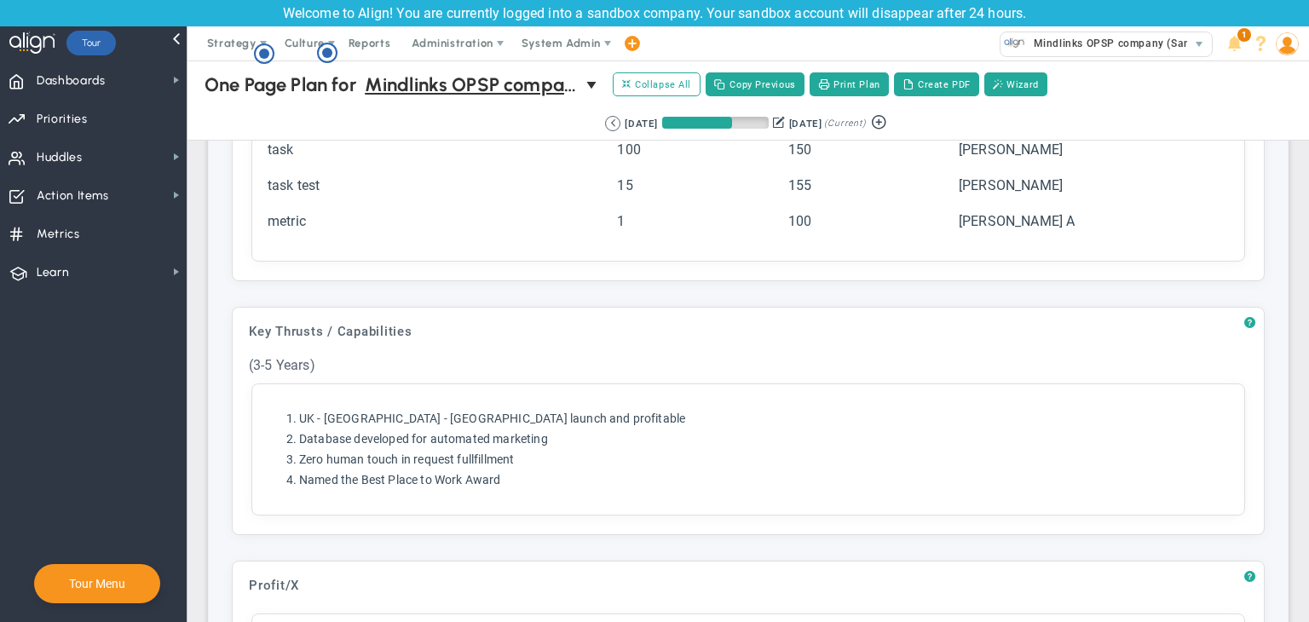
scroll to position [0, 0]
